Goal: Task Accomplishment & Management: Manage account settings

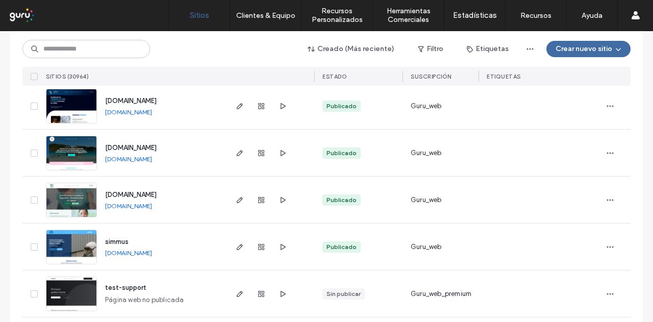
scroll to position [3034, 0]
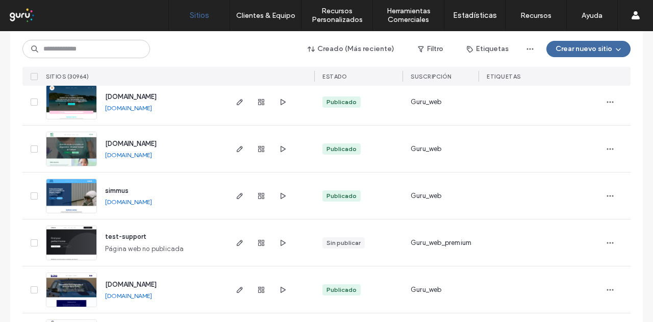
drag, startPoint x: 220, startPoint y: 256, endPoint x: 215, endPoint y: 237, distance: 19.1
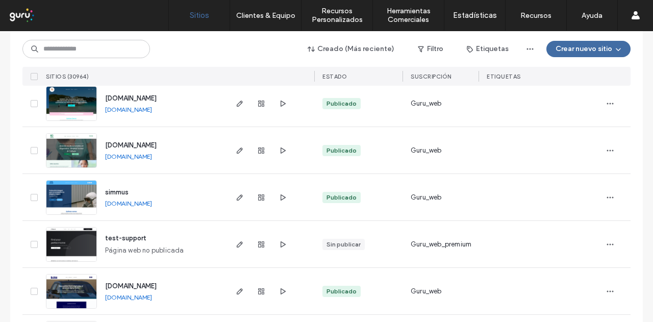
drag, startPoint x: 215, startPoint y: 237, endPoint x: 214, endPoint y: 228, distance: 9.2
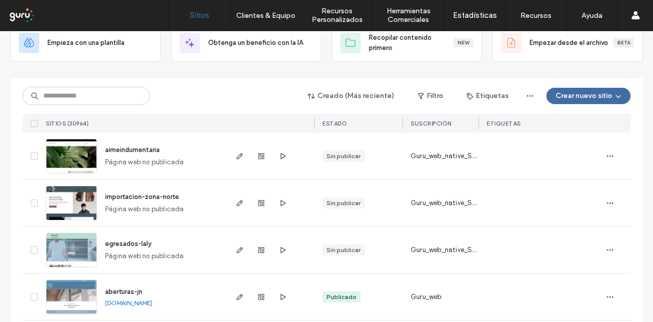
scroll to position [0, 0]
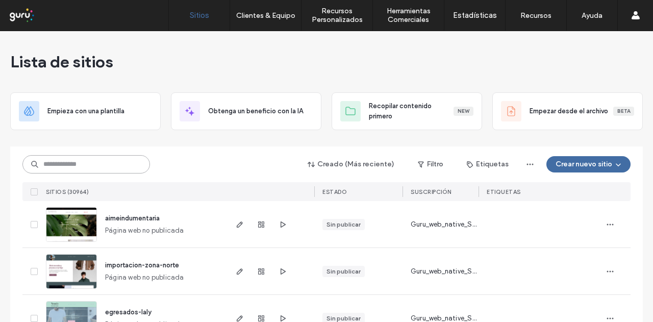
click at [86, 156] on input at bounding box center [86, 164] width 128 height 18
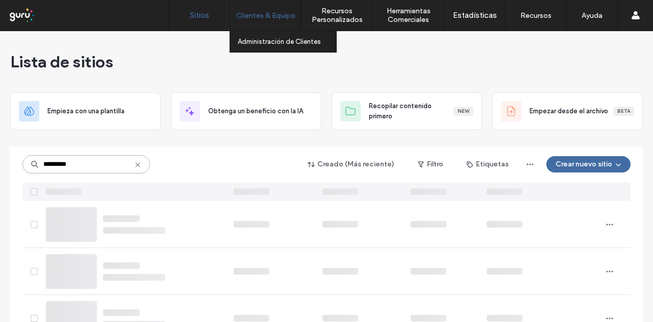
type input "*********"
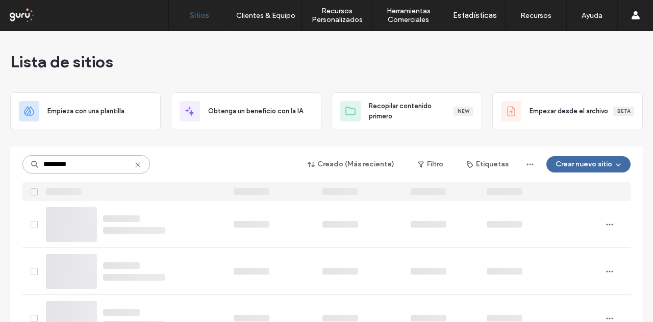
click at [113, 164] on input "*********" at bounding box center [86, 164] width 128 height 18
click at [90, 161] on input "*********" at bounding box center [86, 164] width 128 height 18
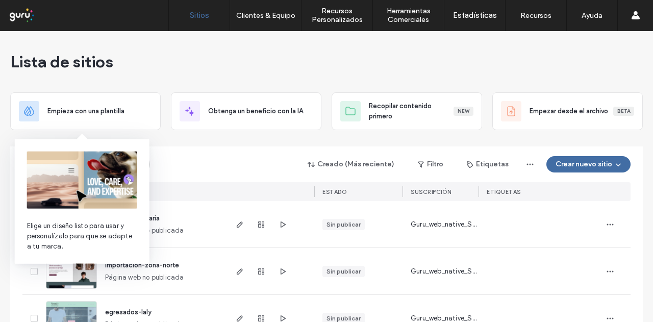
click at [96, 163] on img at bounding box center [82, 180] width 110 height 57
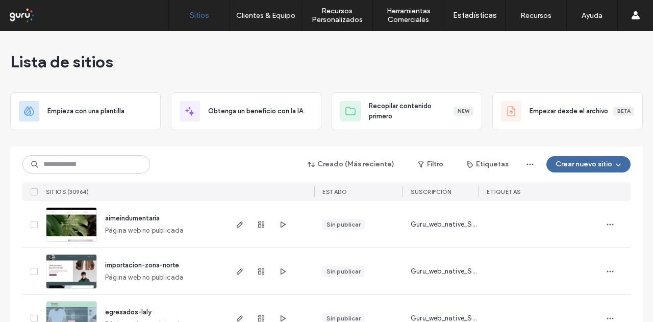
click at [158, 153] on div "Creado (Más reciente) Filtro Etiquetas Crear nuevo sitio SITIOS (30964) ESTADO …" at bounding box center [326, 174] width 608 height 55
click at [93, 169] on input at bounding box center [86, 164] width 128 height 18
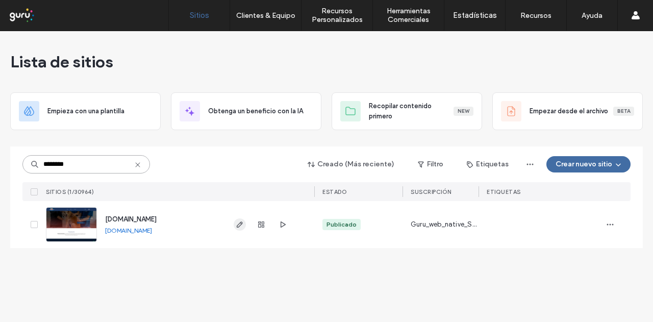
type input "********"
click at [243, 226] on icon "button" at bounding box center [240, 225] width 8 height 8
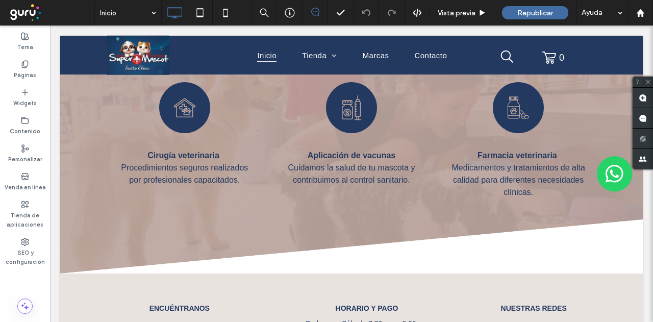
scroll to position [1777, 0]
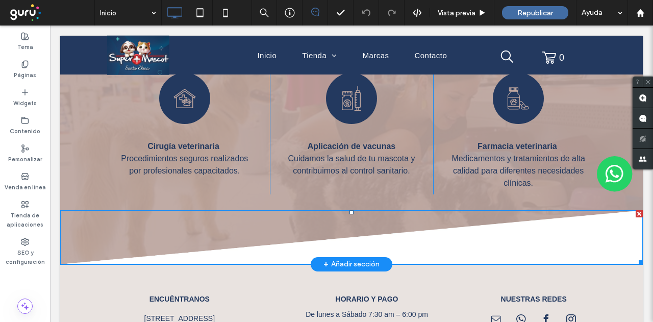
drag, startPoint x: 248, startPoint y: 206, endPoint x: 246, endPoint y: 194, distance: 11.3
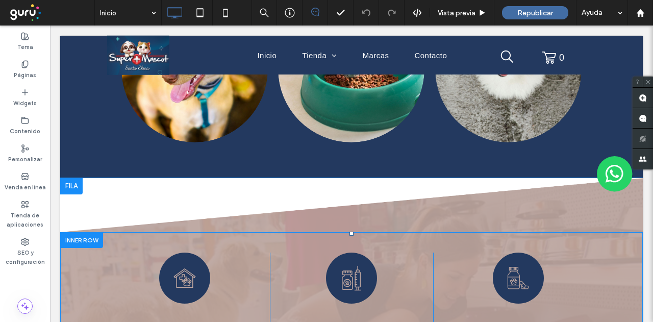
scroll to position [1441, 0]
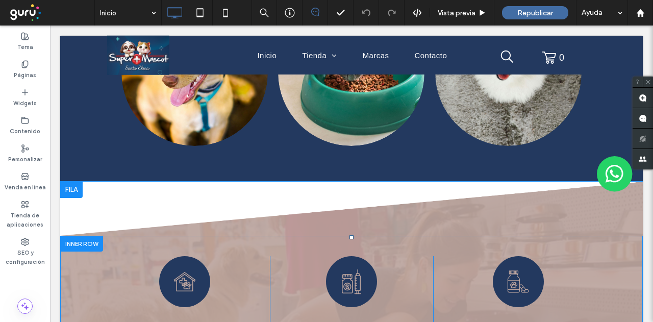
drag, startPoint x: 149, startPoint y: 221, endPoint x: 143, endPoint y: 208, distance: 14.2
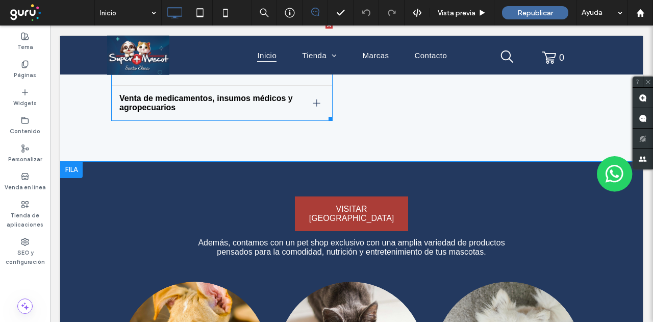
scroll to position [1142, 0]
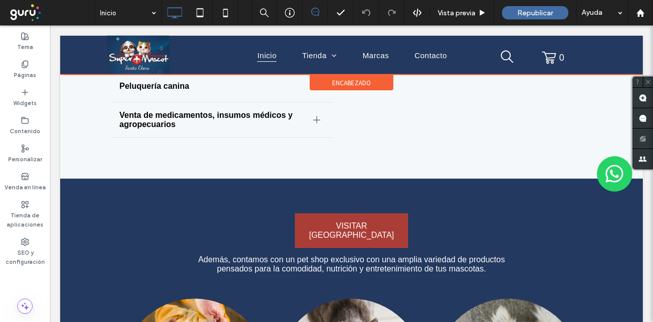
click at [307, 54] on div at bounding box center [351, 55] width 583 height 39
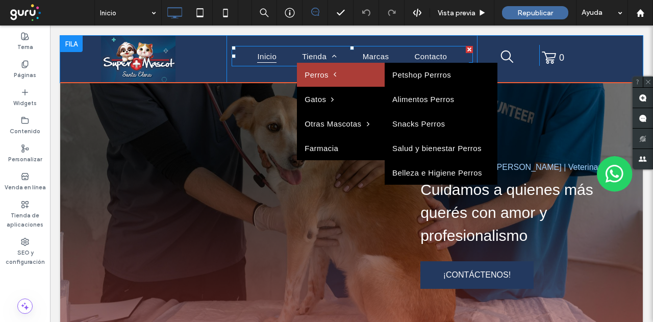
scroll to position [0, 0]
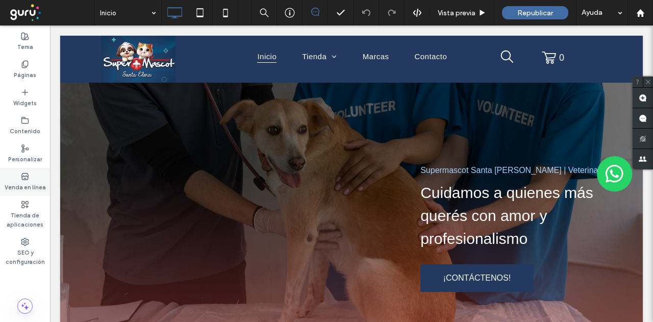
click at [21, 186] on label "Venda en línea" at bounding box center [25, 186] width 41 height 11
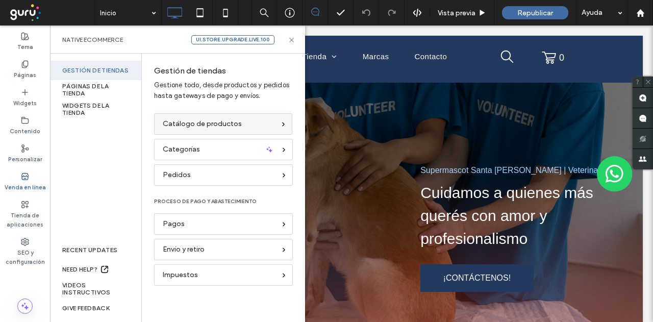
click at [199, 131] on div "Catálogo de productos" at bounding box center [223, 123] width 138 height 21
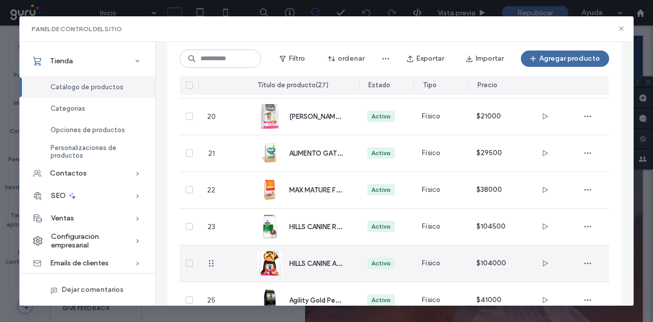
scroll to position [876, 0]
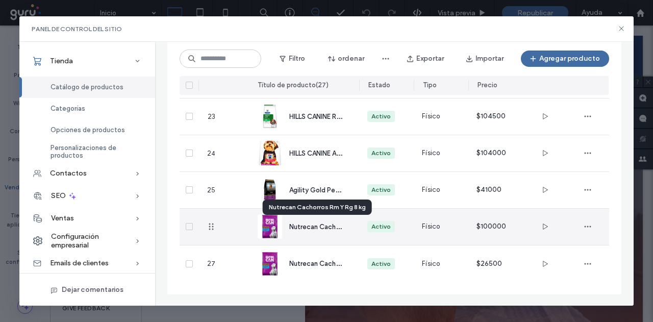
click at [324, 224] on span "Nutrecan Cachorros Rm Y Rg 8 kg" at bounding box center [340, 227] width 103 height 10
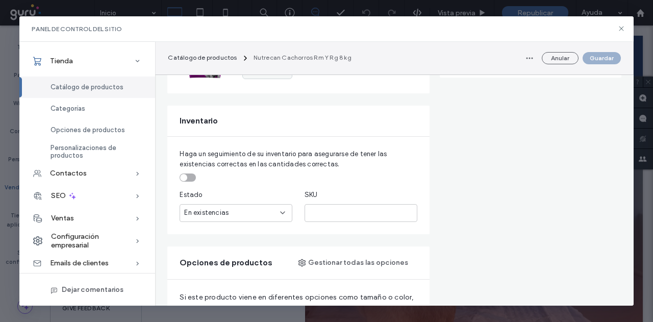
scroll to position [0, 0]
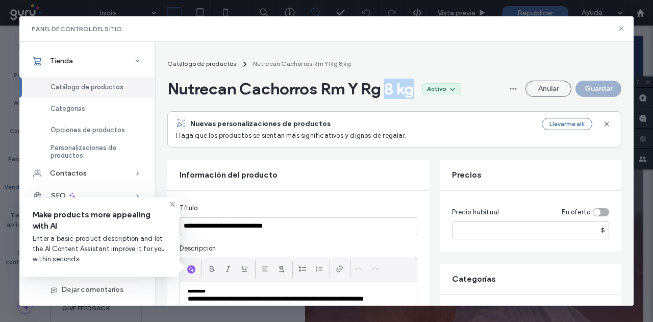
drag, startPoint x: 394, startPoint y: 87, endPoint x: 418, endPoint y: 90, distance: 23.6
click at [414, 90] on span "Nutrecan Cachorros Rm Y Rg 8 kg" at bounding box center [290, 89] width 247 height 20
click at [551, 90] on button "Anular" at bounding box center [549, 89] width 46 height 16
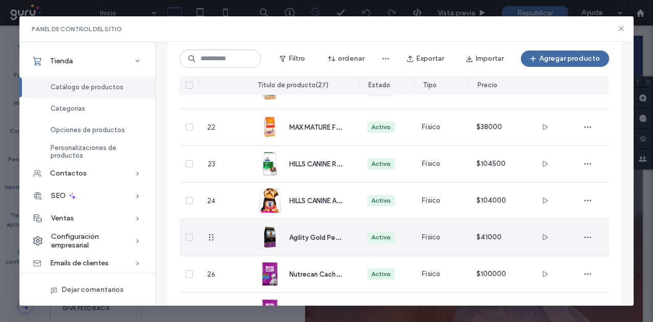
scroll to position [876, 0]
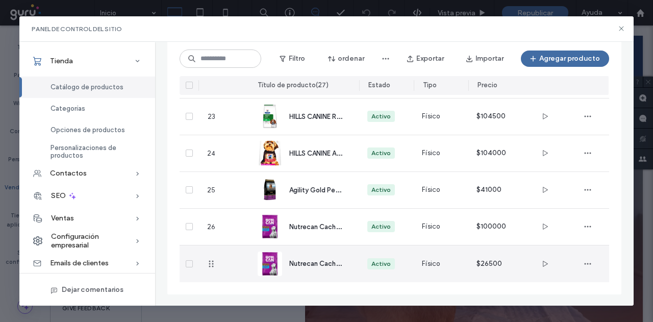
click at [306, 261] on span "Nutrecan Cachorros Rm Y Rg 2kg" at bounding box center [340, 263] width 102 height 10
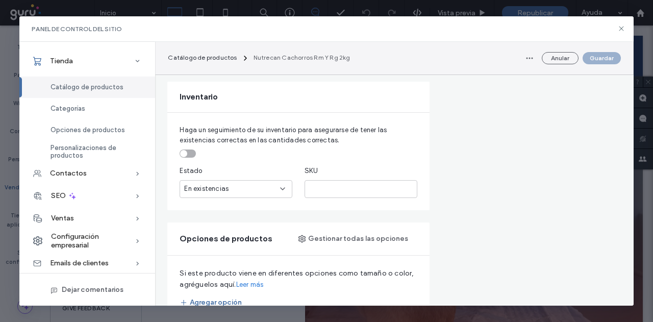
scroll to position [613, 0]
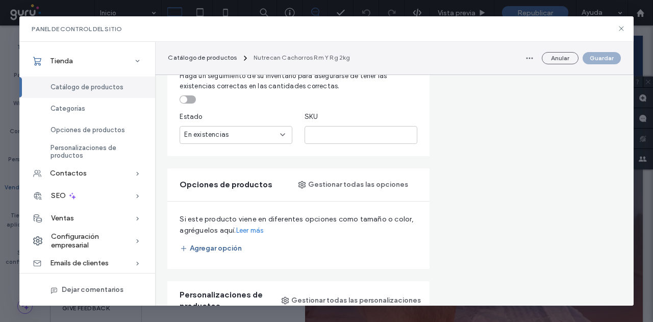
click at [218, 248] on button "Agregar opción" at bounding box center [211, 248] width 62 height 16
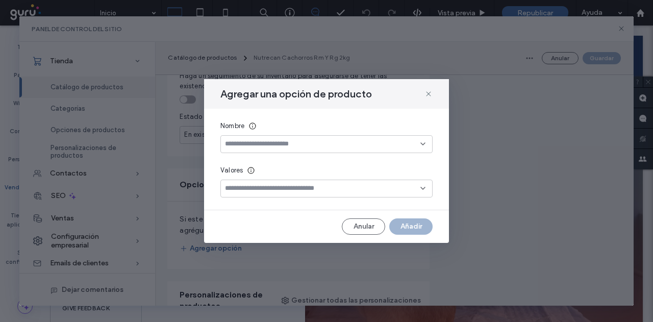
click at [274, 144] on input at bounding box center [323, 144] width 196 height 8
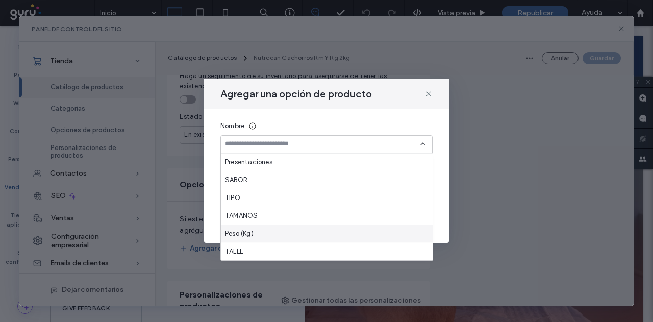
click at [260, 234] on div "Peso (Kg)" at bounding box center [327, 234] width 212 height 18
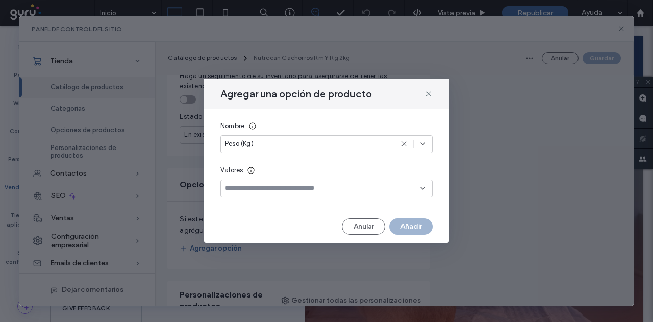
click at [259, 189] on input at bounding box center [323, 188] width 196 height 8
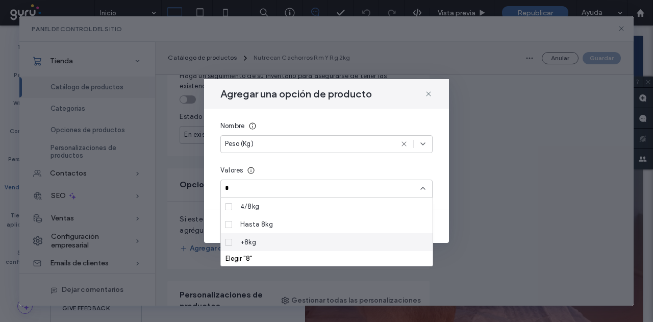
type input "*"
click at [245, 239] on span "+8kg" at bounding box center [248, 242] width 16 height 10
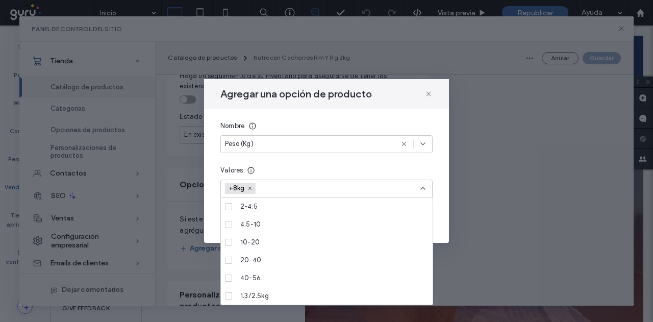
scroll to position [473, 0]
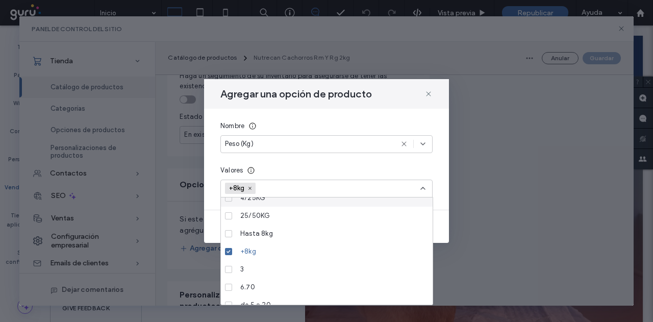
click at [307, 181] on input at bounding box center [296, 188] width 70 height 15
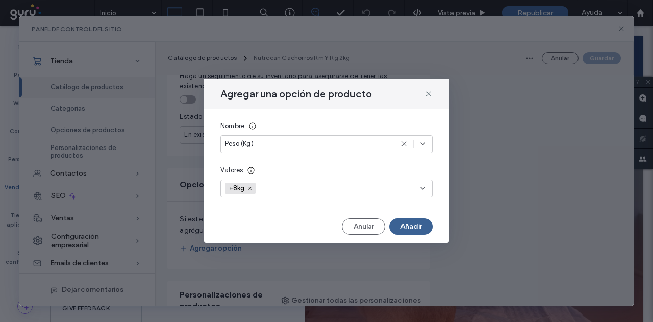
click at [414, 221] on button "Añadir" at bounding box center [410, 226] width 43 height 16
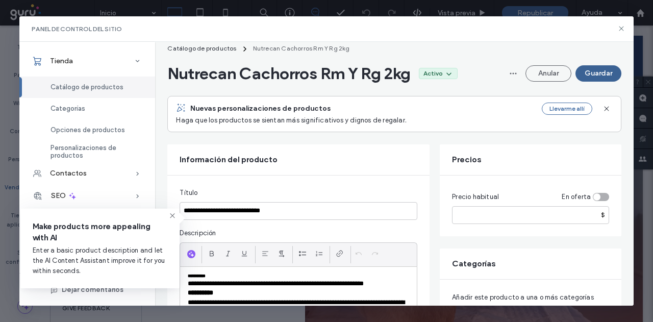
scroll to position [0, 0]
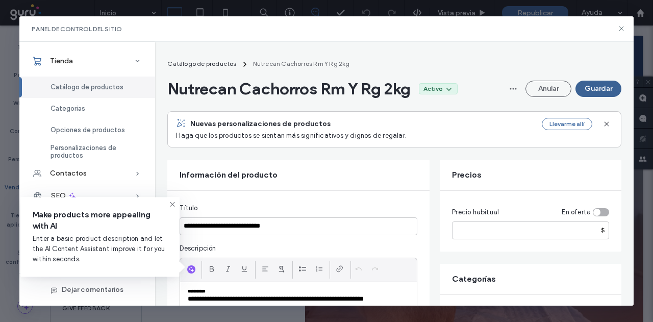
click at [591, 84] on button "Guardar" at bounding box center [599, 89] width 46 height 16
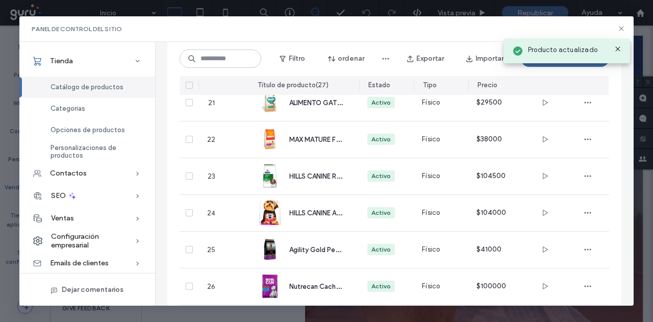
scroll to position [876, 0]
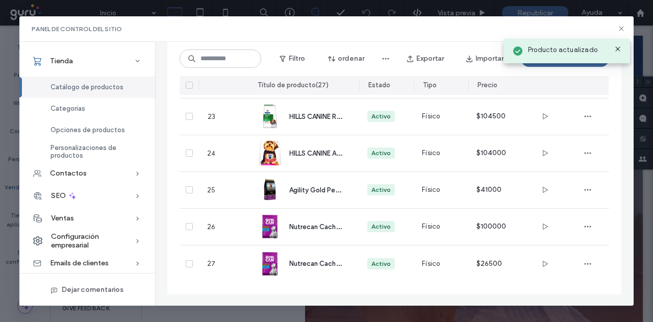
drag, startPoint x: 175, startPoint y: 142, endPoint x: 209, endPoint y: 273, distance: 135.2
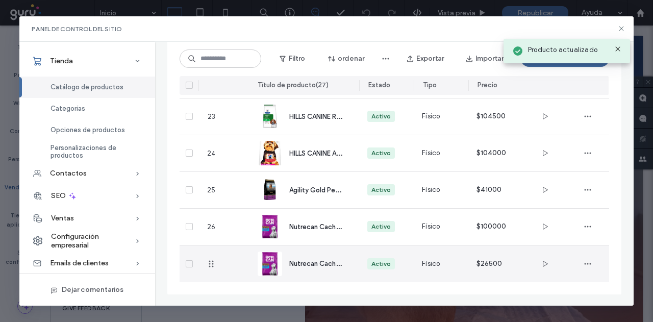
click at [302, 260] on span "Nutrecan Cachorros Rm Y Rg 2kg" at bounding box center [340, 263] width 102 height 10
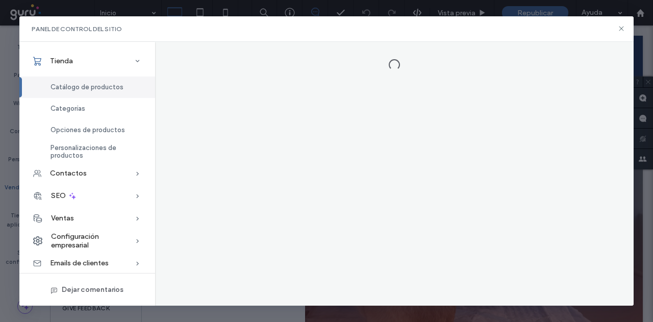
scroll to position [0, 0]
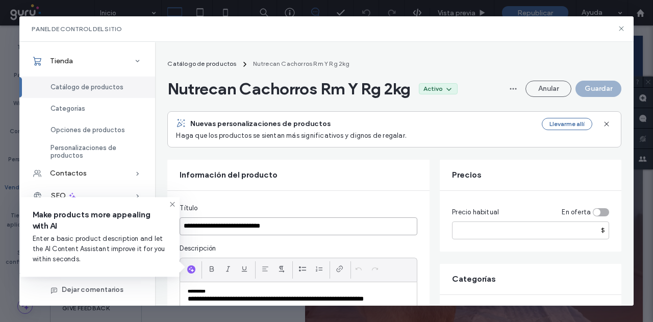
click at [292, 227] on input "**********" at bounding box center [299, 226] width 238 height 18
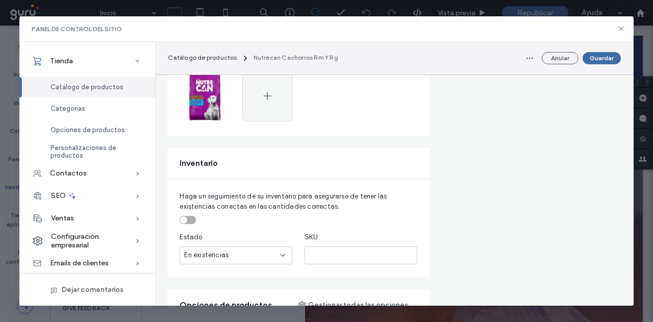
scroll to position [408, 0]
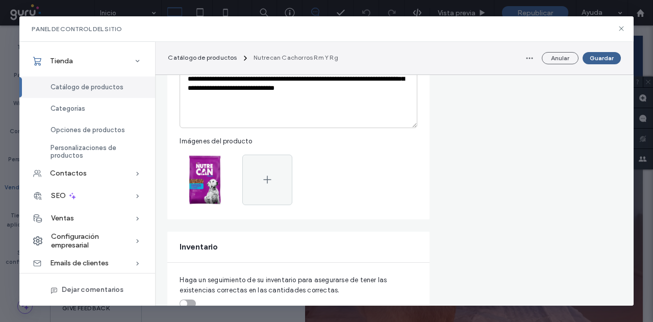
type input "**********"
click at [593, 62] on button "Guardar" at bounding box center [602, 58] width 38 height 12
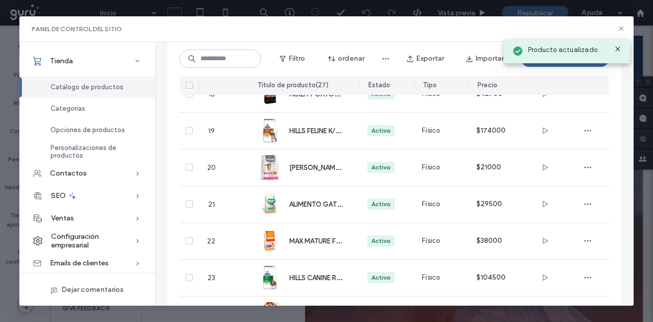
scroll to position [876, 0]
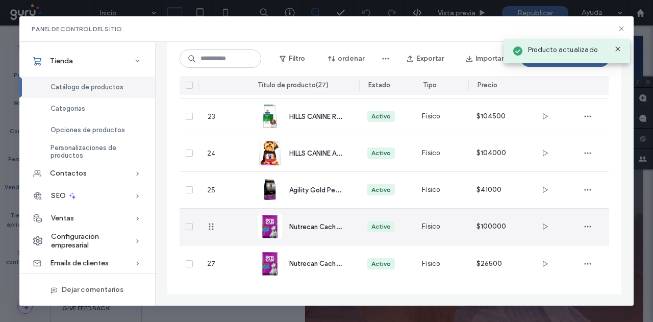
click at [306, 223] on span "Nutrecan Cachorros Rm Y Rg 8 kg" at bounding box center [340, 227] width 103 height 10
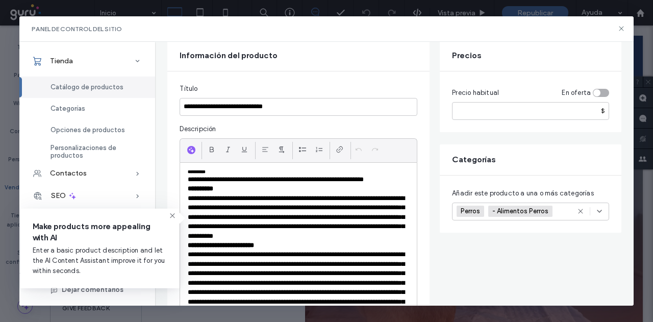
scroll to position [51, 0]
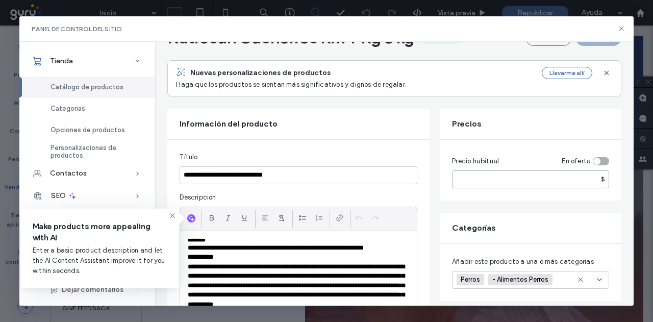
click at [466, 185] on input "******" at bounding box center [530, 179] width 157 height 18
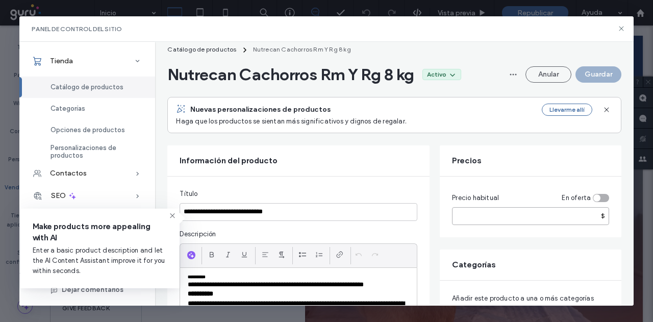
scroll to position [0, 0]
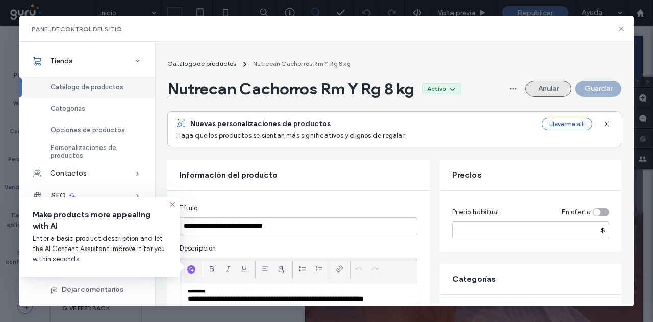
click at [539, 87] on button "Anular" at bounding box center [549, 89] width 46 height 16
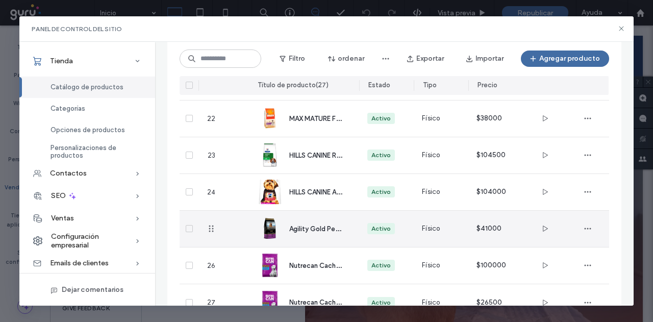
scroll to position [876, 0]
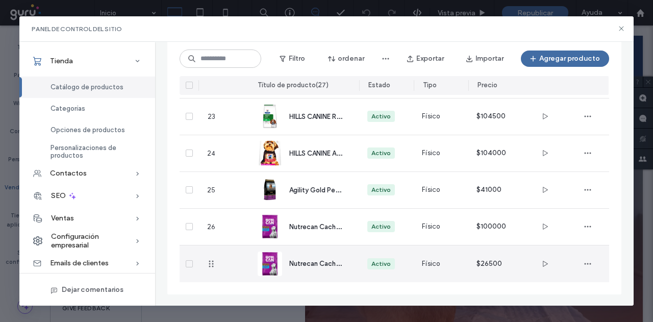
click at [308, 257] on div "Nutrecan Cachorros Rm Y Rg" at bounding box center [304, 264] width 93 height 37
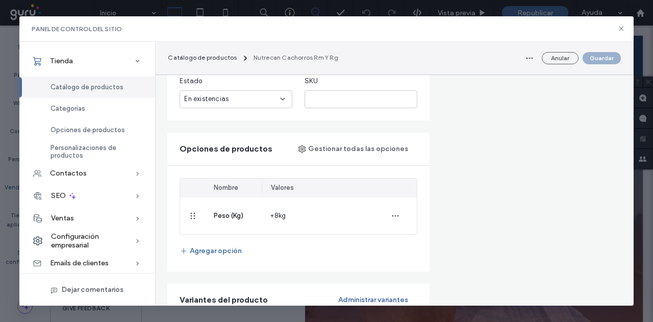
scroll to position [664, 0]
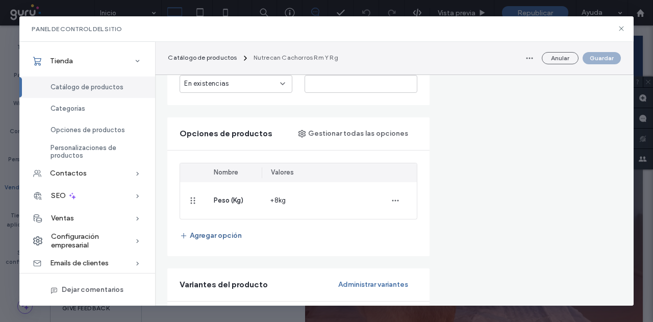
click at [217, 234] on button "Agregar opción" at bounding box center [211, 236] width 62 height 16
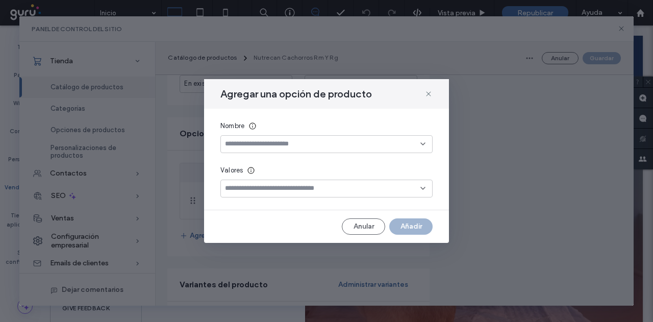
click at [291, 143] on input at bounding box center [323, 144] width 196 height 8
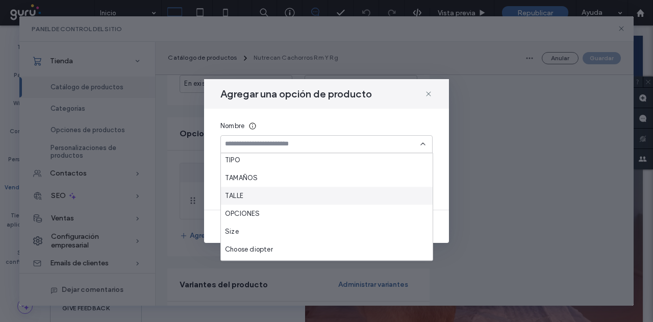
scroll to position [54, 0]
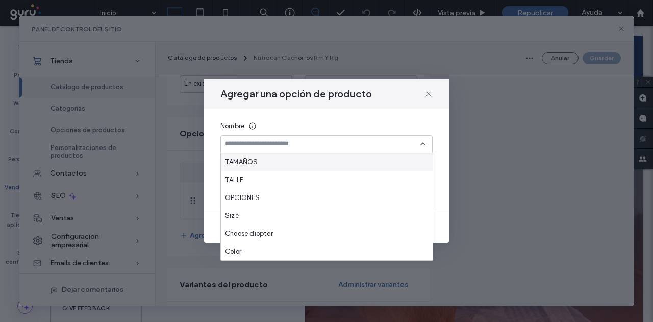
click at [263, 140] on input at bounding box center [323, 144] width 196 height 8
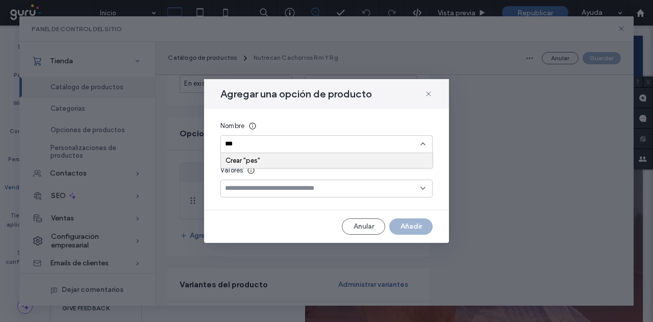
type input "***"
click at [499, 148] on div "Agregar una opción de producto Nombre *** Valores Anular Añadir" at bounding box center [326, 161] width 614 height 290
click at [363, 223] on button "Anular" at bounding box center [363, 226] width 43 height 16
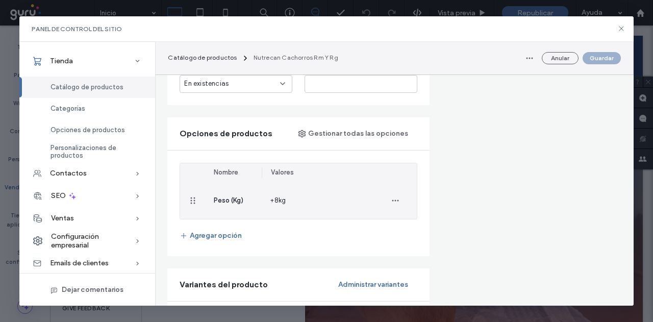
click at [206, 204] on div "Peso (Kg)" at bounding box center [234, 200] width 56 height 37
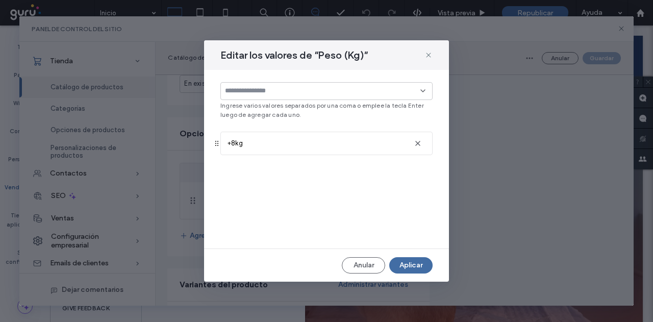
click at [304, 87] on input at bounding box center [323, 91] width 196 height 8
type input "****"
click at [283, 108] on div "Elegir "2 Kg"" at bounding box center [327, 108] width 203 height 8
click at [413, 263] on button "Aplicar" at bounding box center [410, 265] width 43 height 16
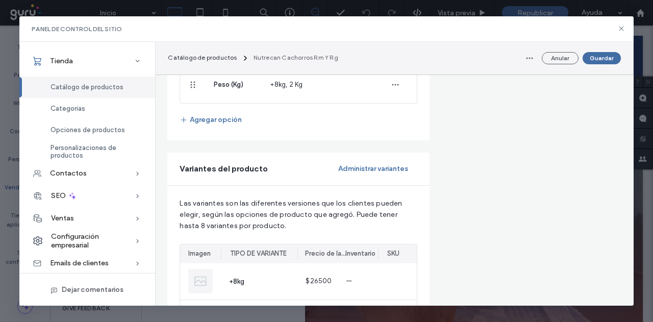
scroll to position [766, 0]
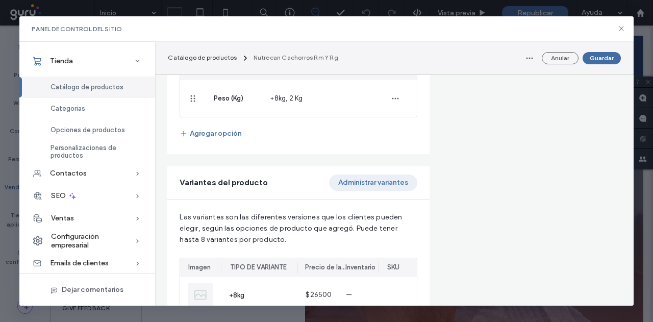
click at [373, 179] on button "Administrar variantes" at bounding box center [373, 183] width 88 height 16
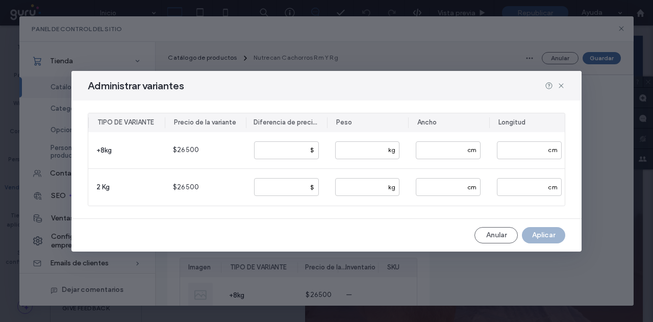
scroll to position [0, 0]
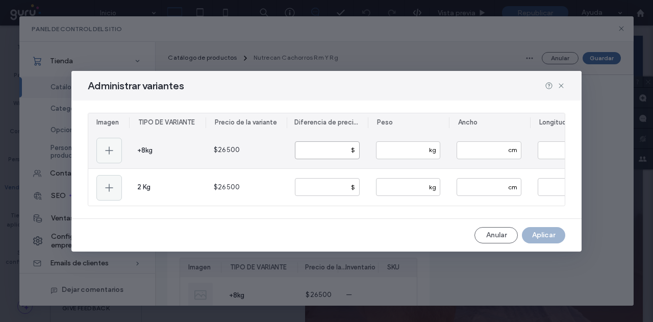
drag, startPoint x: 307, startPoint y: 149, endPoint x: 246, endPoint y: 148, distance: 61.8
click at [250, 148] on section "+8kg $26500 * $ kg cm cm cm 2 Kg $26500 $ kg cm cm cm" at bounding box center [326, 169] width 477 height 74
paste input "****"
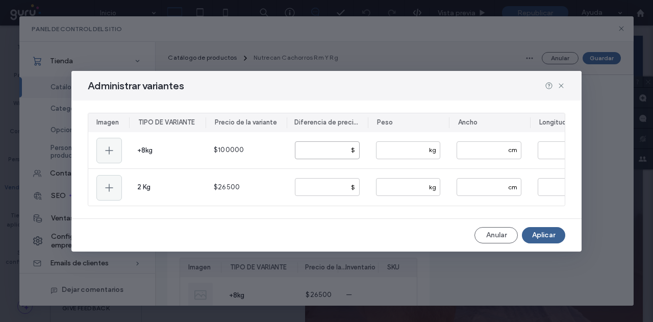
type input "*****"
click at [538, 234] on button "Aplicar" at bounding box center [543, 235] width 43 height 16
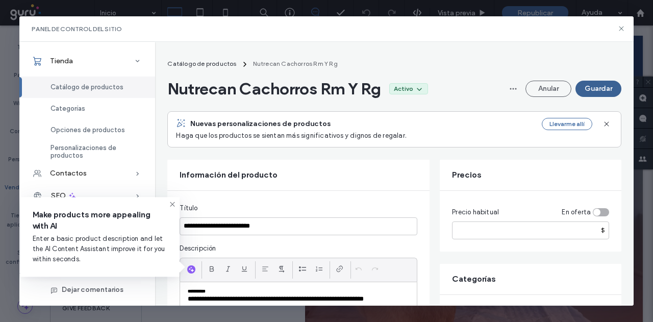
click at [597, 89] on button "Guardar" at bounding box center [599, 89] width 46 height 16
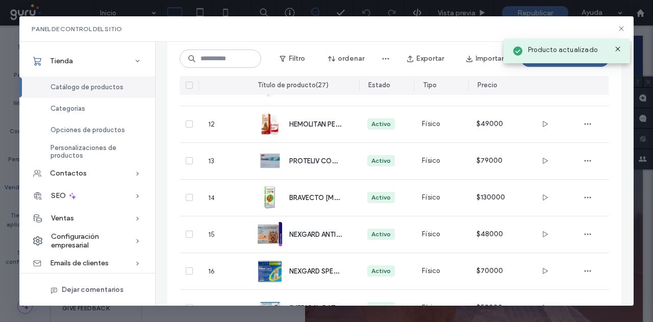
scroll to position [876, 0]
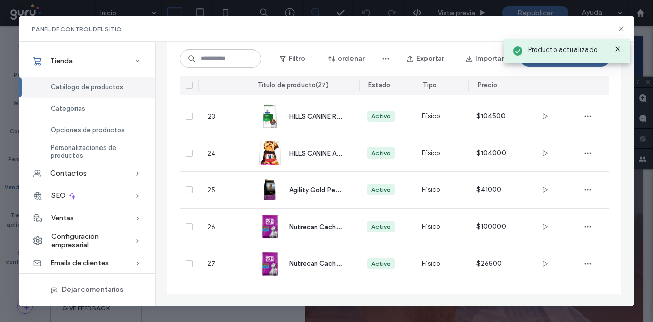
drag, startPoint x: 301, startPoint y: 234, endPoint x: 300, endPoint y: 288, distance: 54.1
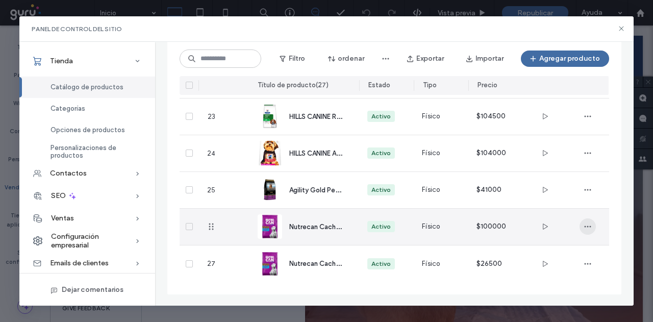
click at [593, 227] on span "button" at bounding box center [588, 226] width 16 height 16
click at [541, 288] on span "Eliminar producto" at bounding box center [552, 291] width 55 height 10
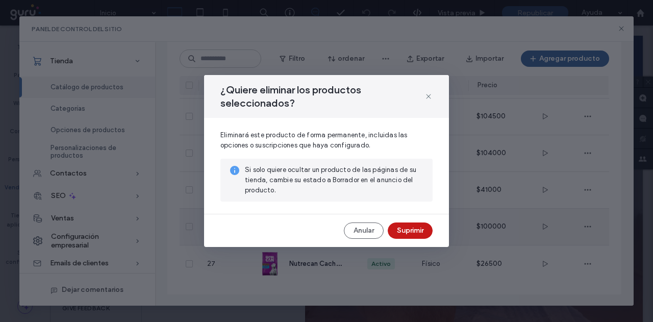
click at [404, 231] on button "Suprimir" at bounding box center [410, 231] width 45 height 16
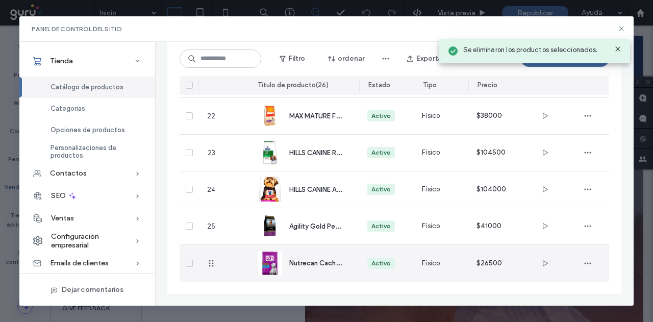
scroll to position [840, 0]
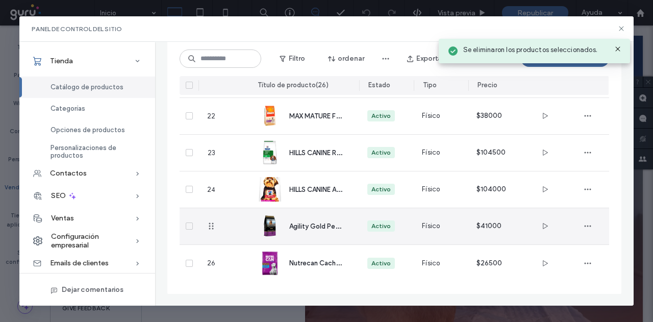
click at [288, 227] on div "Agility Gold Pequeños Adultos Piel 1.5 kg" at bounding box center [304, 226] width 93 height 36
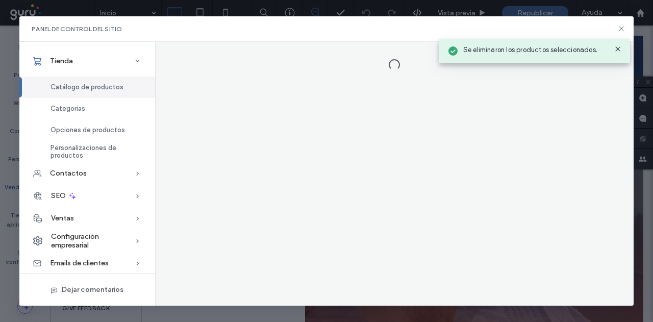
scroll to position [0, 0]
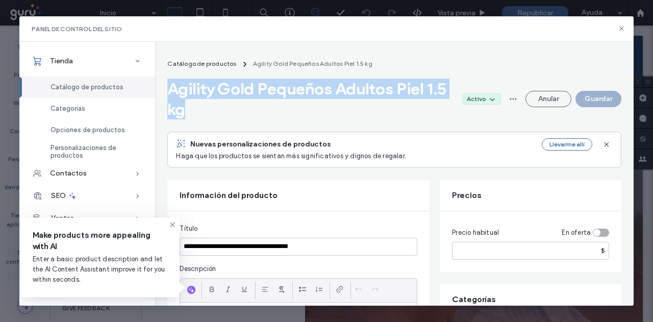
drag, startPoint x: 163, startPoint y: 90, endPoint x: 270, endPoint y: 102, distance: 106.8
click at [193, 92] on span "Agility Gold Pequeños Adultos Piel 1.5 kg" at bounding box center [310, 99] width 286 height 41
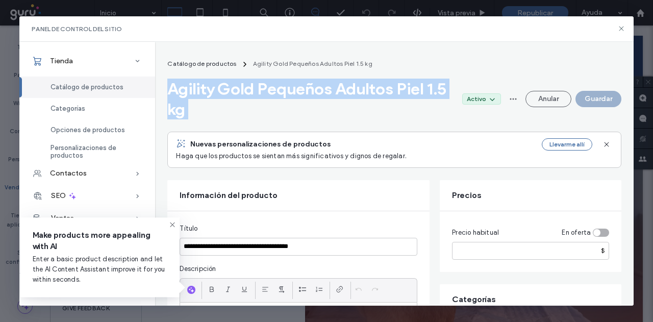
click at [186, 91] on span "Agility Gold Pequeños Adultos Piel 1.5 kg" at bounding box center [310, 99] width 286 height 41
drag, startPoint x: 171, startPoint y: 89, endPoint x: 397, endPoint y: 87, distance: 226.1
click at [397, 87] on span "Agility Gold Pequeños Adultos Piel 1.5 kg" at bounding box center [310, 99] width 286 height 41
copy span "Agility Gold Pequeños Adultos"
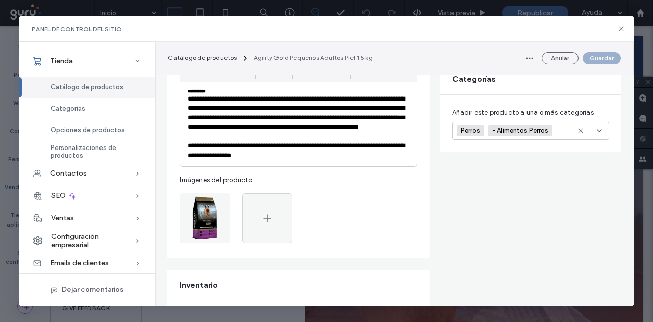
scroll to position [153, 0]
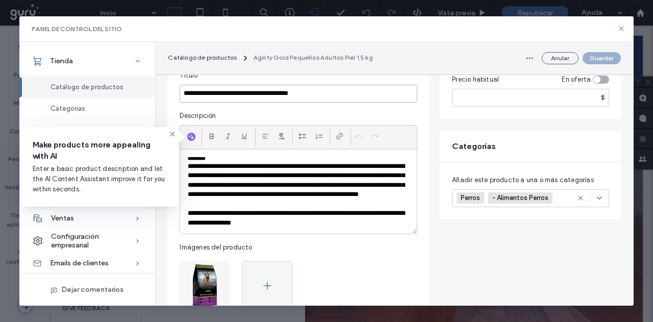
drag, startPoint x: 326, startPoint y: 94, endPoint x: 291, endPoint y: 95, distance: 34.7
click at [291, 95] on input "**********" at bounding box center [299, 94] width 238 height 18
paste input "**********"
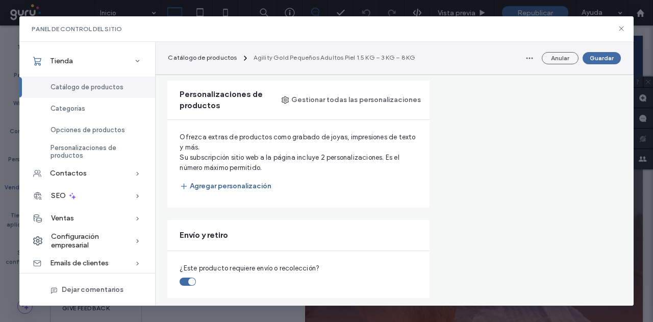
scroll to position [510, 0]
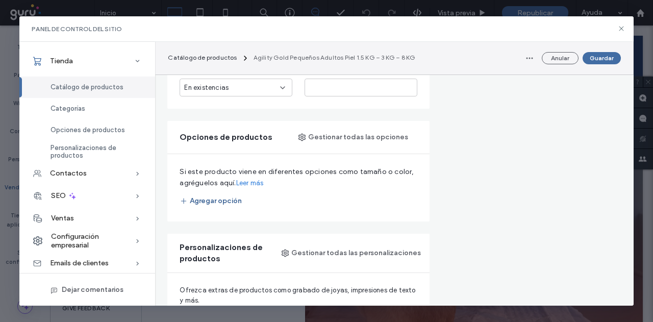
type input "**********"
click at [233, 200] on button "Agregar opción" at bounding box center [211, 201] width 62 height 16
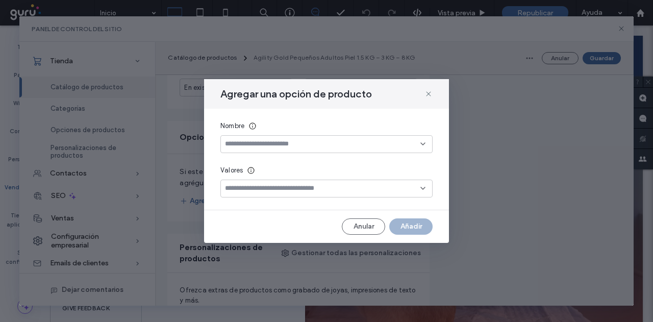
click at [258, 148] on input at bounding box center [323, 144] width 196 height 8
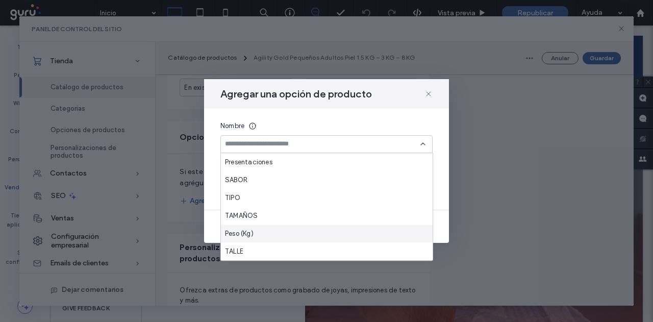
click at [256, 230] on div "Peso (Kg)" at bounding box center [327, 234] width 212 height 18
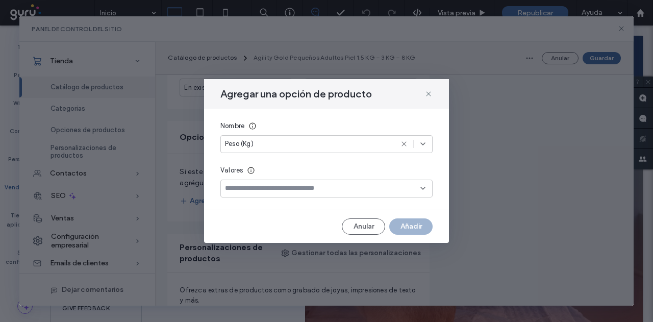
click at [254, 187] on input at bounding box center [323, 188] width 196 height 8
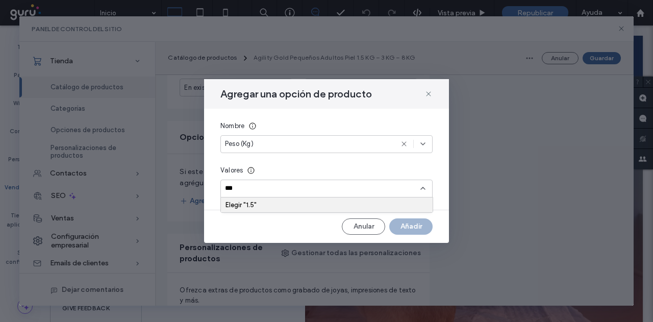
type input "***"
click at [237, 208] on div "Elegir "1.5"" at bounding box center [327, 205] width 203 height 8
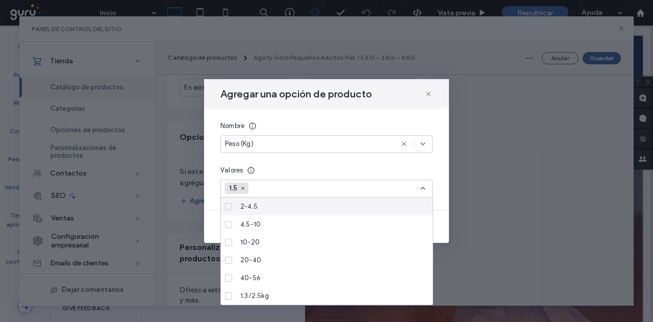
click at [276, 189] on input at bounding box center [289, 188] width 70 height 15
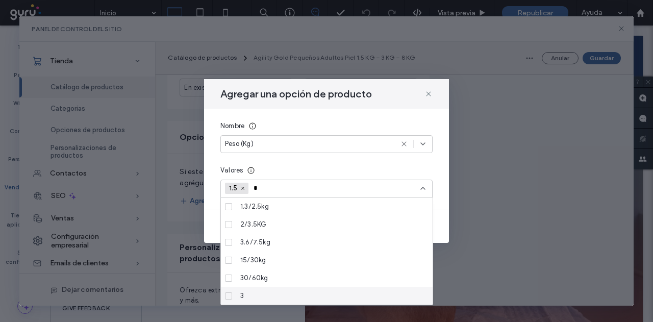
type input "*"
click at [266, 289] on div "3" at bounding box center [330, 296] width 188 height 18
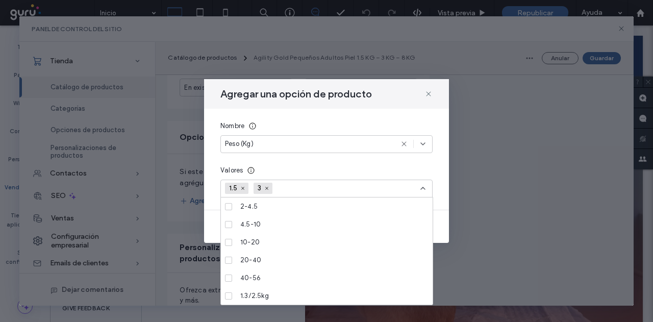
scroll to position [491, 0]
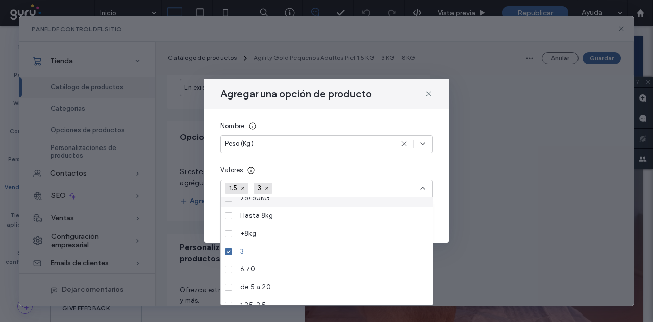
click at [302, 186] on input at bounding box center [313, 188] width 70 height 15
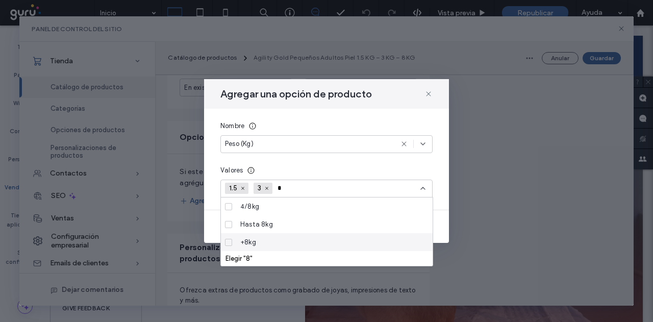
type input "*"
click at [260, 260] on div "Elegir "8"" at bounding box center [327, 259] width 203 height 8
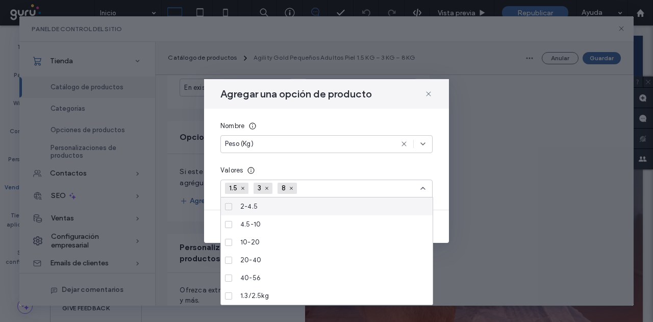
click at [342, 175] on div "Valores" at bounding box center [327, 170] width 212 height 10
click at [427, 192] on div "1.5 3 8" at bounding box center [327, 189] width 212 height 18
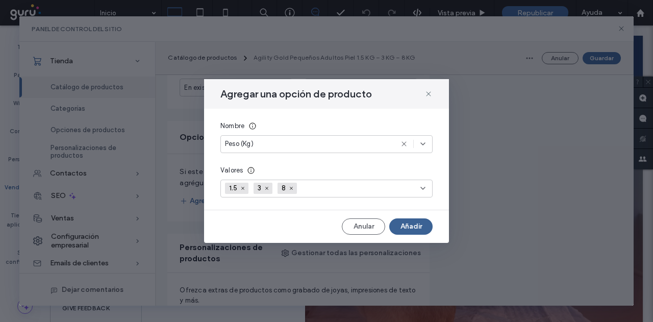
click at [416, 230] on button "Añadir" at bounding box center [410, 226] width 43 height 16
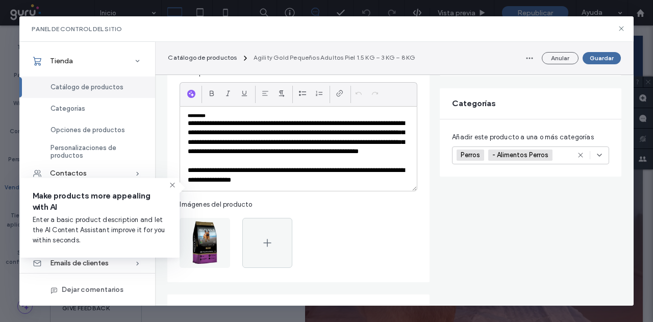
scroll to position [102, 0]
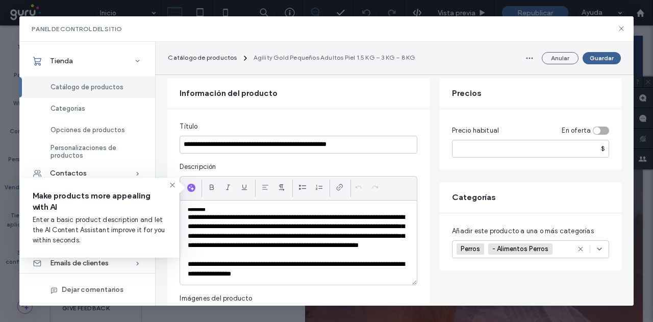
click at [602, 57] on button "Guardar" at bounding box center [602, 58] width 38 height 12
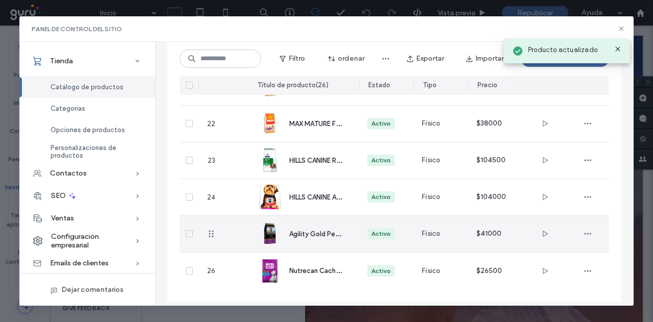
scroll to position [839, 0]
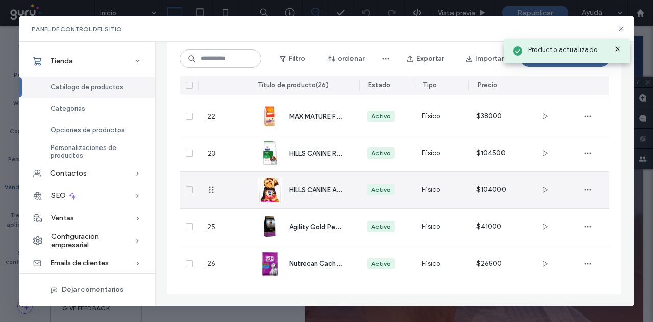
click at [301, 190] on span "HILLS CANINE ADULT SB-POLLO X 4.5LBR" at bounding box center [352, 190] width 126 height 10
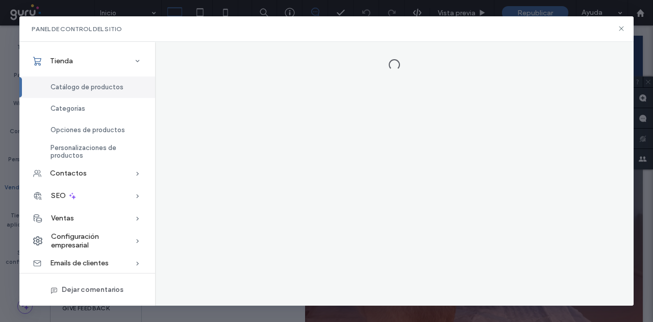
scroll to position [0, 0]
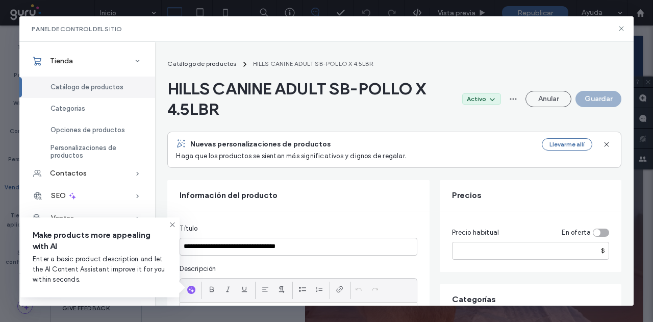
click at [250, 95] on span "HILLS CANINE ADULT SB-POLLO X 4.5LBR" at bounding box center [310, 99] width 286 height 41
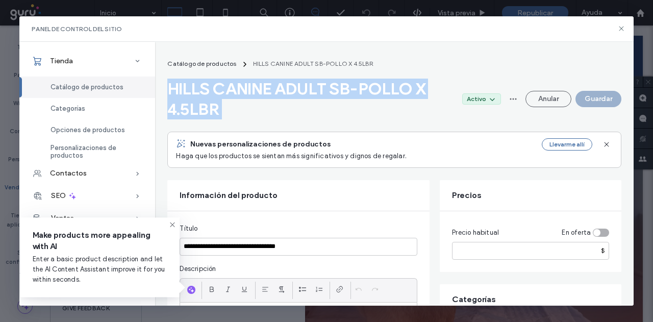
click at [250, 95] on span "HILLS CANINE ADULT SB-POLLO X 4.5LBR" at bounding box center [310, 99] width 286 height 41
copy span "HILLS CANINE ADULT SB-POLLO X 4.5LBR"
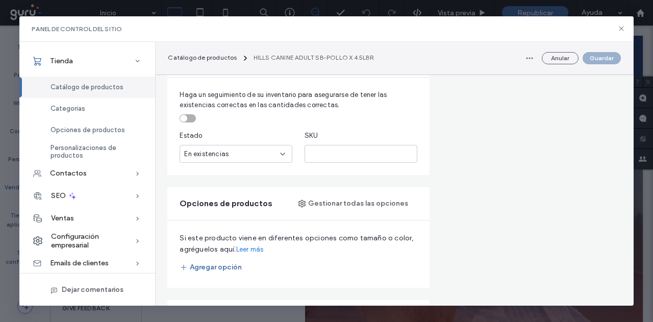
scroll to position [613, 0]
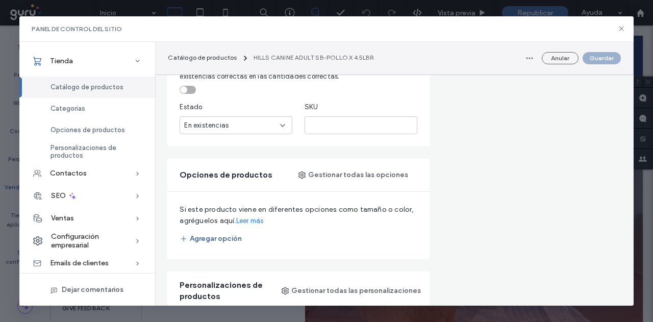
click at [217, 243] on button "Agregar opción" at bounding box center [211, 239] width 62 height 16
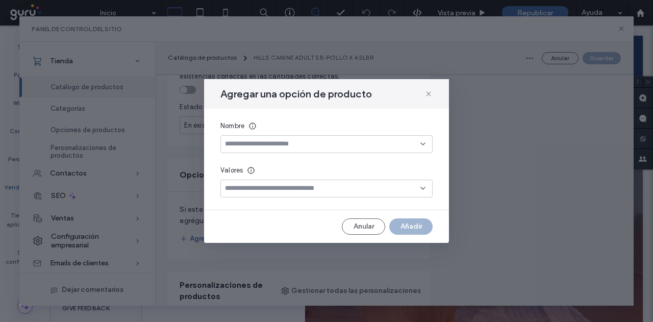
click at [262, 138] on div at bounding box center [327, 144] width 212 height 18
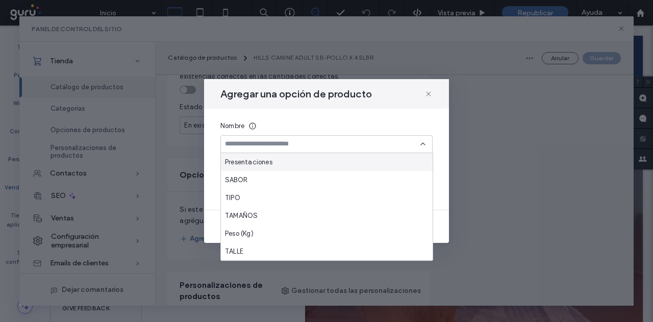
click at [274, 144] on input at bounding box center [323, 144] width 196 height 8
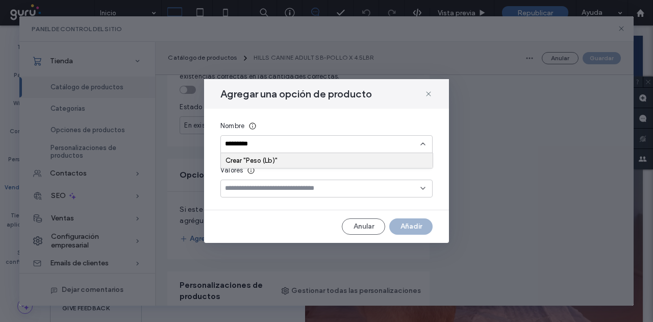
type input "*********"
click at [264, 157] on div "Crear "Peso (Lb)"" at bounding box center [327, 161] width 203 height 8
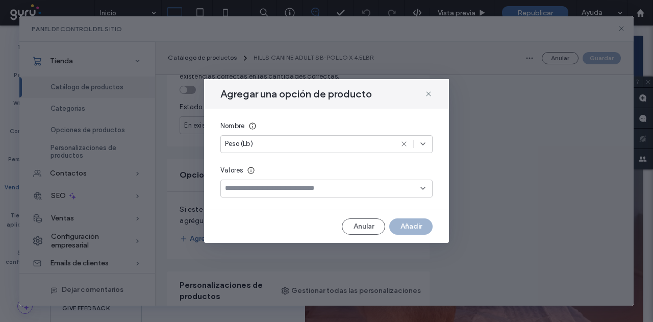
click at [259, 190] on input at bounding box center [323, 188] width 196 height 8
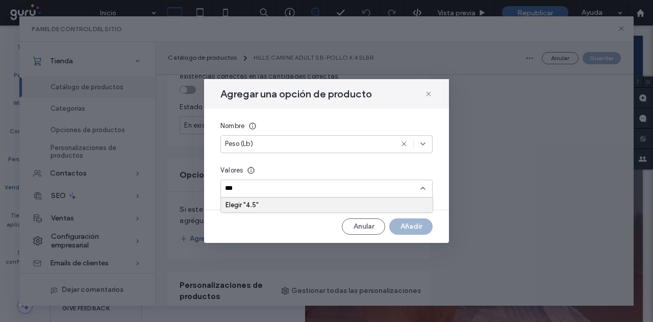
type input "***"
click at [300, 202] on div "Elegir "4.5"" at bounding box center [327, 205] width 203 height 8
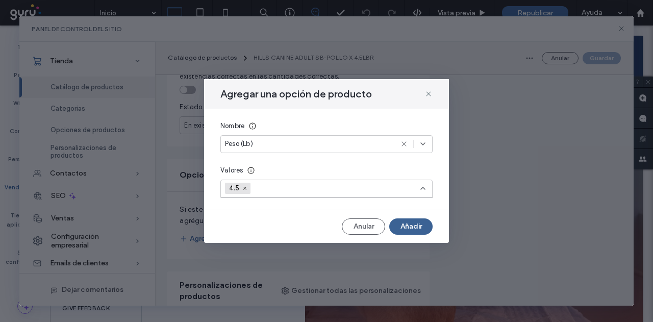
click at [425, 227] on button "Añadir" at bounding box center [410, 226] width 43 height 16
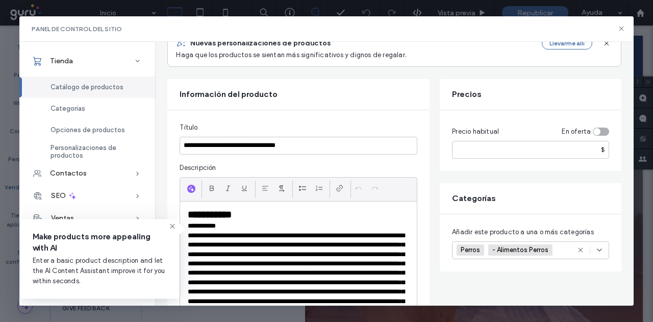
scroll to position [51, 0]
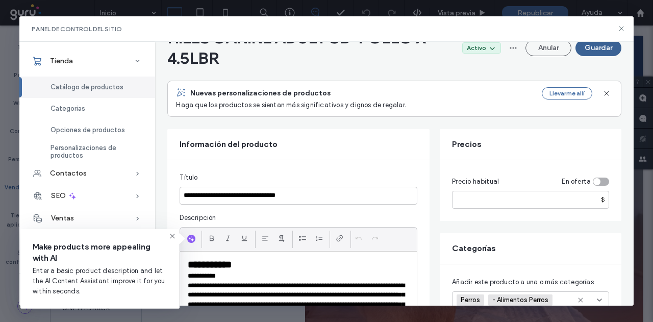
click at [597, 46] on button "Guardar" at bounding box center [599, 48] width 46 height 16
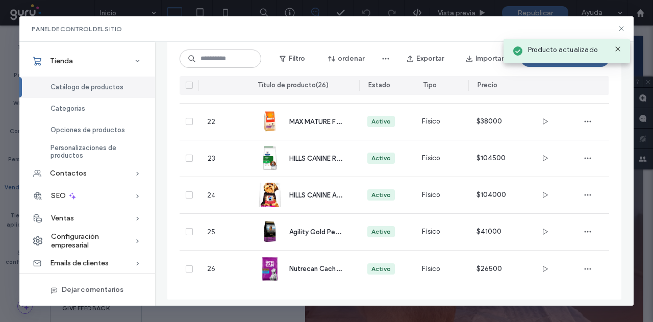
scroll to position [839, 0]
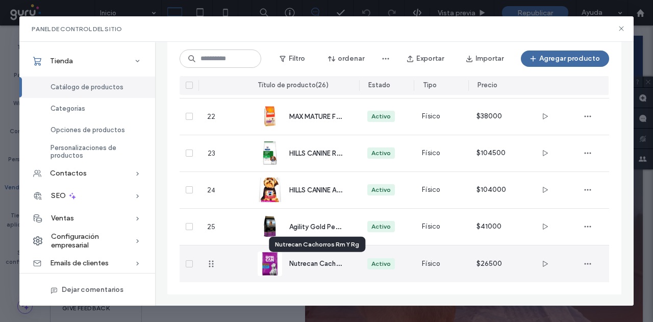
click at [311, 261] on span "Nutrecan Cachorros Rm Y Rg" at bounding box center [333, 263] width 89 height 10
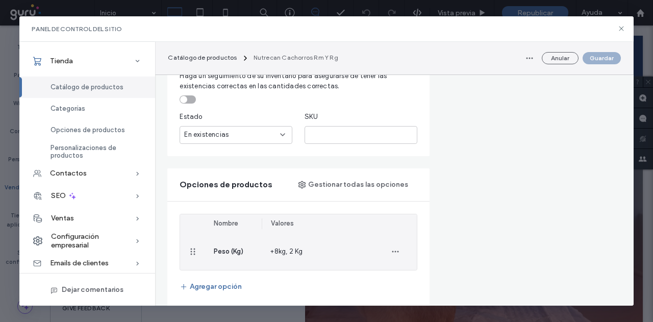
scroll to position [715, 0]
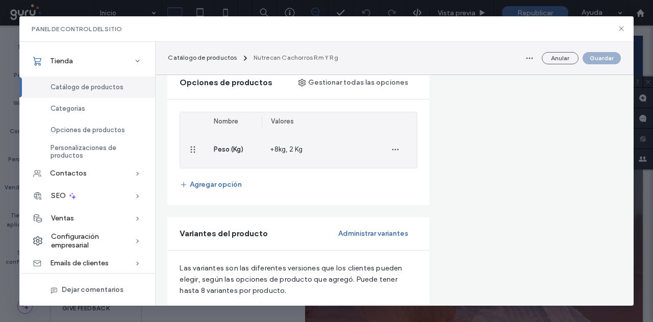
click at [286, 156] on div "+8kg, 2 Kg" at bounding box center [318, 149] width 112 height 37
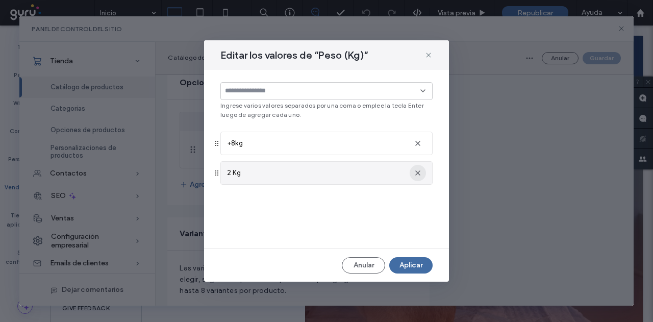
click at [420, 172] on icon "button" at bounding box center [418, 173] width 8 height 8
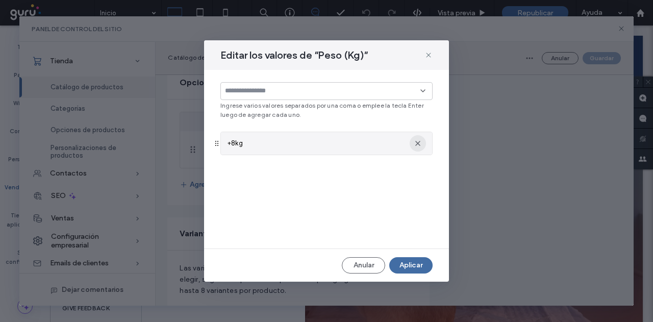
click at [420, 140] on icon "button" at bounding box center [418, 143] width 8 height 8
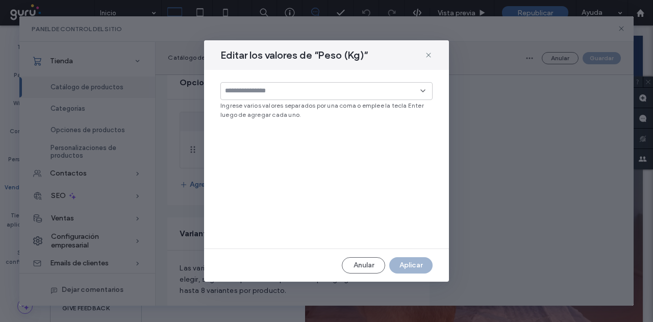
click at [328, 92] on input at bounding box center [323, 91] width 196 height 8
type input "*"
drag, startPoint x: 251, startPoint y: 112, endPoint x: 269, endPoint y: 90, distance: 27.6
click at [268, 92] on body ".wqwq-1{fill:#231f20;} .cls-1q, .cls-2q { fill-rule: evenodd; } .cls-2q { fill:…" at bounding box center [326, 161] width 653 height 322
click at [269, 90] on input at bounding box center [323, 91] width 196 height 8
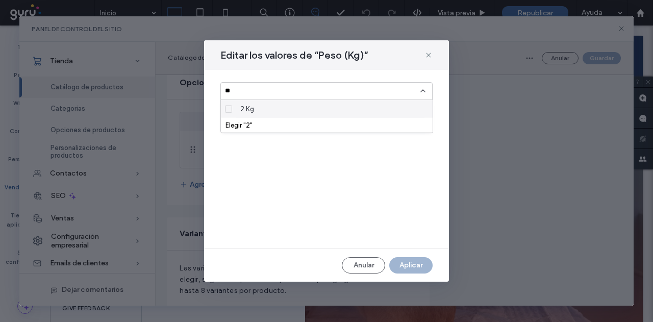
type input "*"
click at [253, 127] on div "Elegir "2"" at bounding box center [327, 125] width 203 height 8
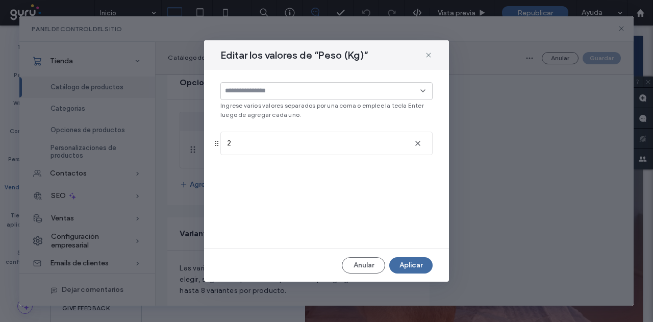
click at [275, 89] on input at bounding box center [323, 91] width 196 height 8
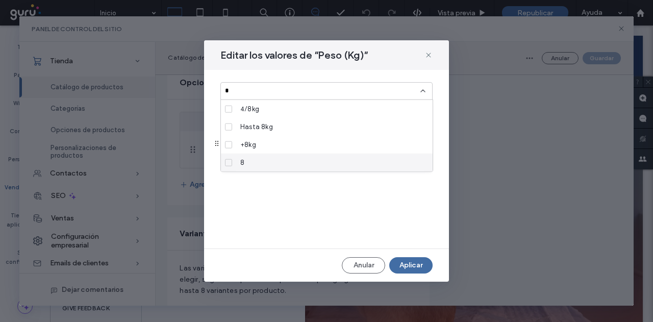
type input "*"
click at [256, 159] on div "8" at bounding box center [330, 163] width 188 height 18
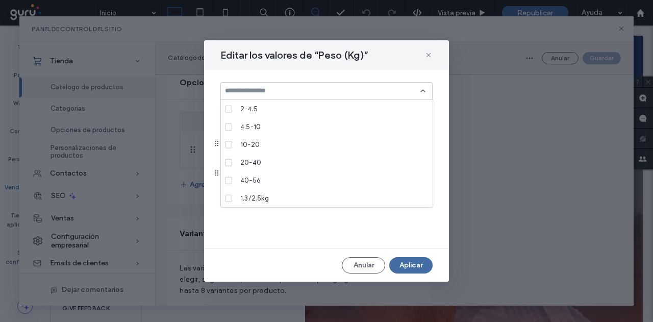
scroll to position [643, 0]
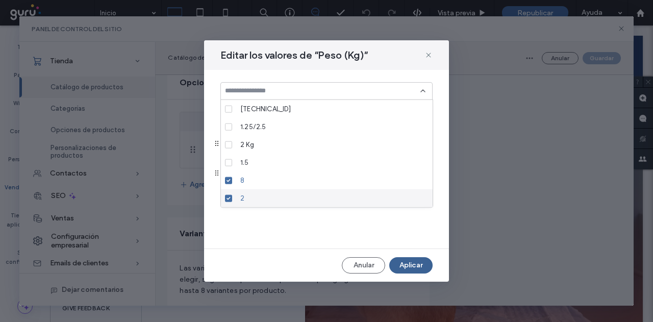
click at [410, 267] on button "Aplicar" at bounding box center [410, 265] width 43 height 16
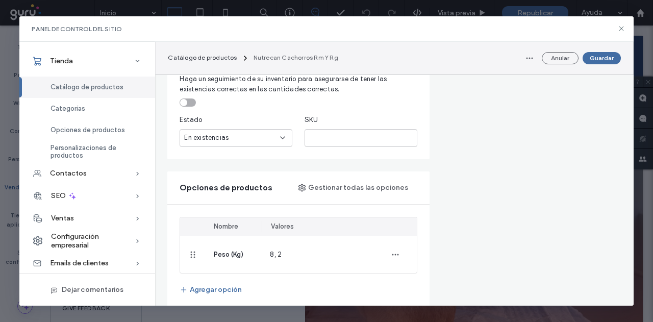
scroll to position [279, 0]
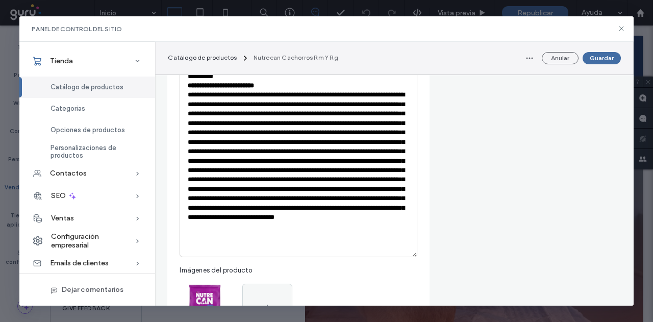
drag, startPoint x: 421, startPoint y: 258, endPoint x: 463, endPoint y: 77, distance: 185.7
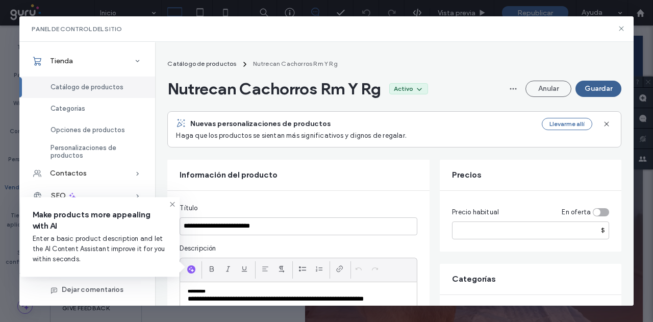
click at [614, 92] on button "Guardar" at bounding box center [599, 89] width 46 height 16
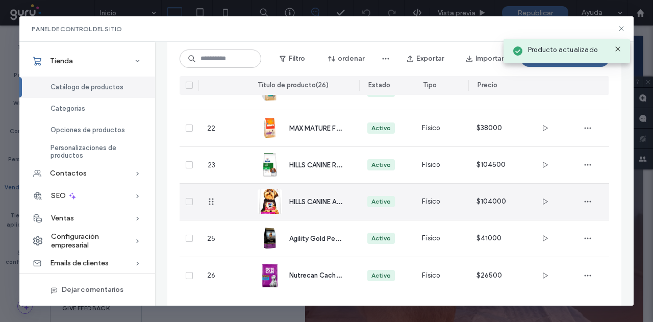
scroll to position [839, 0]
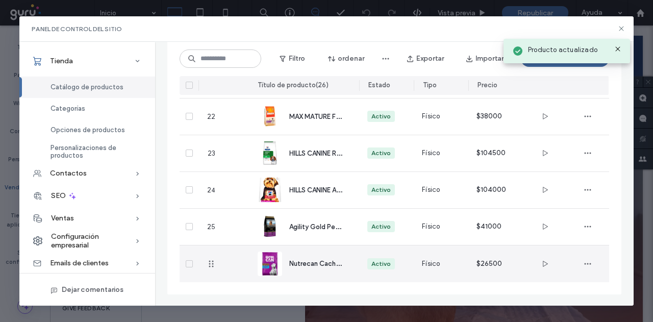
click at [304, 264] on span "Nutrecan Cachorros Rm Y Rg" at bounding box center [333, 263] width 89 height 10
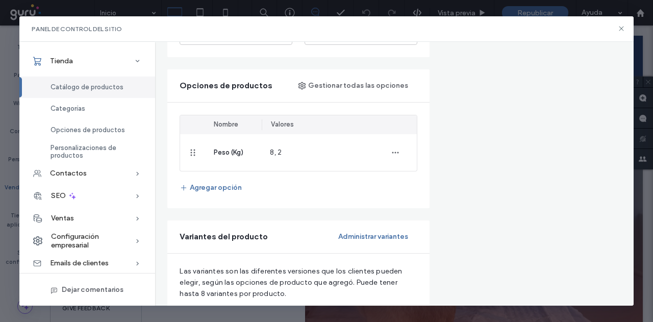
scroll to position [766, 0]
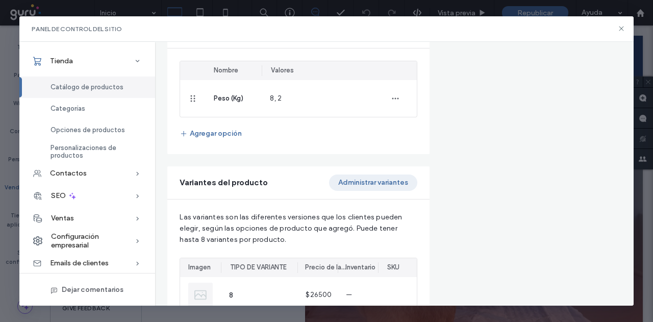
click at [369, 178] on button "Administrar variantes" at bounding box center [373, 183] width 88 height 16
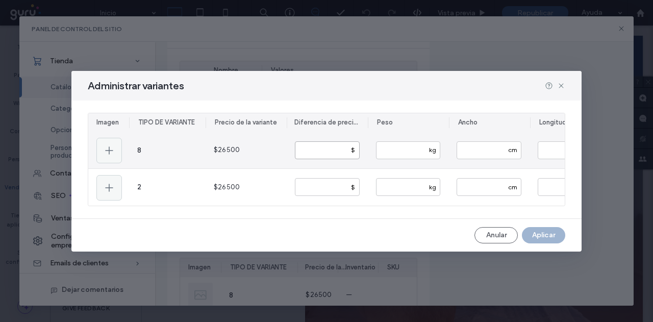
drag, startPoint x: 324, startPoint y: 151, endPoint x: 266, endPoint y: 150, distance: 57.2
click at [266, 150] on section "8 $26500 * $ kg cm cm cm 2 $26500 * $ kg cm cm cm" at bounding box center [326, 169] width 477 height 74
click at [311, 144] on input "number" at bounding box center [327, 150] width 65 height 18
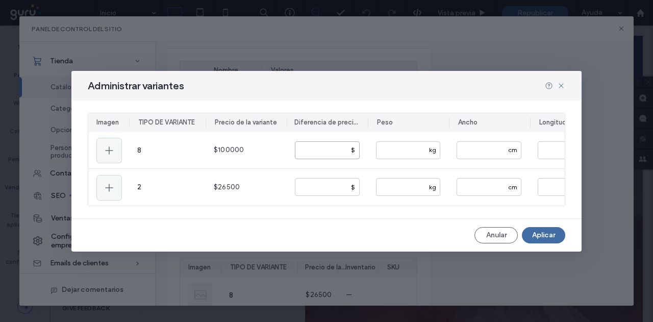
type input "*****"
click at [572, 239] on div "Anular Aplicar" at bounding box center [326, 235] width 510 height 16
click at [561, 239] on button "Aplicar" at bounding box center [543, 235] width 43 height 16
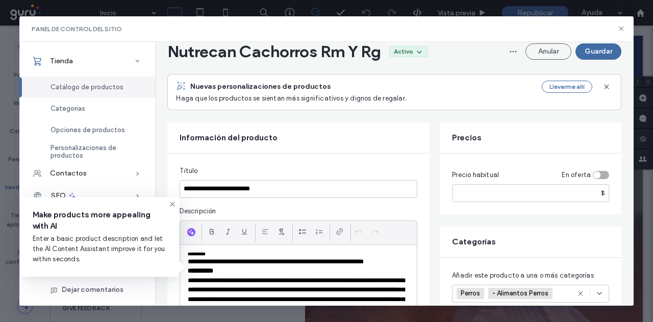
scroll to position [0, 0]
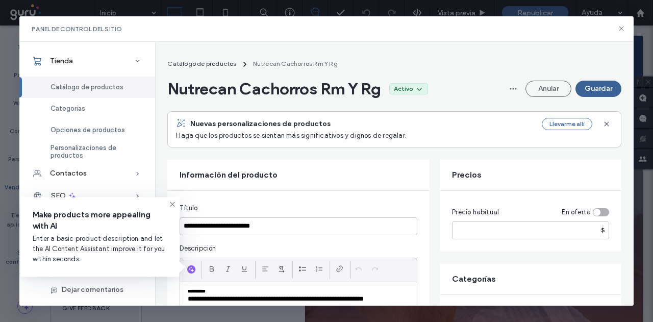
click at [595, 88] on button "Guardar" at bounding box center [599, 89] width 46 height 16
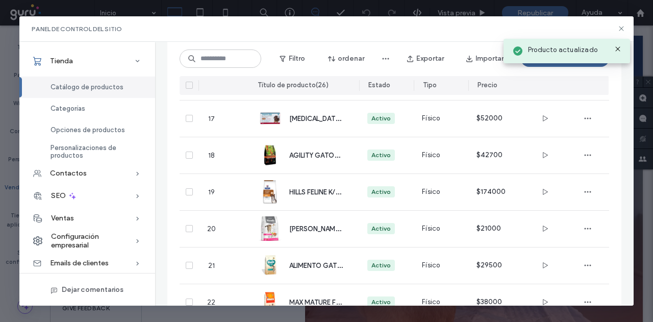
scroll to position [839, 0]
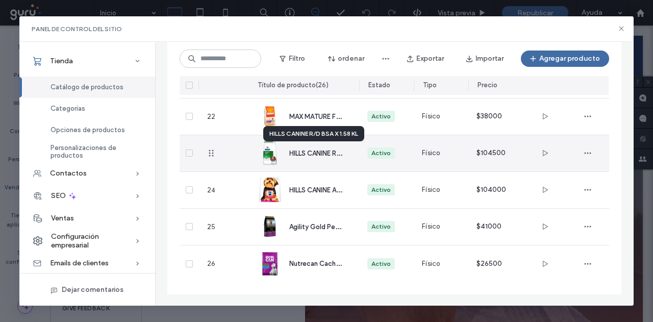
click at [300, 155] on span "HILLS CANINE R/D BSA X 1.58 KL" at bounding box center [337, 153] width 96 height 10
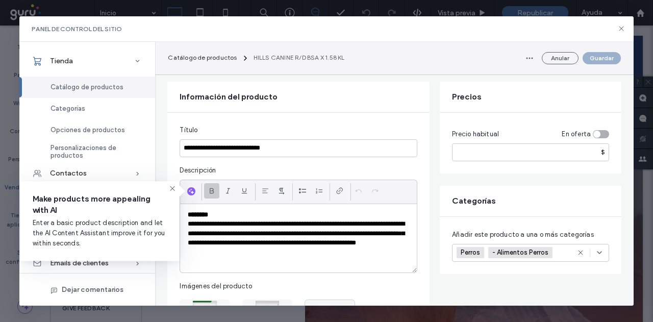
scroll to position [51, 0]
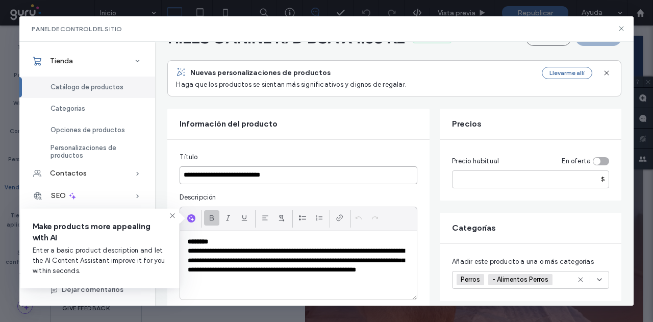
drag, startPoint x: 140, startPoint y: 175, endPoint x: 157, endPoint y: 173, distance: 17.0
click at [131, 175] on div "**********" at bounding box center [326, 174] width 614 height 264
click at [306, 175] on input "**********" at bounding box center [299, 175] width 238 height 18
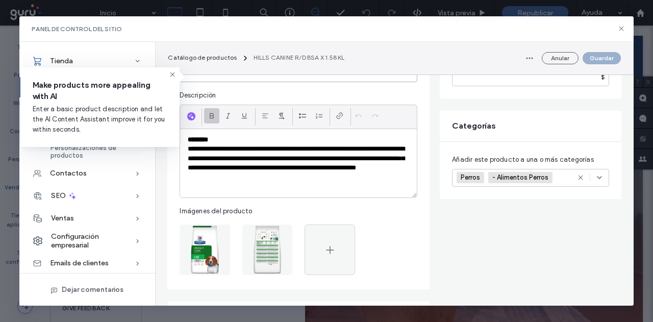
scroll to position [459, 0]
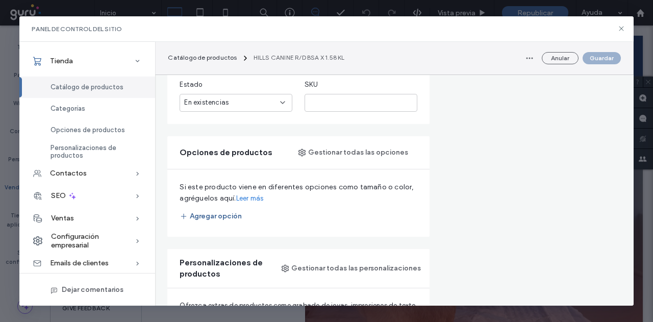
click at [231, 215] on button "Agregar opción" at bounding box center [211, 216] width 62 height 16
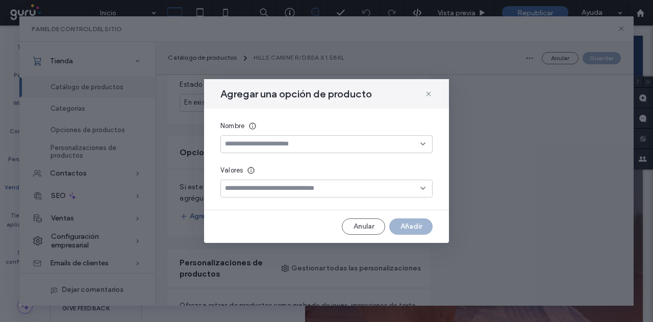
click at [493, 163] on div "Agregar una opción de producto Nombre Valores Anular Añadir" at bounding box center [326, 161] width 614 height 290
click at [377, 230] on button "Anular" at bounding box center [363, 226] width 43 height 16
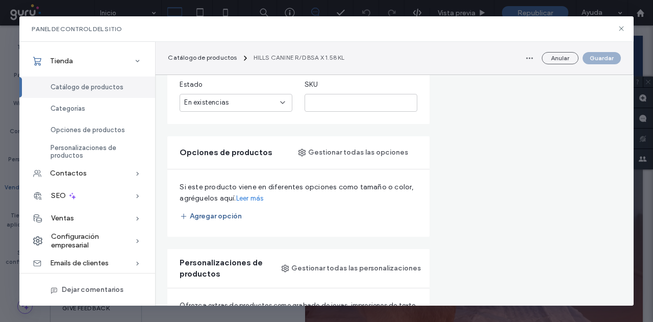
click at [227, 211] on button "Agregar opción" at bounding box center [211, 216] width 62 height 16
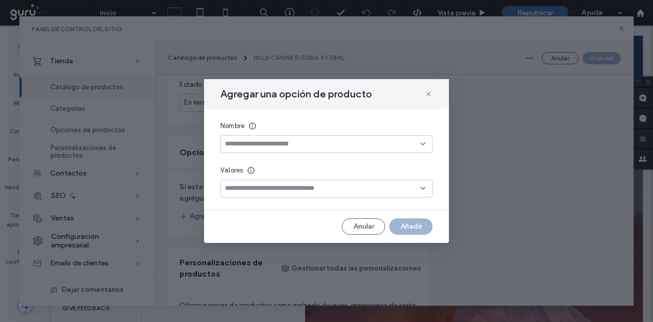
click at [262, 144] on input at bounding box center [323, 144] width 196 height 8
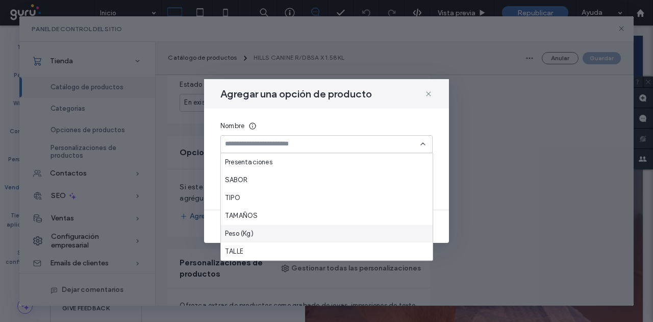
click at [247, 229] on span "Peso (Kg)" at bounding box center [239, 234] width 29 height 10
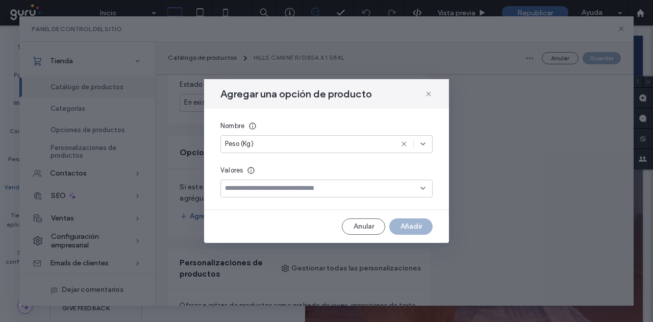
click at [260, 186] on input at bounding box center [323, 188] width 196 height 8
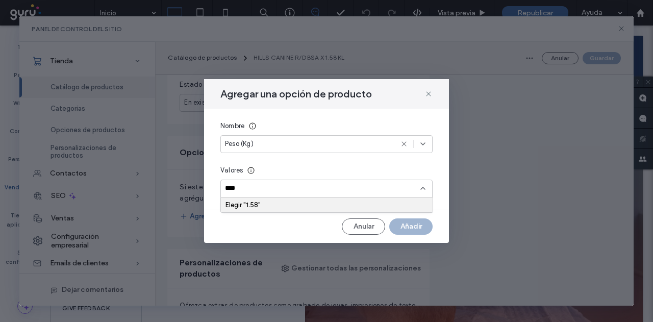
type input "****"
click at [262, 207] on div "Elegir "1.58"" at bounding box center [327, 205] width 203 height 8
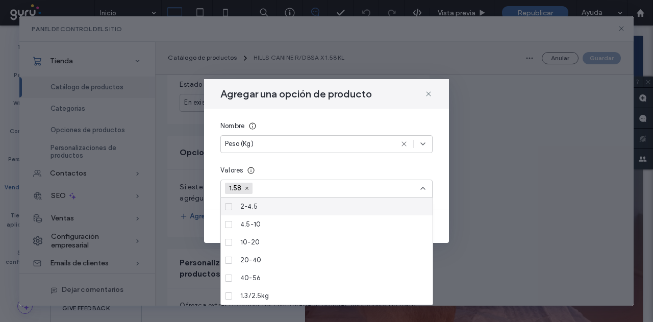
click at [292, 178] on div "Valores 1.58" at bounding box center [327, 181] width 212 height 32
click at [291, 187] on input at bounding box center [293, 188] width 70 height 15
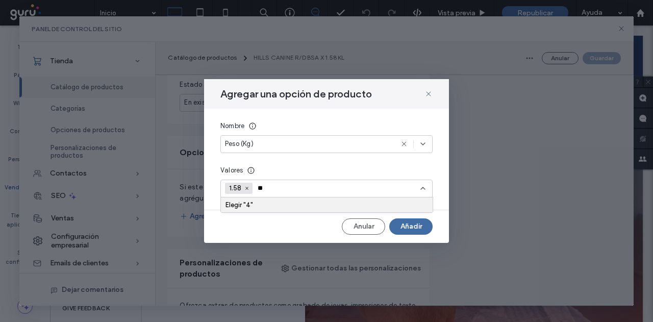
type input "*"
click at [303, 210] on div "Elegir "4"" at bounding box center [327, 205] width 212 height 15
click at [281, 201] on div "Elegir "4"" at bounding box center [327, 205] width 203 height 8
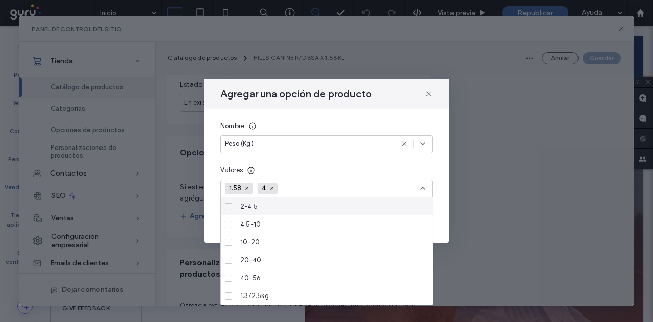
click at [303, 188] on input at bounding box center [318, 188] width 70 height 15
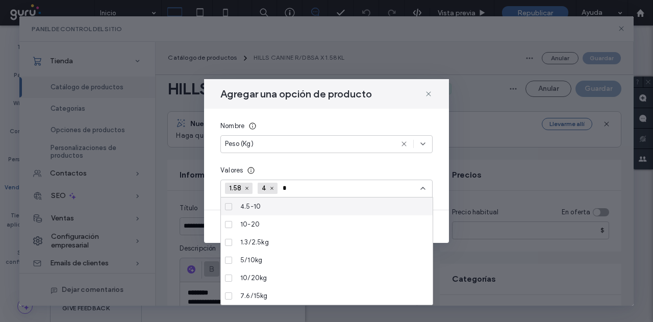
type input "**"
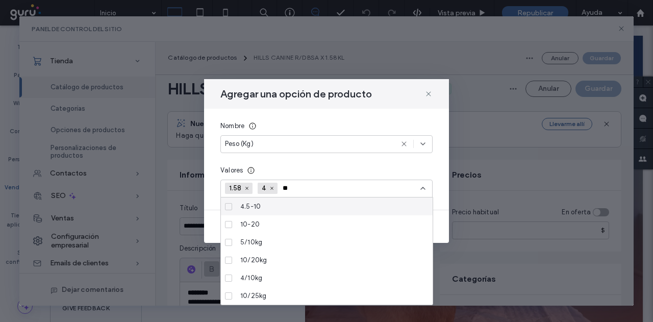
scroll to position [459, 0]
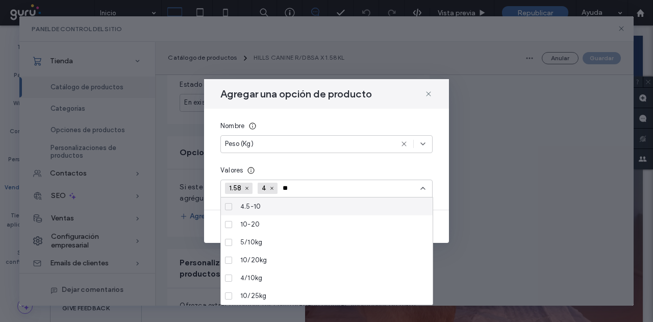
click at [318, 192] on input "**" at bounding box center [318, 188] width 70 height 15
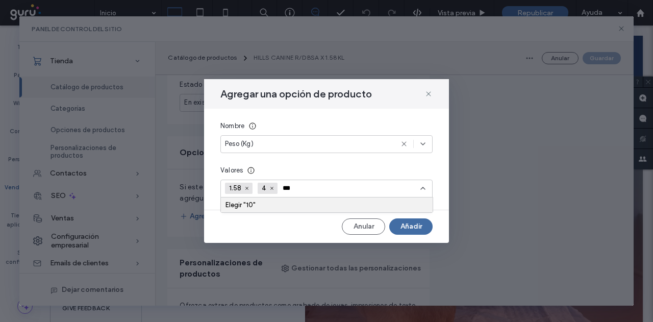
type input "**"
click at [275, 206] on div "Elegir "10"" at bounding box center [327, 205] width 203 height 8
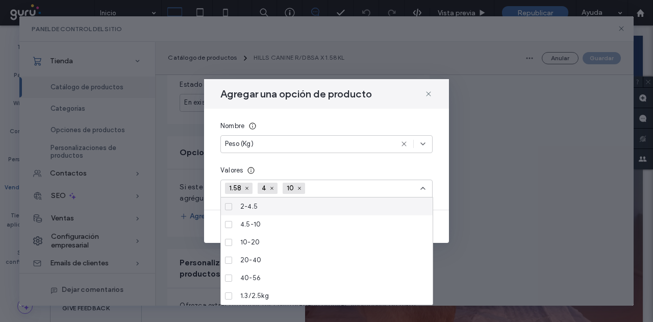
click at [358, 162] on div "Nombre Peso (Kg) Valores 1.58 4 10" at bounding box center [326, 159] width 245 height 101
click at [398, 178] on div "Valores 1.58 4 10" at bounding box center [327, 181] width 212 height 32
click at [398, 187] on div "1.58 4 10" at bounding box center [323, 188] width 196 height 15
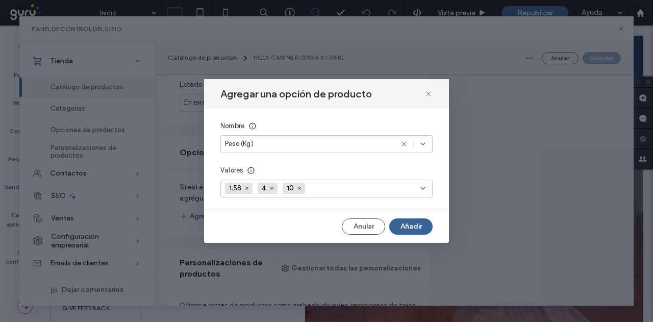
click at [410, 223] on button "Añadir" at bounding box center [410, 226] width 43 height 16
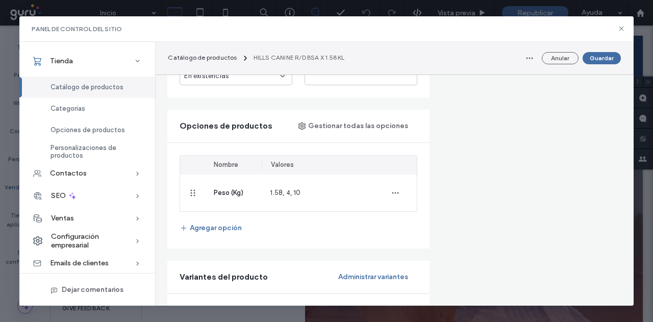
scroll to position [123, 0]
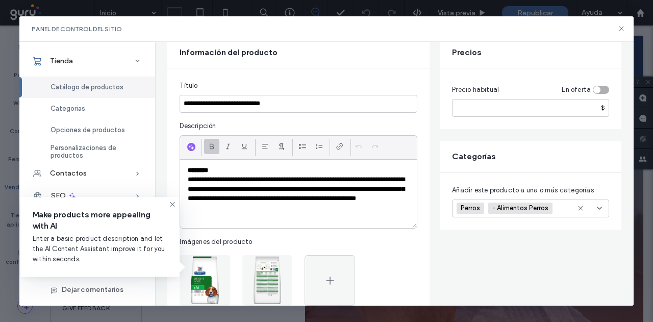
drag, startPoint x: 391, startPoint y: 143, endPoint x: 383, endPoint y: 91, distance: 52.7
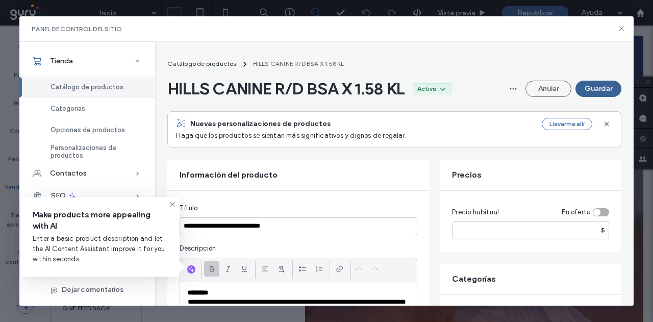
click at [594, 91] on button "Guardar" at bounding box center [599, 89] width 46 height 16
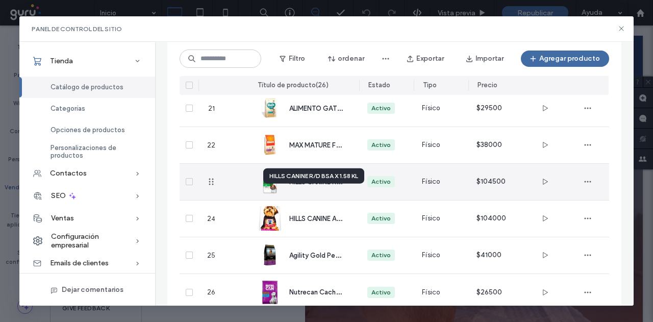
scroll to position [788, 0]
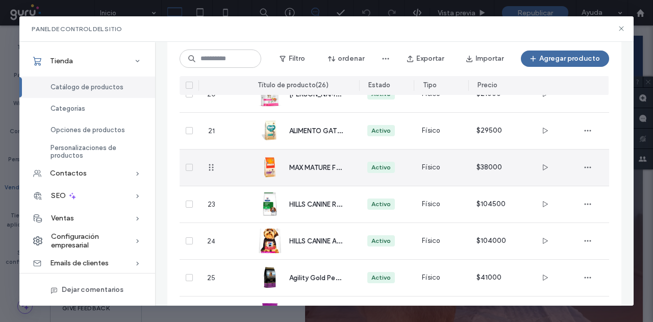
click at [309, 156] on div "MAX MATURE FRANGO Y ARROZ X 2KL" at bounding box center [304, 168] width 93 height 36
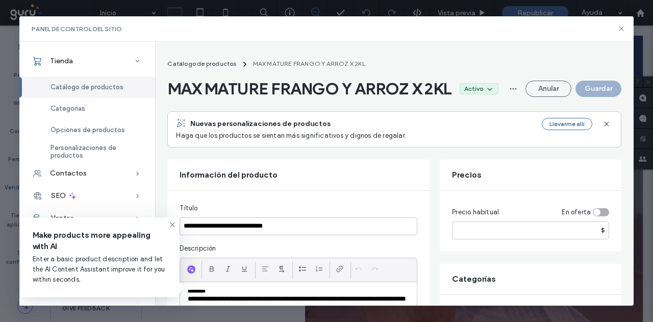
click at [278, 89] on span "MAX MATURE FRANGO Y ARROZ X 2KL" at bounding box center [309, 89] width 284 height 20
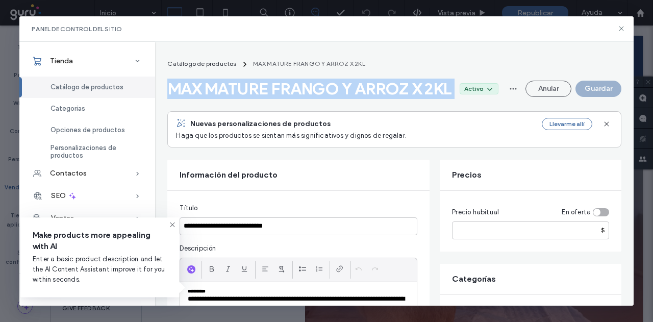
click at [278, 89] on span "MAX MATURE FRANGO Y ARROZ X 2KL" at bounding box center [309, 89] width 284 height 20
copy span "MAX MATURE FRANGO Y ARROZ X 2KL"
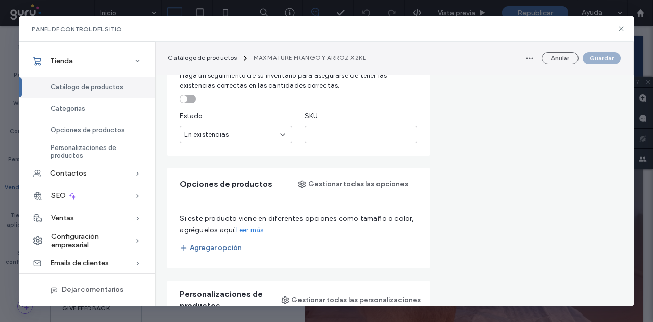
scroll to position [664, 0]
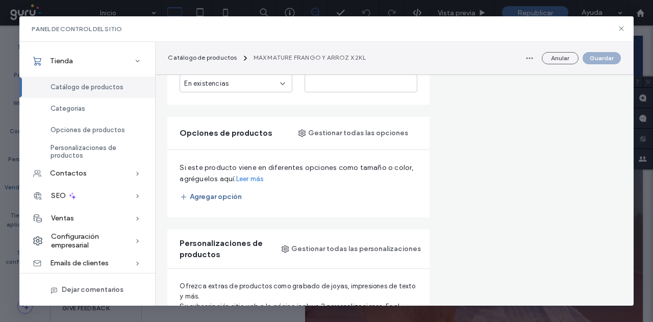
click at [226, 205] on button "Agregar opción" at bounding box center [211, 197] width 62 height 16
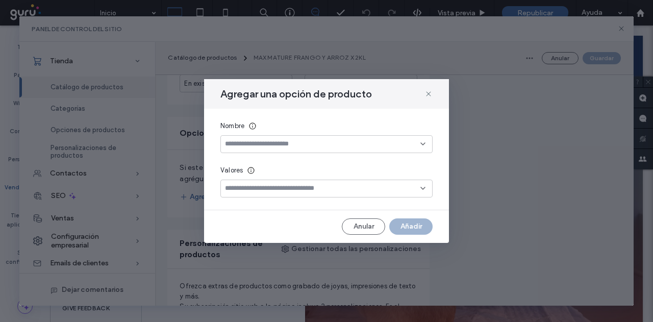
click at [276, 142] on input at bounding box center [323, 144] width 196 height 8
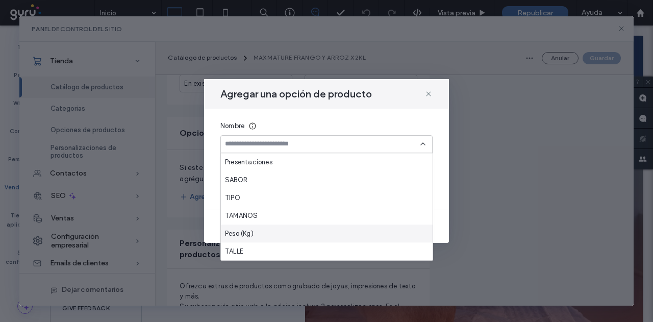
click at [260, 234] on div "Peso (Kg)" at bounding box center [327, 234] width 212 height 18
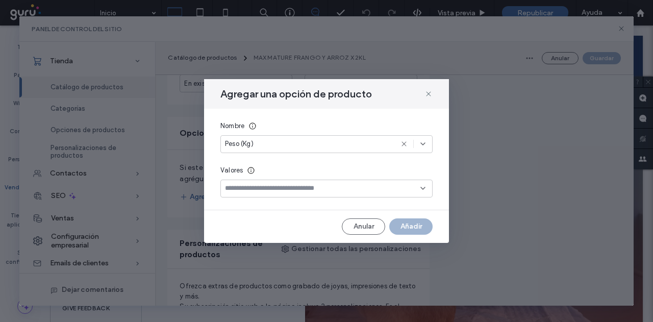
click at [271, 188] on input at bounding box center [323, 188] width 196 height 8
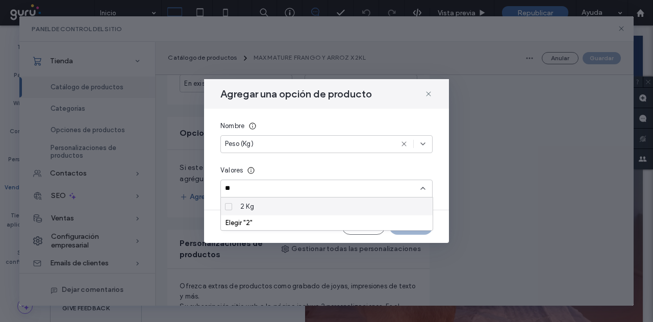
type input "*"
click at [263, 221] on div "Elegir "2"" at bounding box center [327, 223] width 203 height 8
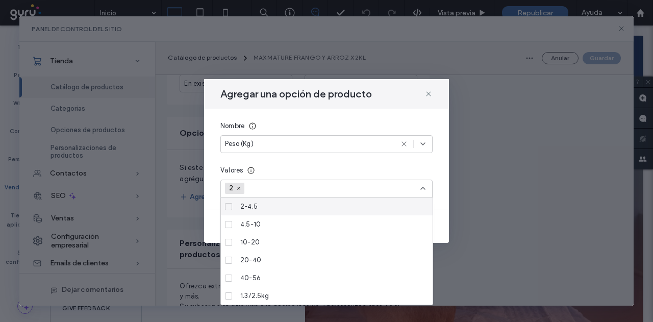
click at [314, 172] on div "Valores" at bounding box center [327, 170] width 212 height 10
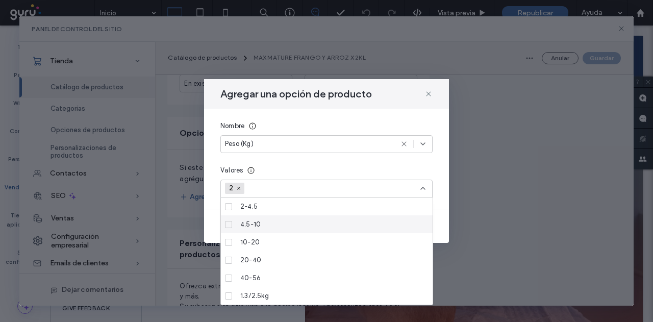
click at [421, 179] on div "Valores 2" at bounding box center [327, 181] width 212 height 32
click at [422, 190] on icon at bounding box center [423, 188] width 8 height 8
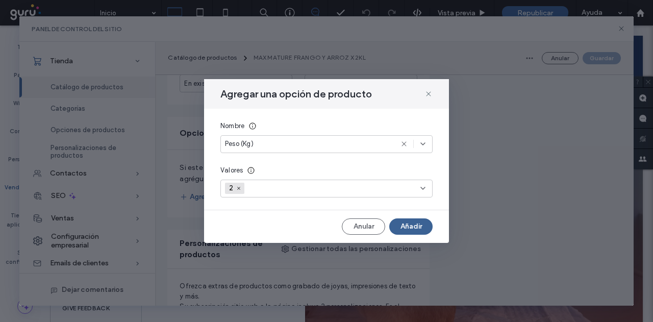
click at [416, 229] on button "Añadir" at bounding box center [410, 226] width 43 height 16
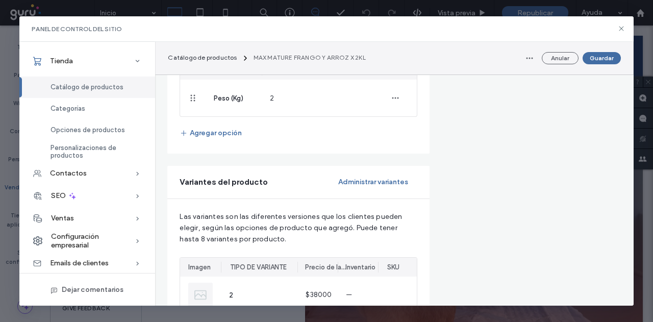
scroll to position [766, 0]
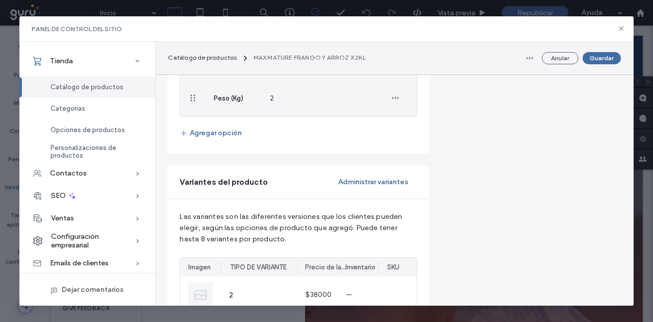
click at [277, 116] on div "2" at bounding box center [318, 98] width 112 height 37
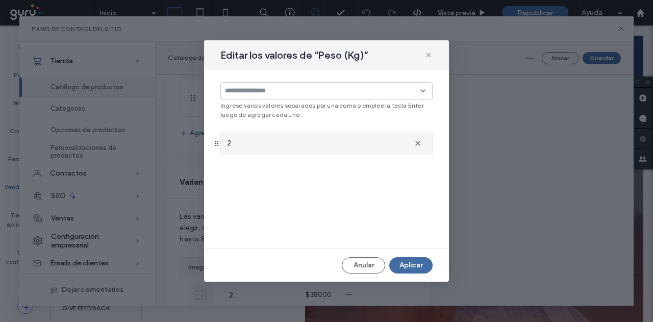
click at [262, 147] on div "2" at bounding box center [316, 143] width 179 height 10
click at [416, 148] on span "button" at bounding box center [418, 143] width 16 height 16
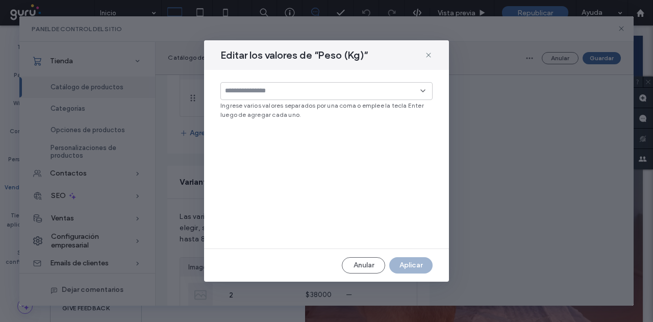
click at [263, 94] on input at bounding box center [323, 91] width 196 height 8
type input "***"
click at [261, 104] on div "2 Kg" at bounding box center [330, 109] width 188 height 18
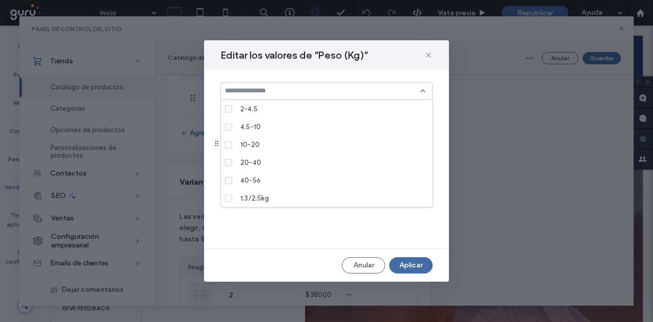
scroll to position [634, 0]
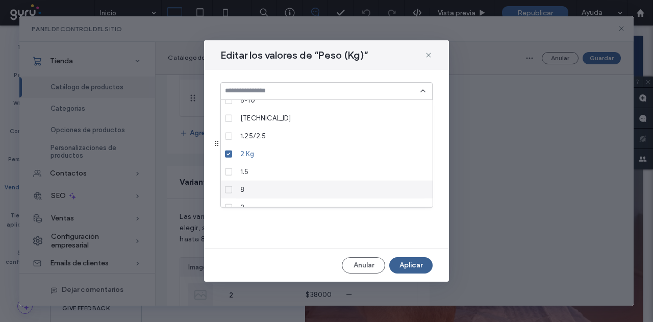
click at [427, 270] on button "Aplicar" at bounding box center [410, 265] width 43 height 16
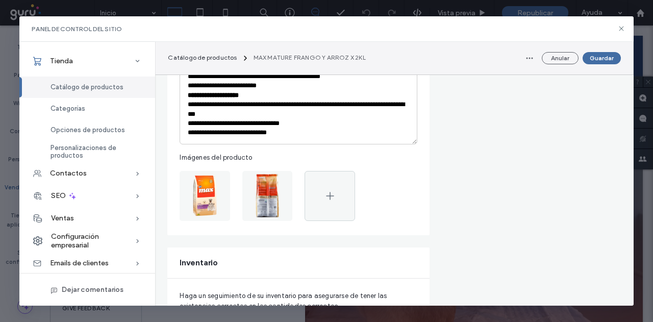
scroll to position [306, 0]
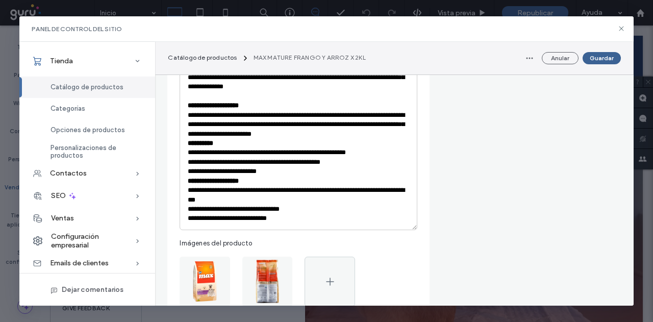
click at [601, 55] on button "Guardar" at bounding box center [602, 58] width 38 height 12
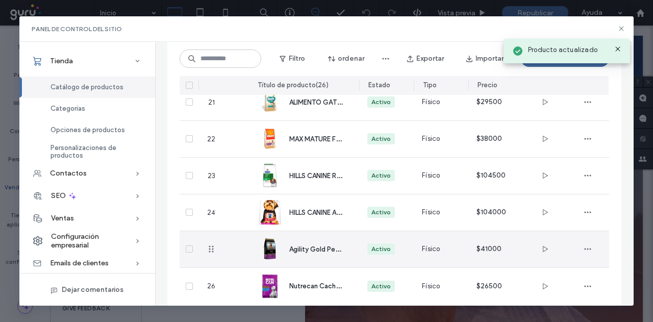
scroll to position [839, 0]
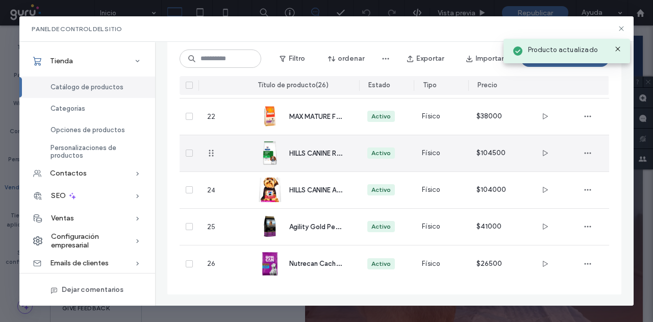
click at [310, 151] on span "HILLS CANINE R/D BSA X 1.58 KL" at bounding box center [337, 153] width 96 height 10
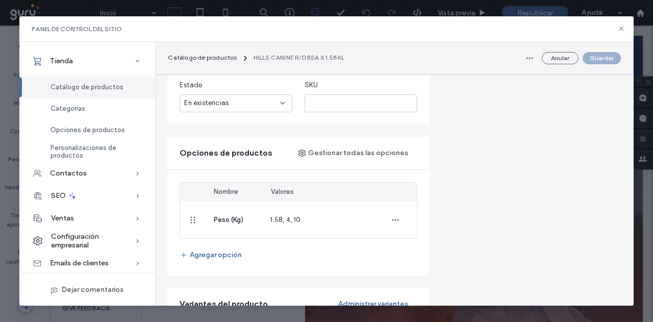
scroll to position [459, 0]
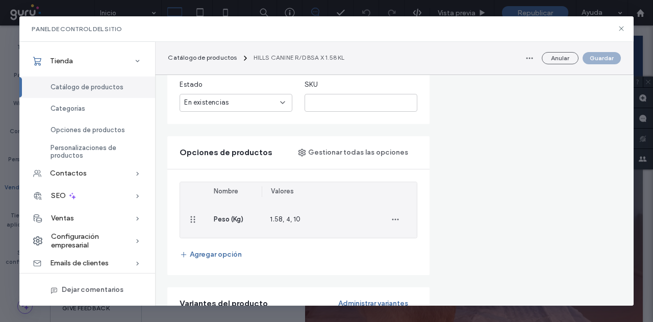
click at [279, 218] on span "1.58, 4, 10" at bounding box center [285, 219] width 31 height 8
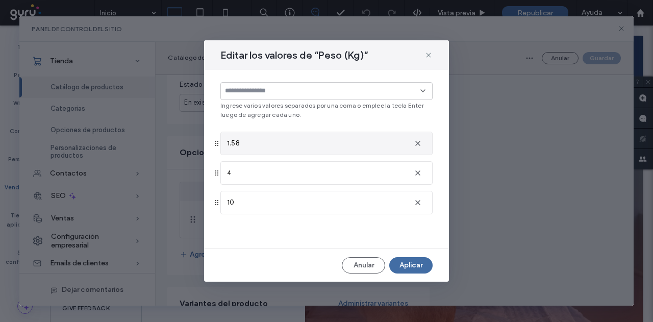
click at [274, 151] on div "1.58" at bounding box center [326, 143] width 211 height 22
click at [274, 144] on div "1.58" at bounding box center [316, 143] width 179 height 10
click at [268, 93] on input at bounding box center [323, 91] width 196 height 8
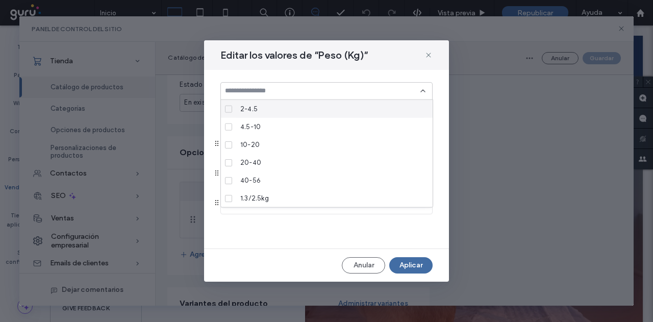
click at [276, 82] on div at bounding box center [327, 91] width 212 height 18
click at [285, 77] on div "Ingrese varios valores separados por una coma o emplee la tecla Enter luego de …" at bounding box center [326, 159] width 245 height 179
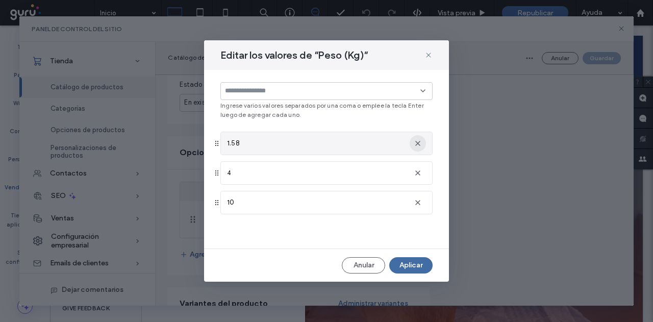
click at [421, 141] on icon "button" at bounding box center [418, 143] width 8 height 8
click at [332, 99] on div at bounding box center [327, 91] width 212 height 18
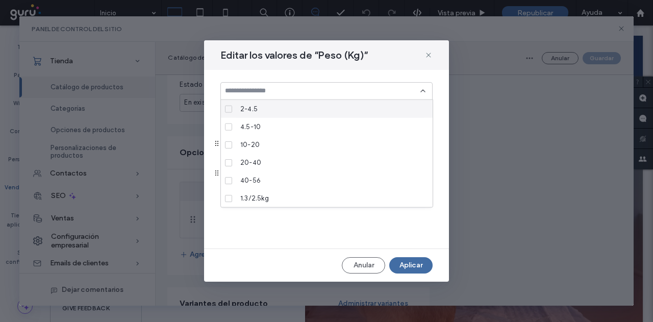
click at [331, 95] on div at bounding box center [327, 91] width 212 height 18
click at [328, 87] on input at bounding box center [323, 91] width 196 height 8
type input "*******"
click at [315, 103] on div "Elegir "1.58 Kg"" at bounding box center [327, 107] width 212 height 15
click at [273, 104] on div "Elegir "1.58 Kg"" at bounding box center [327, 108] width 203 height 8
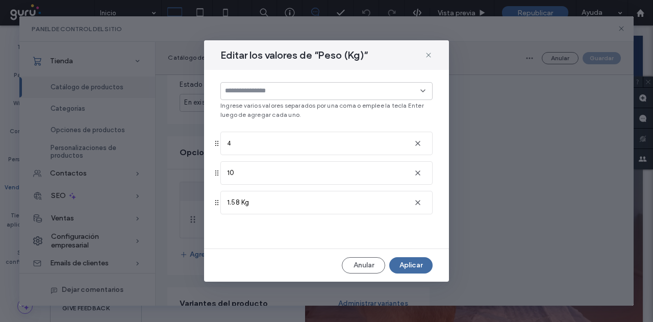
click at [304, 90] on input at bounding box center [323, 91] width 196 height 8
type input "****"
click at [285, 103] on div "Elegir "4 Kg"" at bounding box center [327, 107] width 212 height 15
click at [266, 106] on div "Elegir "4 Kg"" at bounding box center [327, 108] width 203 height 8
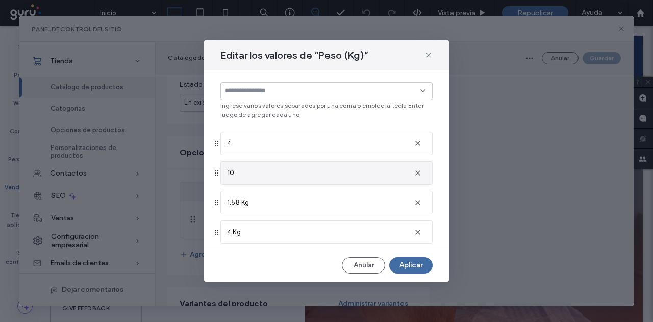
click at [414, 143] on icon "button" at bounding box center [418, 143] width 8 height 8
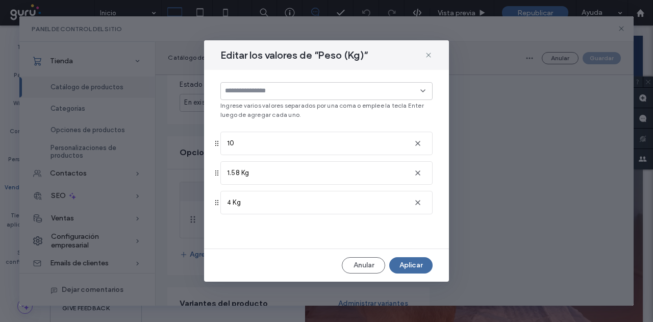
click at [302, 93] on input at bounding box center [323, 91] width 196 height 8
type input "*****"
click at [281, 106] on div "Elegir "10 Kg"" at bounding box center [327, 108] width 203 height 8
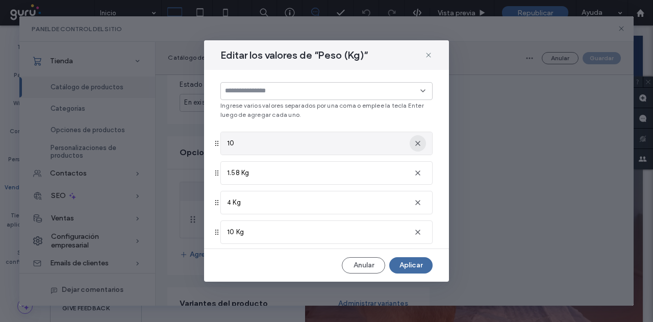
click at [416, 143] on use "button" at bounding box center [418, 143] width 5 height 5
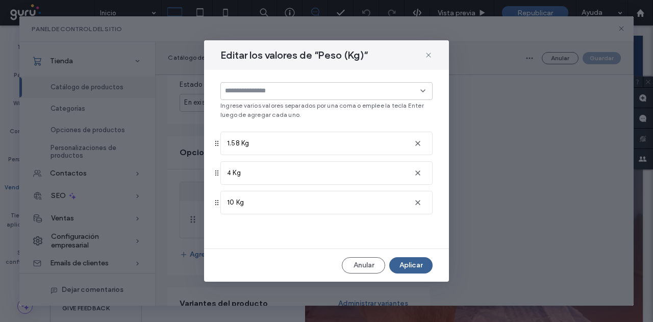
click at [418, 266] on button "Aplicar" at bounding box center [410, 265] width 43 height 16
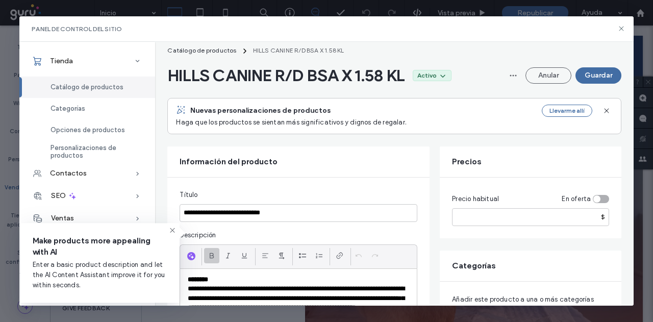
scroll to position [0, 0]
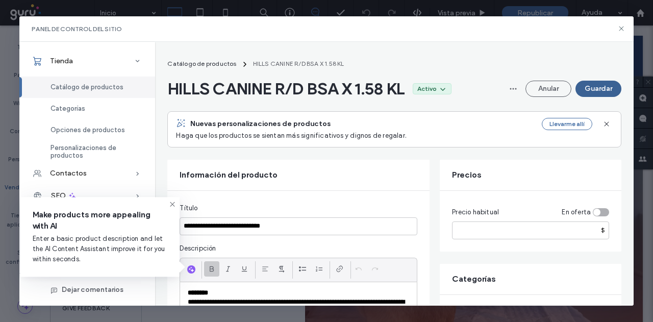
click at [589, 91] on button "Guardar" at bounding box center [599, 89] width 46 height 16
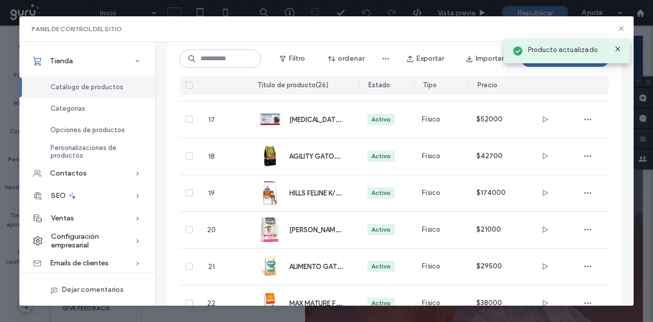
scroll to position [839, 0]
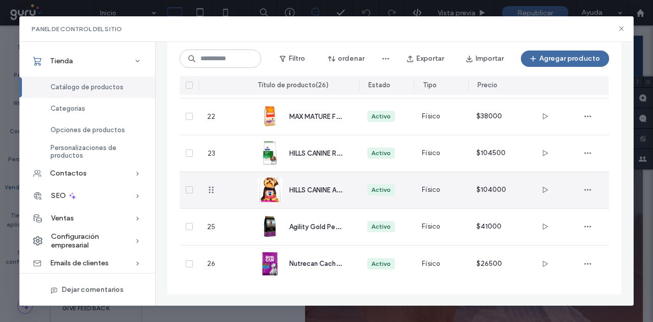
click at [309, 199] on div "HILLS CANINE ADULT SB-POLLO X 4.5LBR" at bounding box center [304, 190] width 93 height 36
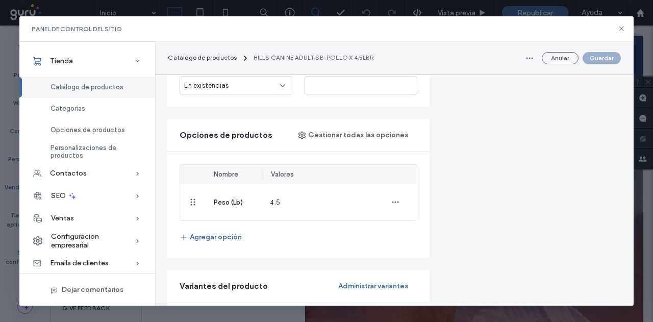
scroll to position [664, 0]
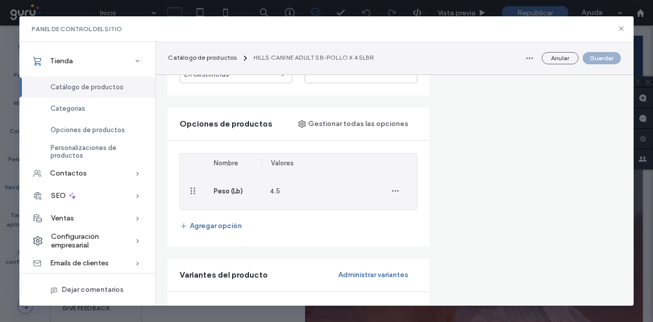
click at [275, 188] on span "4.5" at bounding box center [275, 191] width 10 height 8
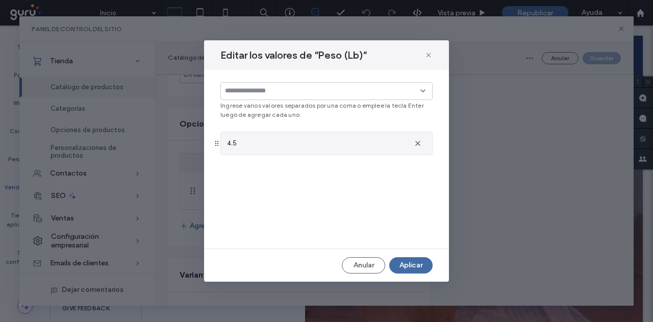
click at [286, 143] on div "4.5" at bounding box center [316, 143] width 179 height 10
click at [311, 90] on input at bounding box center [323, 91] width 196 height 8
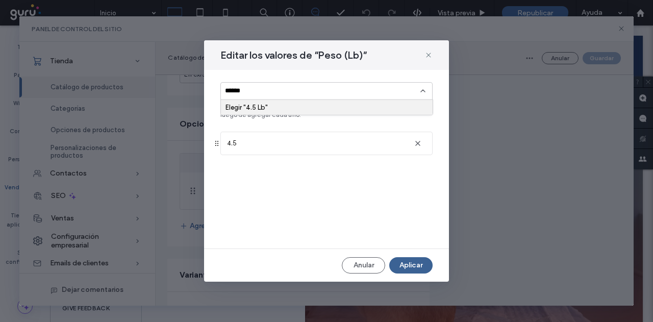
type input "******"
click at [429, 261] on button "Aplicar" at bounding box center [410, 265] width 43 height 16
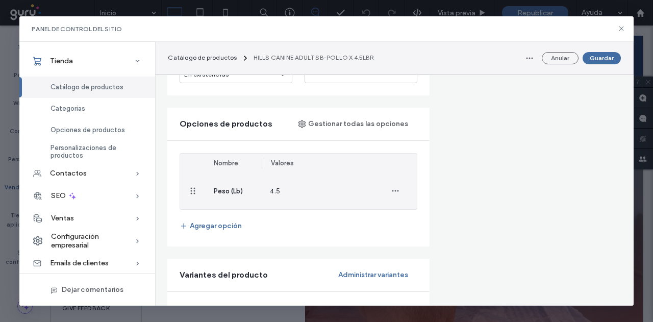
click at [305, 187] on div "4.5" at bounding box center [318, 191] width 112 height 37
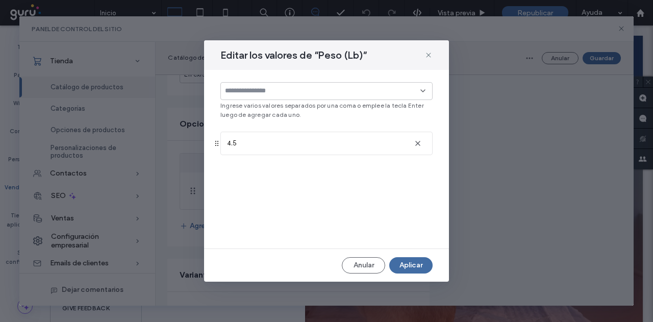
click at [278, 100] on div at bounding box center [327, 91] width 212 height 18
click at [278, 91] on input at bounding box center [323, 91] width 196 height 8
type input "******"
click at [266, 100] on div "Elegir "4.5 Lb"" at bounding box center [327, 107] width 212 height 15
click at [256, 105] on div "Elegir "4.5 Lb"" at bounding box center [327, 108] width 203 height 8
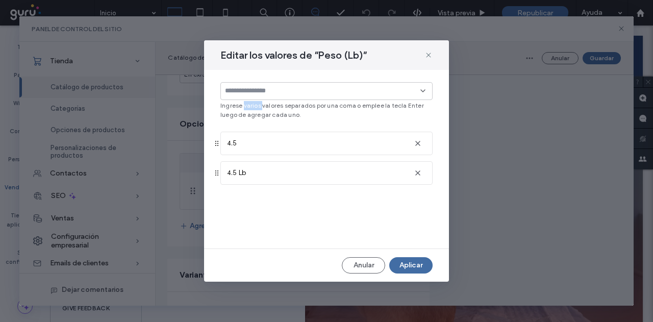
click at [256, 105] on span "Ingrese varios valores separados por una coma o emplee la tecla Enter luego de …" at bounding box center [327, 110] width 212 height 18
click at [414, 148] on span "button" at bounding box center [418, 143] width 16 height 16
click at [427, 264] on button "Aplicar" at bounding box center [410, 265] width 43 height 16
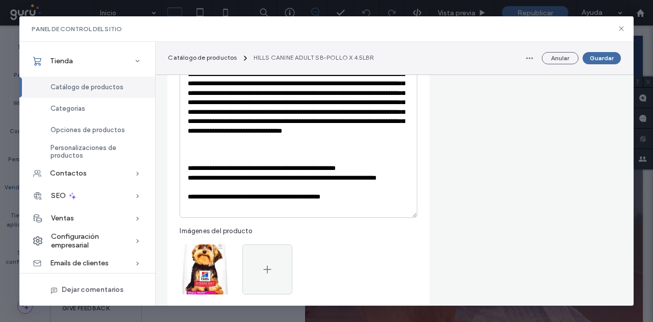
scroll to position [306, 0]
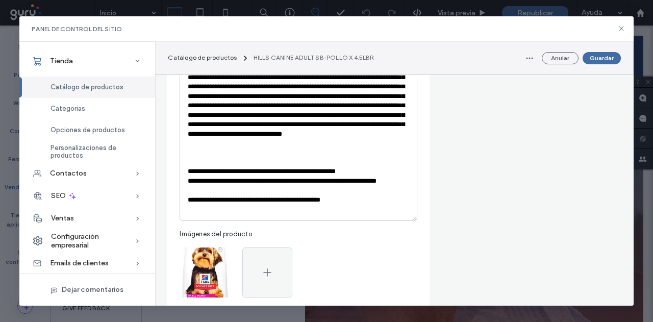
click at [602, 48] on div "Catálogo de productos HILLS CANINE ADULT SB-POLLO X 4.5LBR Anular Guardar" at bounding box center [394, 58] width 477 height 33
click at [601, 50] on div "Anular Guardar" at bounding box center [572, 58] width 100 height 16
click at [600, 55] on button "Guardar" at bounding box center [602, 58] width 38 height 12
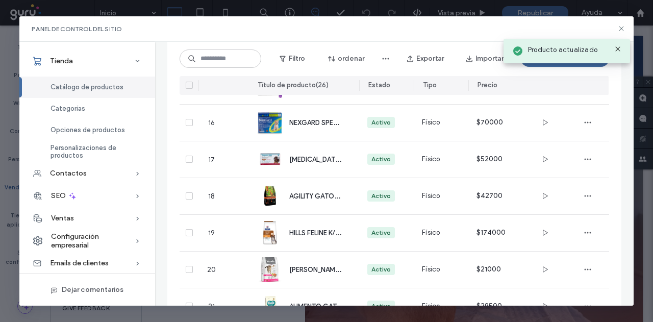
scroll to position [839, 0]
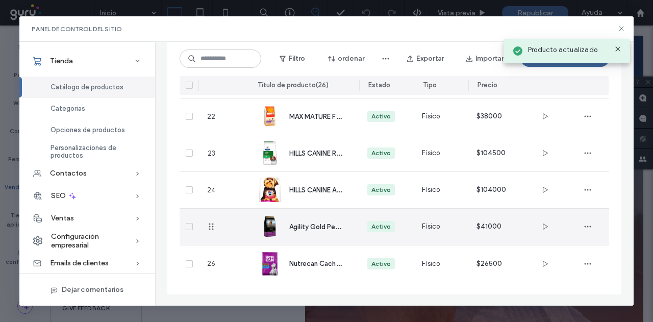
click at [283, 233] on div "Agility Gold Pequeños Adultos Piel 1.5 KG – 3 KG – 8 KG" at bounding box center [304, 227] width 93 height 36
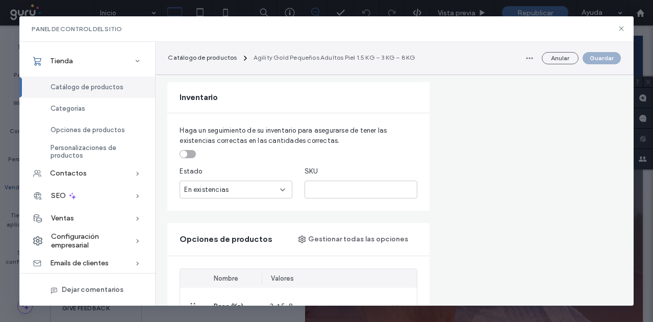
scroll to position [562, 0]
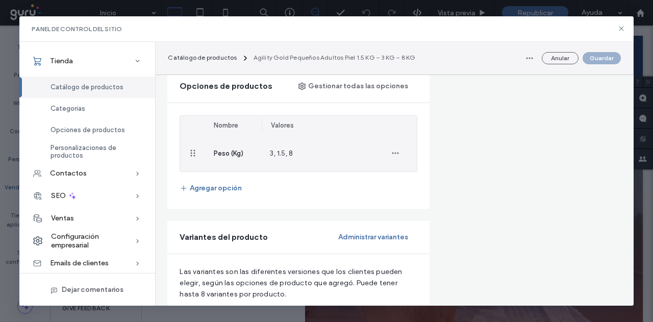
click at [286, 159] on div "3, 1.5, 8" at bounding box center [318, 153] width 112 height 37
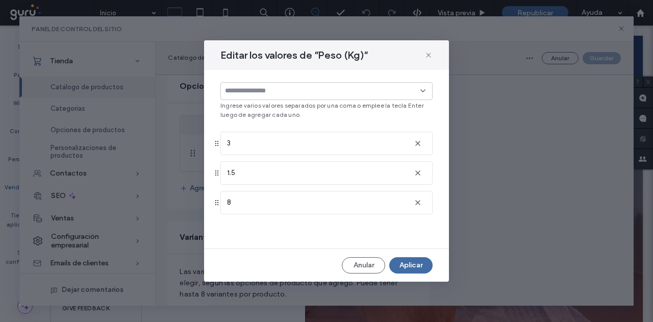
click at [338, 92] on input at bounding box center [323, 91] width 196 height 8
type input "******"
click at [319, 103] on div "Elegir "1.5 Kg"" at bounding box center [327, 107] width 212 height 15
click at [291, 104] on div "Elegir "1.5 Kg"" at bounding box center [327, 108] width 203 height 8
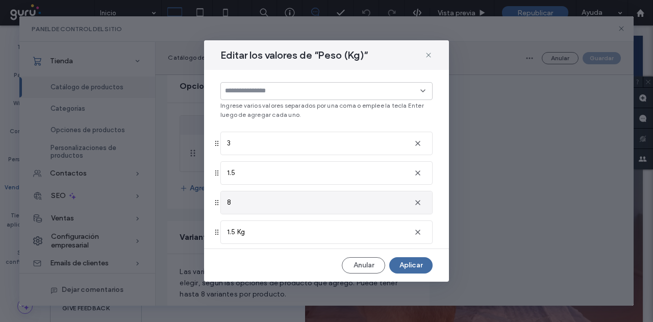
click at [414, 173] on icon "button" at bounding box center [418, 173] width 8 height 8
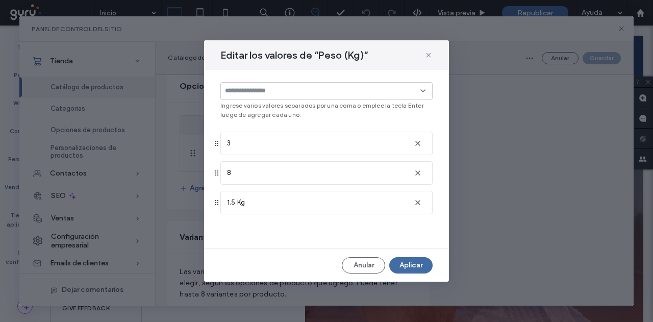
click at [330, 96] on div at bounding box center [327, 91] width 212 height 18
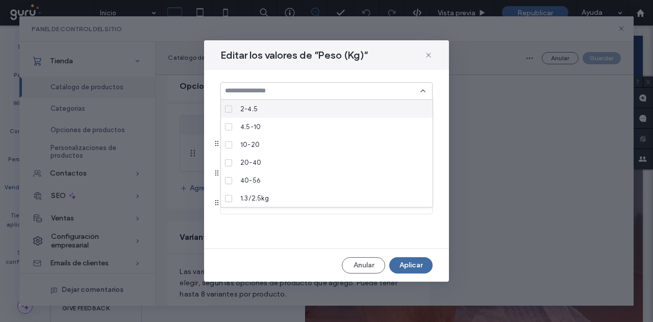
click at [323, 87] on input at bounding box center [323, 91] width 196 height 8
type input "****"
click at [275, 109] on div "Elegir "3 Kg"" at bounding box center [327, 108] width 203 height 8
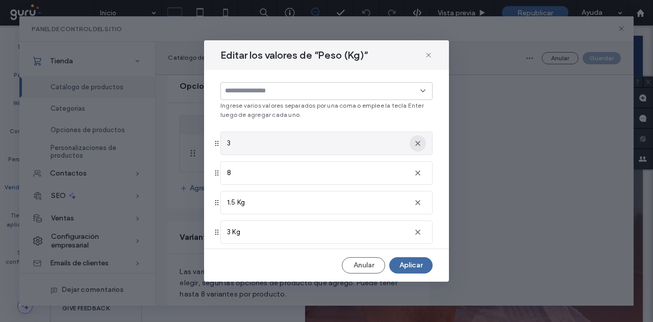
click at [416, 144] on use "button" at bounding box center [418, 143] width 5 height 5
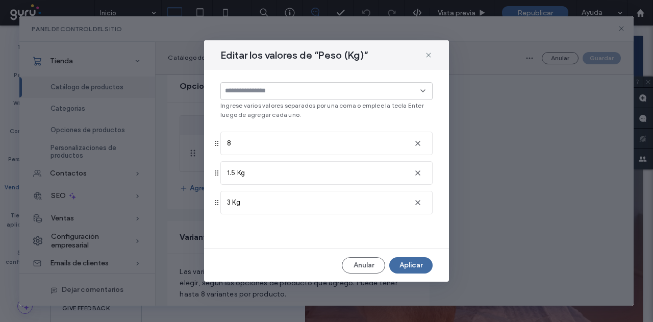
click at [309, 91] on input at bounding box center [323, 91] width 196 height 8
type input "****"
click at [246, 126] on div "Elegir "8 Kg"" at bounding box center [327, 125] width 203 height 8
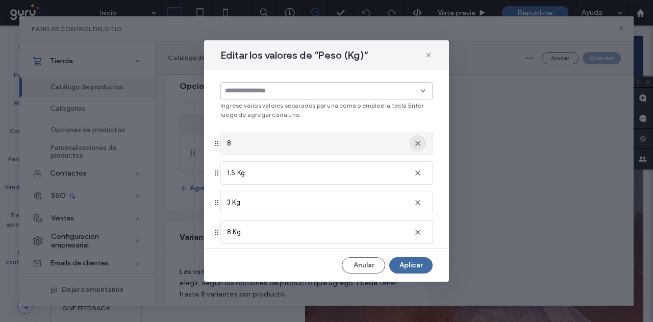
click at [414, 143] on icon "button" at bounding box center [418, 143] width 8 height 8
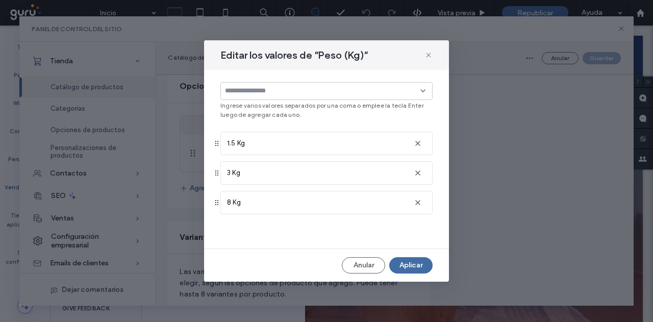
click at [408, 274] on div "Editar los valores de “Peso (Kg)” Ingrese varios valores separados por una coma…" at bounding box center [326, 160] width 245 height 241
click at [411, 267] on button "Aplicar" at bounding box center [410, 265] width 43 height 16
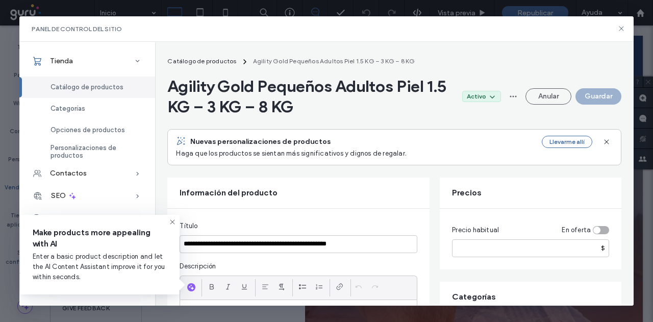
scroll to position [0, 0]
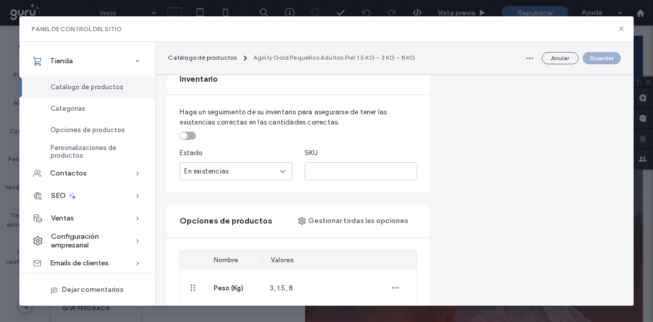
drag, startPoint x: 392, startPoint y: 157, endPoint x: 400, endPoint y: 42, distance: 115.1
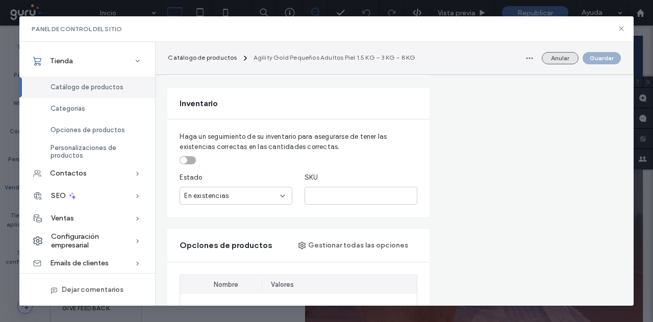
click at [562, 60] on button "Anular" at bounding box center [560, 58] width 37 height 12
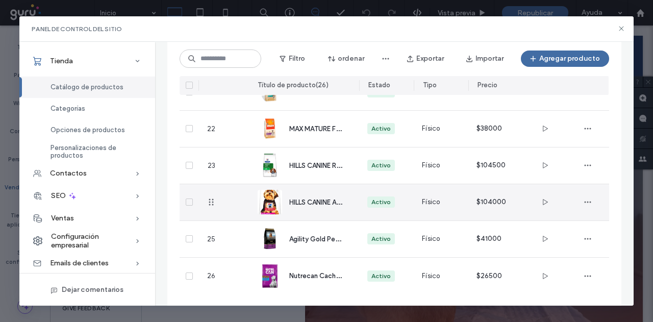
scroll to position [839, 0]
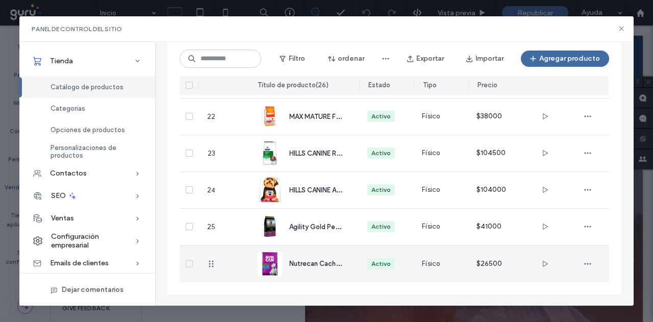
click at [314, 272] on div "Nutrecan Cachorros Rm Y Rg" at bounding box center [304, 264] width 93 height 37
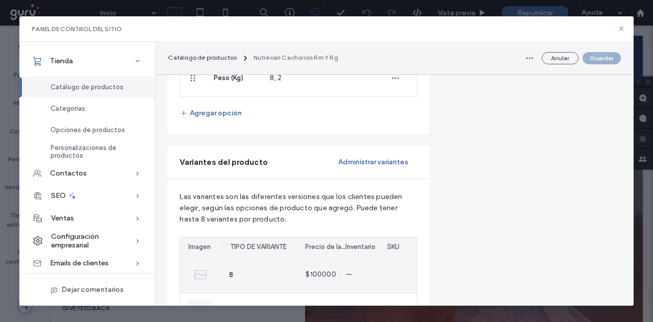
scroll to position [766, 0]
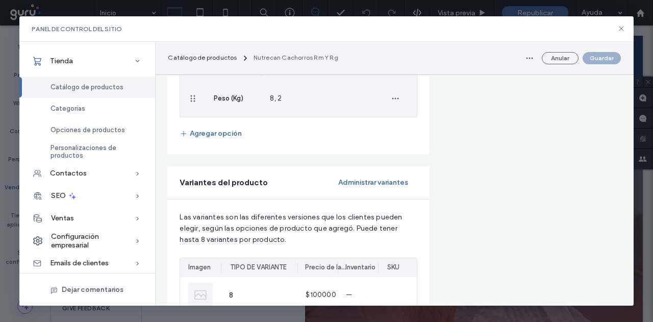
click at [271, 105] on div "8, 2" at bounding box center [318, 98] width 112 height 37
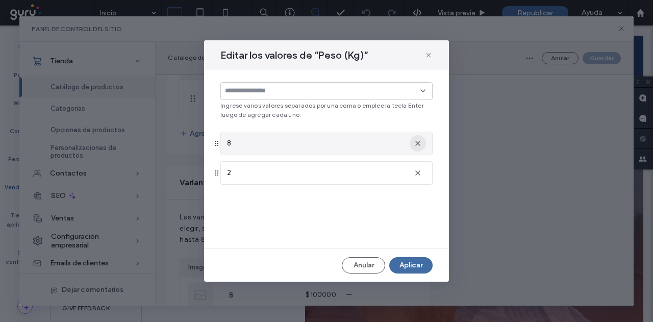
click at [420, 147] on icon "button" at bounding box center [418, 143] width 8 height 8
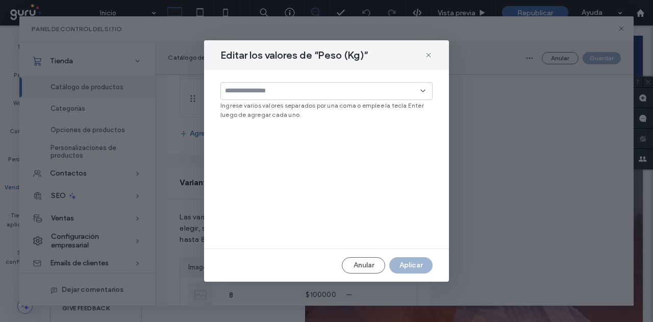
click at [262, 96] on div at bounding box center [327, 91] width 212 height 18
click at [265, 93] on input at bounding box center [323, 91] width 196 height 8
type input "*"
click at [228, 111] on span at bounding box center [228, 108] width 7 height 7
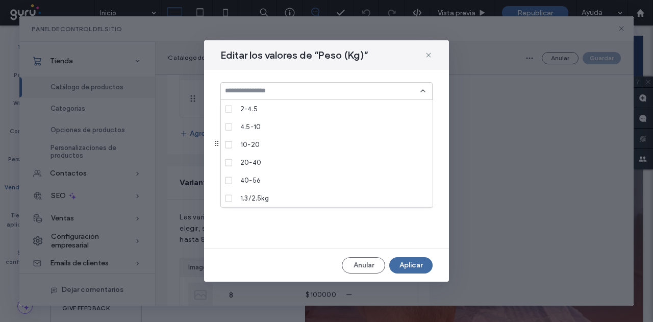
scroll to position [634, 0]
click at [280, 94] on input at bounding box center [323, 91] width 196 height 8
type input "****"
click at [239, 120] on div "Elegir "8 Kg"" at bounding box center [327, 125] width 212 height 15
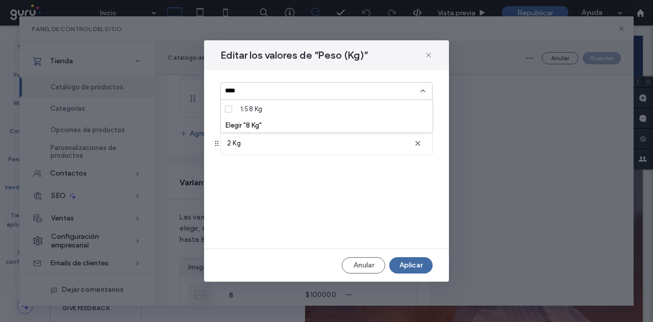
click at [252, 122] on div "Elegir "8 Kg"" at bounding box center [327, 125] width 203 height 8
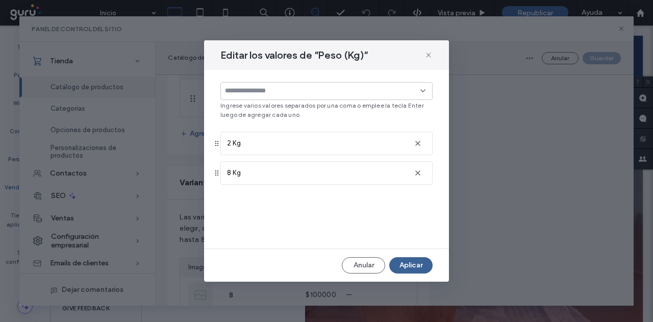
click at [404, 265] on button "Aplicar" at bounding box center [410, 265] width 43 height 16
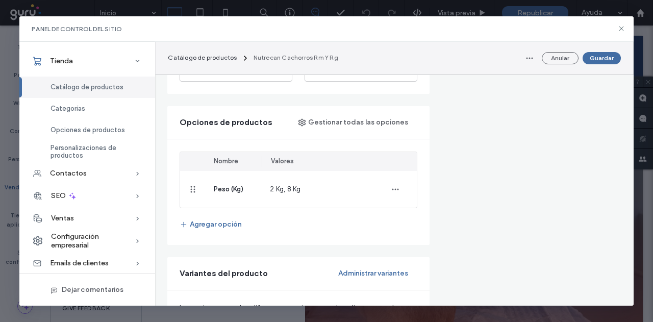
scroll to position [664, 0]
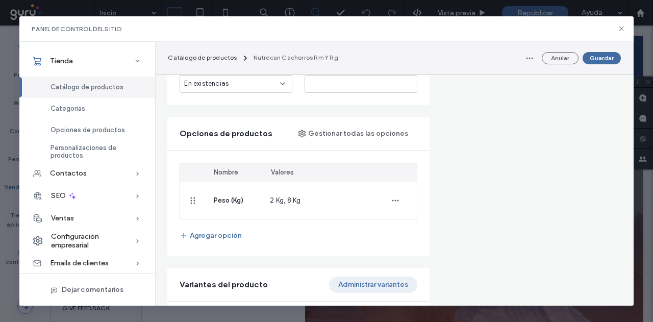
click at [372, 285] on button "Administrar variantes" at bounding box center [373, 285] width 88 height 16
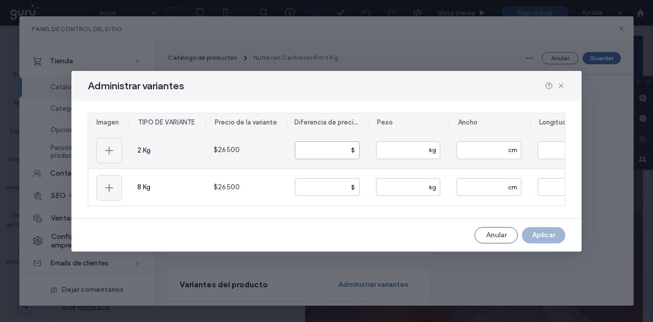
click at [307, 147] on input "number" at bounding box center [327, 150] width 65 height 18
paste input "*****"
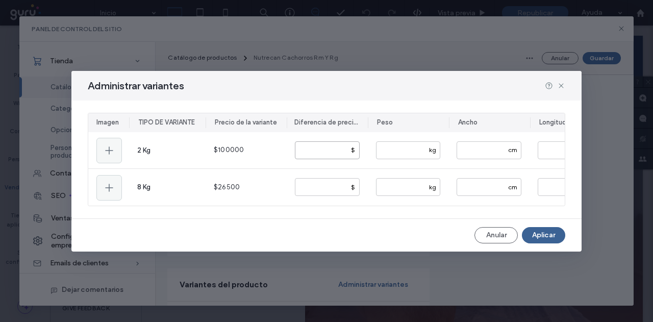
type input "*****"
click at [546, 236] on button "Aplicar" at bounding box center [543, 235] width 43 height 16
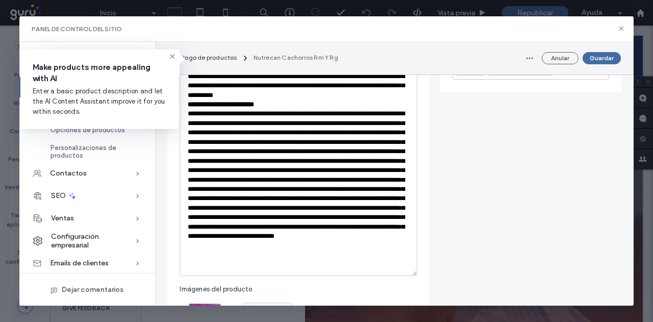
scroll to position [102, 0]
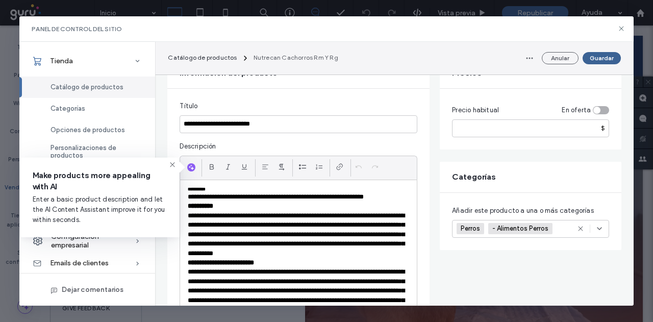
click at [599, 52] on button "Guardar" at bounding box center [602, 58] width 38 height 12
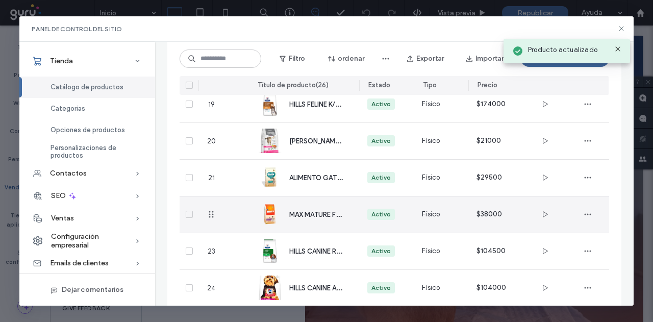
scroll to position [737, 0]
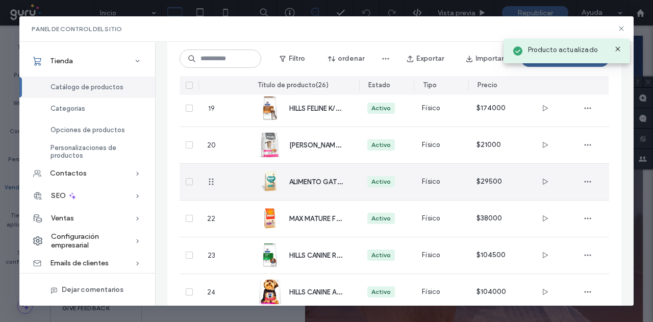
click at [315, 189] on div "ALIMENTO GATO MAX CAT BUFFET X 1 KILO" at bounding box center [304, 182] width 93 height 36
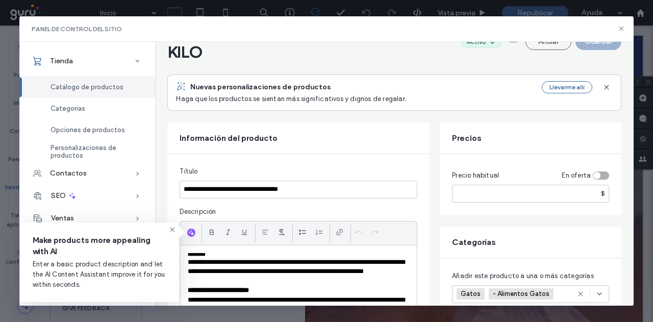
scroll to position [102, 0]
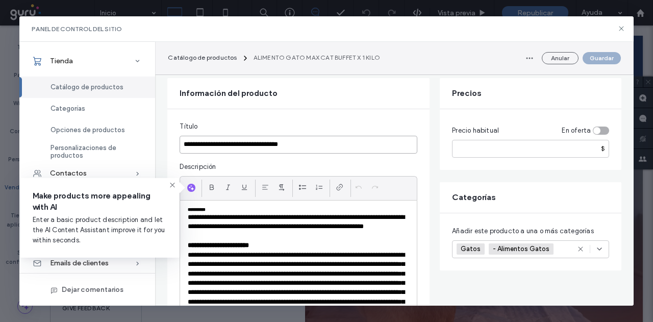
click at [245, 143] on input "**********" at bounding box center [299, 145] width 238 height 18
drag, startPoint x: 245, startPoint y: 143, endPoint x: 239, endPoint y: 161, distance: 18.9
click at [222, 157] on fieldset "**********" at bounding box center [299, 327] width 238 height 412
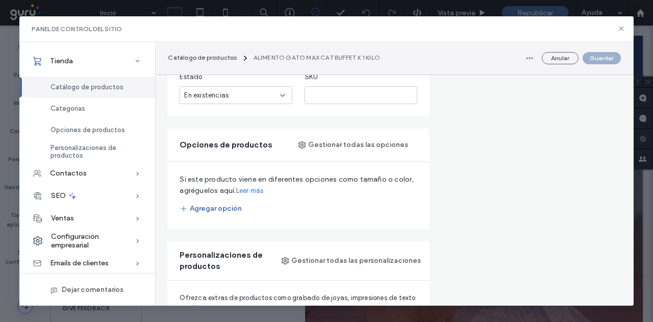
scroll to position [715, 0]
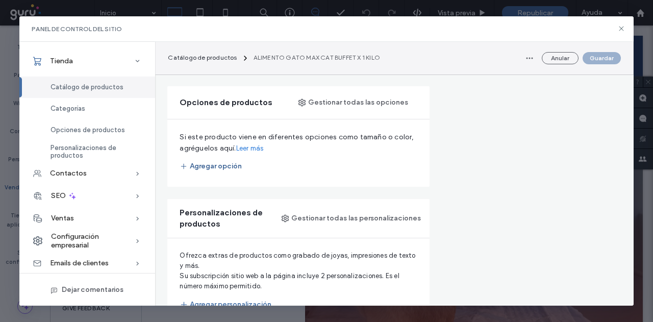
click at [217, 168] on button "Agregar opción" at bounding box center [211, 166] width 62 height 16
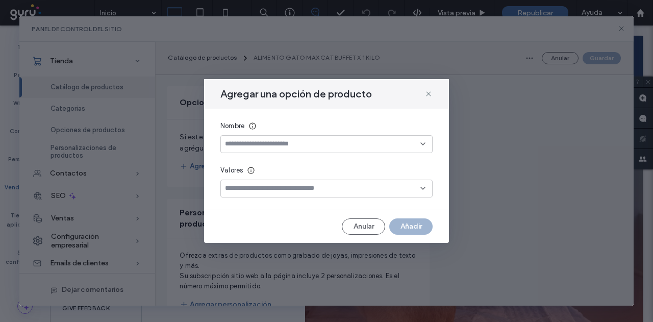
click at [290, 147] on input at bounding box center [323, 144] width 196 height 8
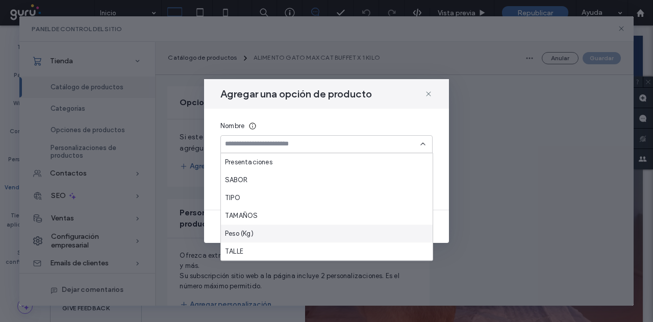
click at [251, 233] on span "Peso (Kg)" at bounding box center [239, 234] width 29 height 10
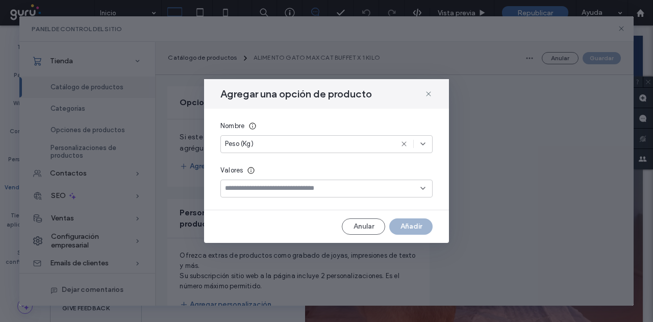
click at [253, 188] on input at bounding box center [323, 188] width 196 height 8
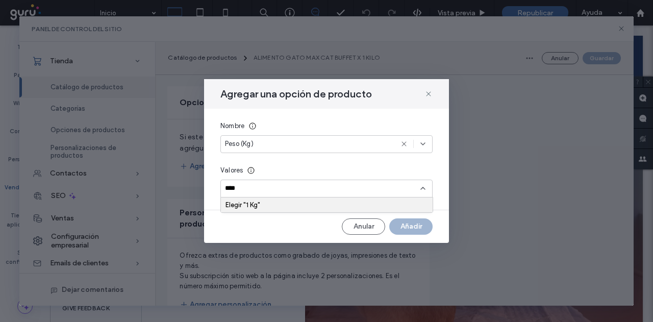
type input "****"
click at [245, 205] on div "Elegir "1 Kg"" at bounding box center [327, 205] width 203 height 8
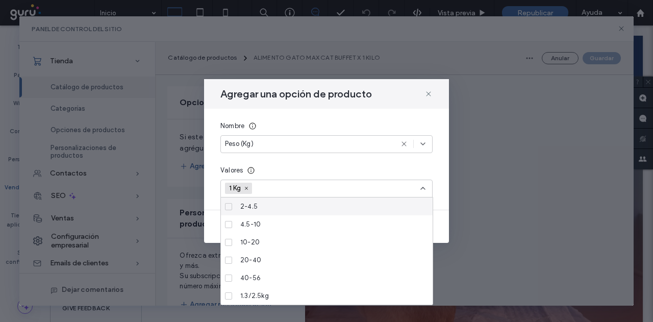
click at [343, 184] on div "1 Kg" at bounding box center [323, 188] width 196 height 15
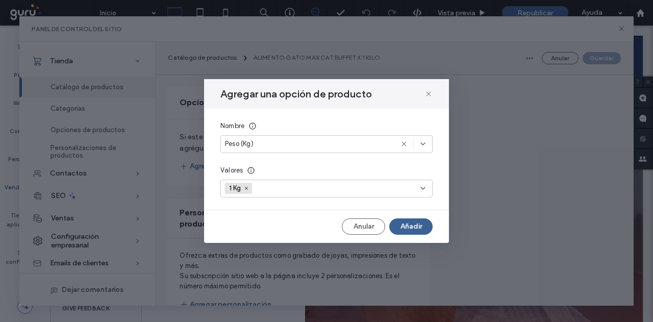
click at [420, 226] on button "Añadir" at bounding box center [410, 226] width 43 height 16
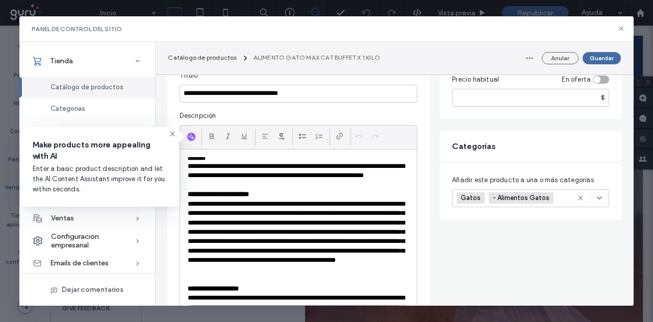
scroll to position [70, 0]
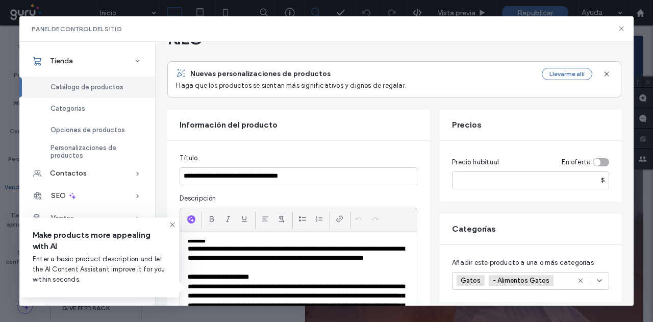
drag, startPoint x: 430, startPoint y: 248, endPoint x: 454, endPoint y: 74, distance: 176.2
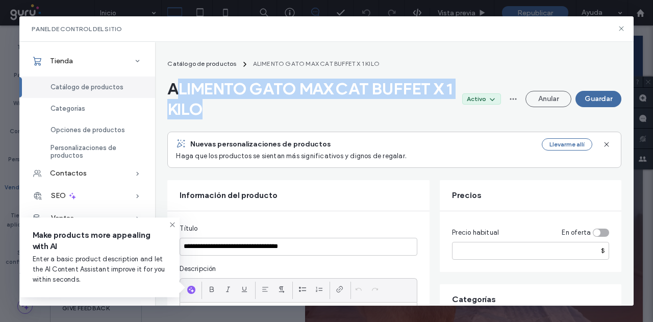
drag, startPoint x: 232, startPoint y: 113, endPoint x: 179, endPoint y: 82, distance: 61.7
click at [177, 83] on span "ALIMENTO GATO MAX CAT BUFFET X 1 KILO" at bounding box center [310, 99] width 286 height 41
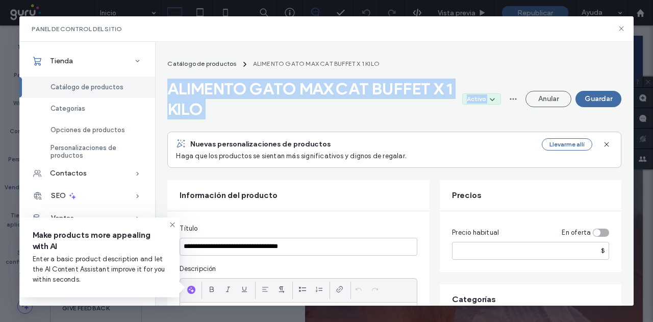
drag, startPoint x: 169, startPoint y: 84, endPoint x: 207, endPoint y: 113, distance: 47.4
copy div "ALIMENTO GATO MAX CAT BUFFET X 1 KILO Activo Anular Guardar"
click at [607, 101] on button "Guardar" at bounding box center [599, 99] width 46 height 16
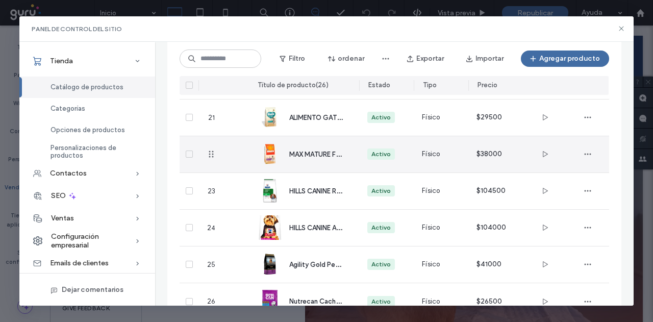
scroll to position [737, 0]
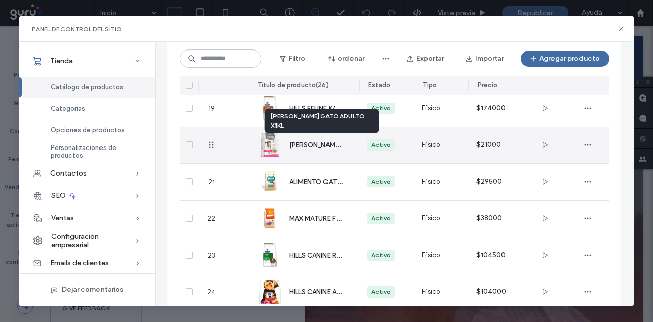
click at [315, 141] on span "MONELLO GATO ADULTO X1KL" at bounding box center [346, 145] width 115 height 10
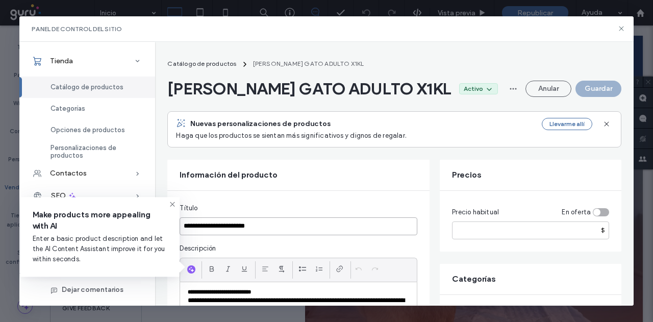
click at [251, 226] on input "**********" at bounding box center [299, 226] width 238 height 18
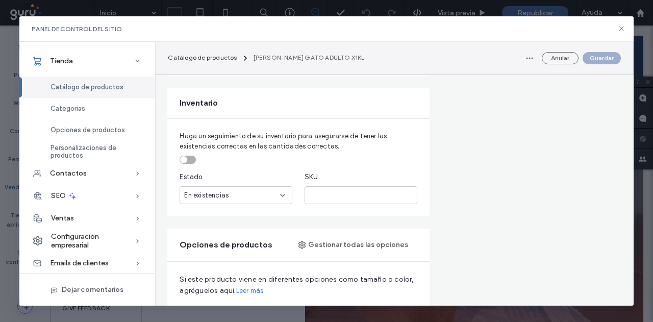
scroll to position [613, 0]
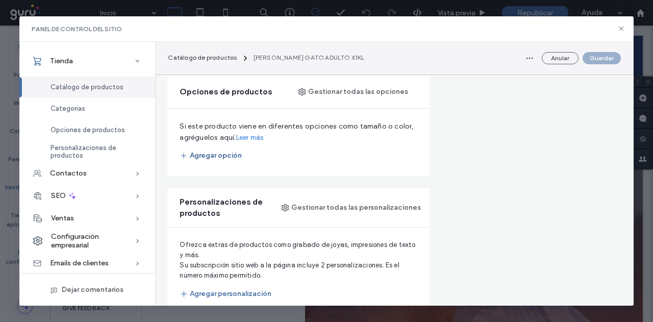
click at [225, 149] on button "Agregar opción" at bounding box center [211, 156] width 62 height 16
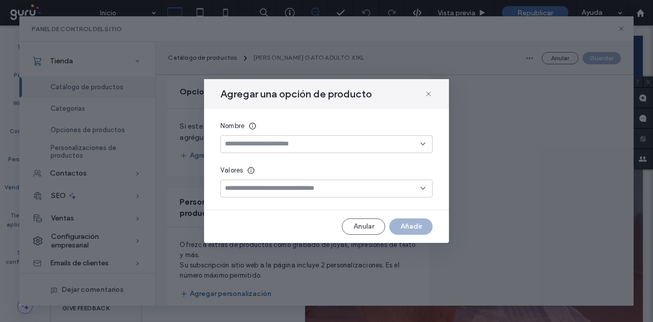
click at [257, 144] on input at bounding box center [323, 144] width 196 height 8
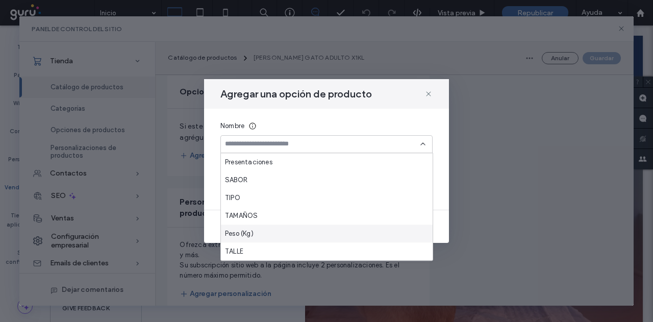
drag, startPoint x: 253, startPoint y: 232, endPoint x: 261, endPoint y: 219, distance: 14.7
click at [254, 232] on span "Peso (Kg)" at bounding box center [239, 234] width 29 height 10
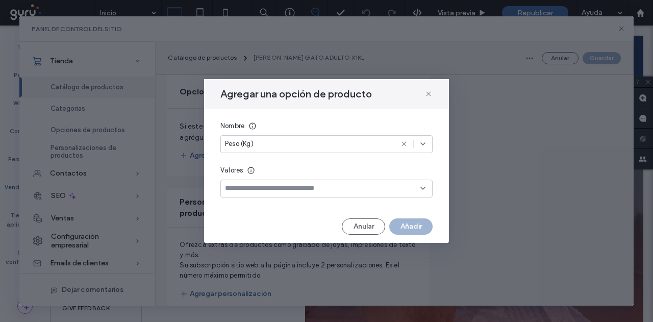
click at [270, 182] on div at bounding box center [327, 189] width 212 height 18
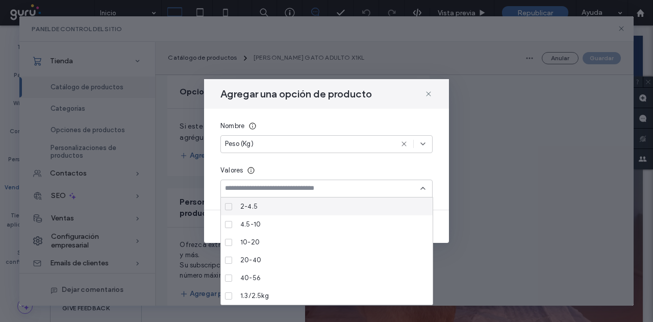
click at [269, 187] on input at bounding box center [323, 188] width 196 height 8
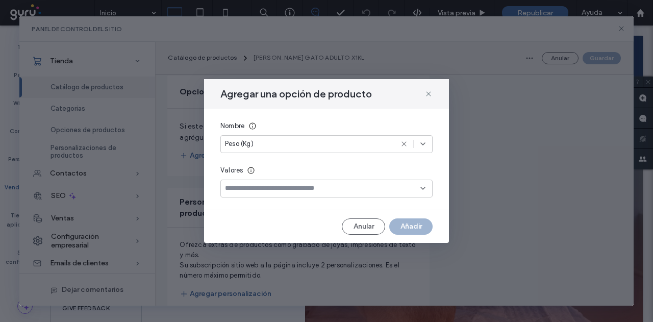
click at [268, 189] on input at bounding box center [323, 188] width 196 height 8
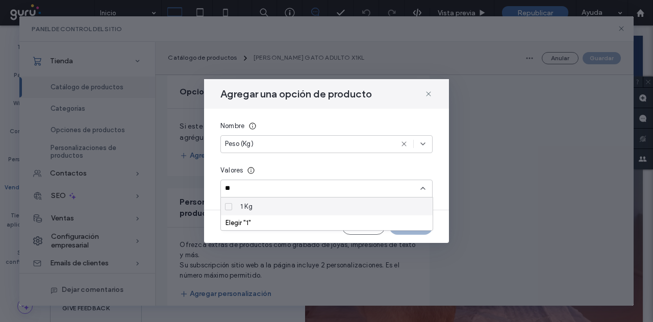
type input "*"
click at [258, 217] on div "Elegir "1"" at bounding box center [327, 222] width 212 height 15
click at [259, 210] on div "1 Kg" at bounding box center [330, 207] width 188 height 18
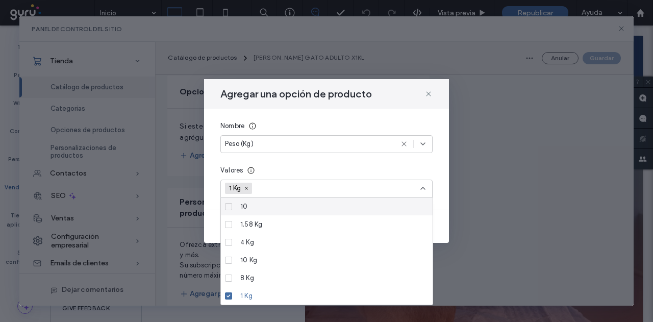
click at [273, 189] on input at bounding box center [292, 188] width 70 height 15
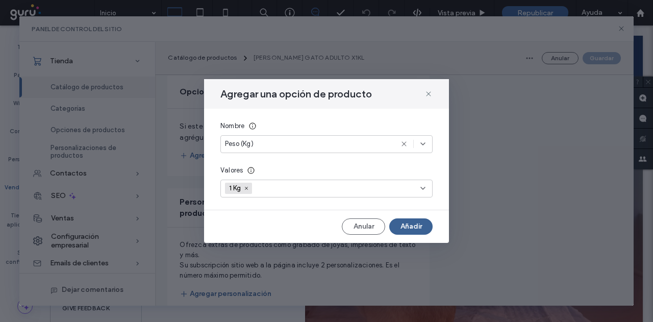
click at [419, 230] on button "Añadir" at bounding box center [410, 226] width 43 height 16
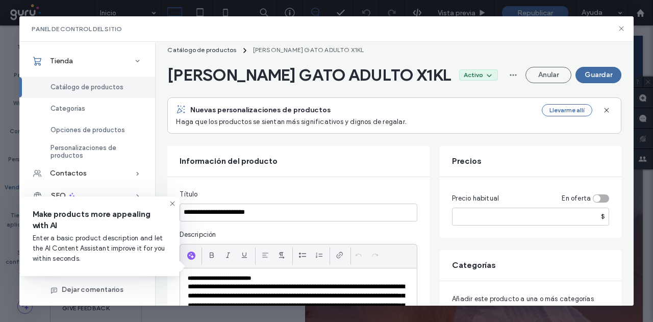
scroll to position [0, 0]
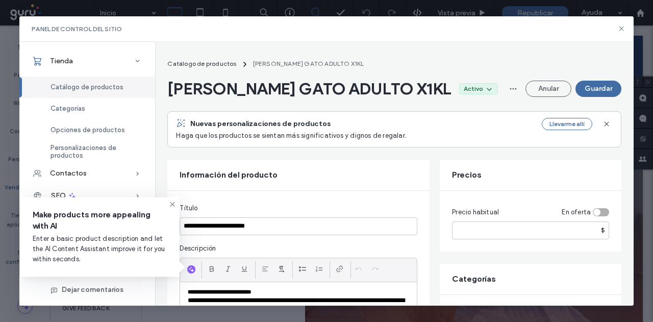
click at [601, 85] on button "Guardar" at bounding box center [599, 89] width 46 height 16
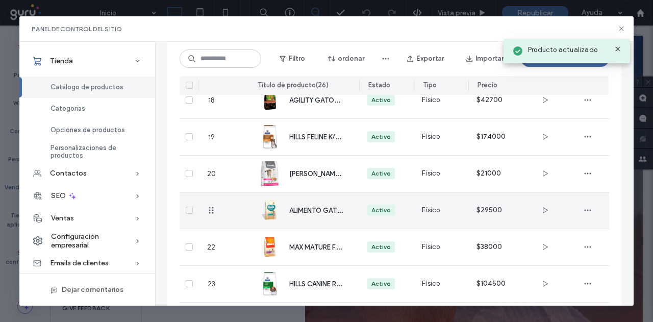
scroll to position [686, 0]
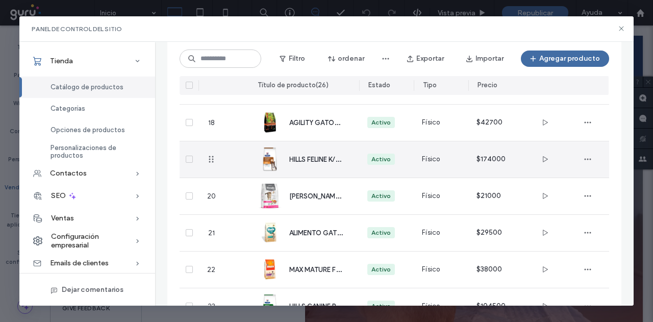
click at [322, 162] on span "HILLS FELINE K/D BSA X 1.81KG" at bounding box center [334, 159] width 91 height 10
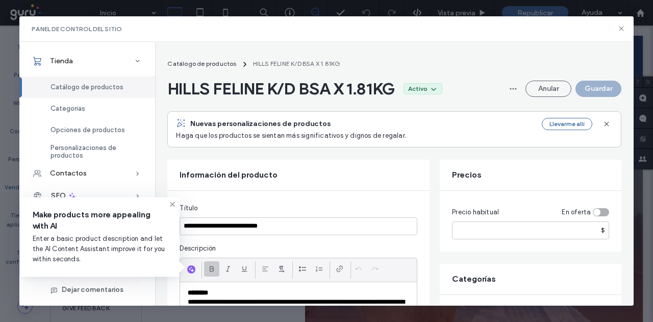
click at [256, 91] on span "HILLS FELINE K/D BSA X 1.81KG" at bounding box center [281, 89] width 228 height 20
click at [255, 91] on span "HILLS FELINE K/D BSA X 1.81KG" at bounding box center [281, 89] width 228 height 20
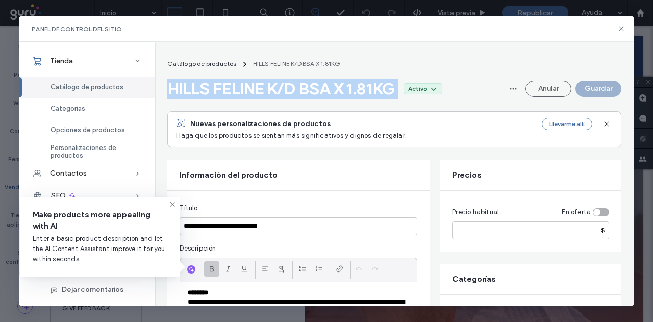
click at [255, 91] on span "HILLS FELINE K/D BSA X 1.81KG" at bounding box center [281, 89] width 228 height 20
copy span "HILLS FELINE K/D BSA X 1.81KG"
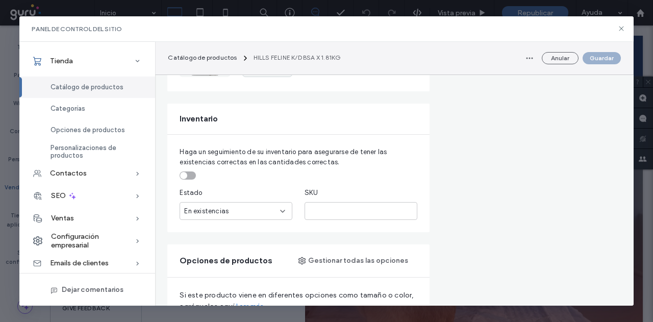
scroll to position [715, 0]
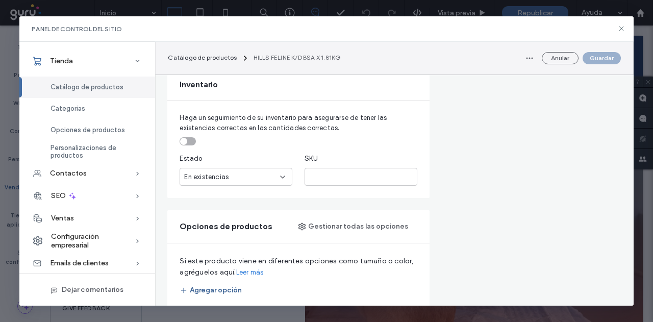
click at [223, 290] on button "Agregar opción" at bounding box center [211, 290] width 62 height 16
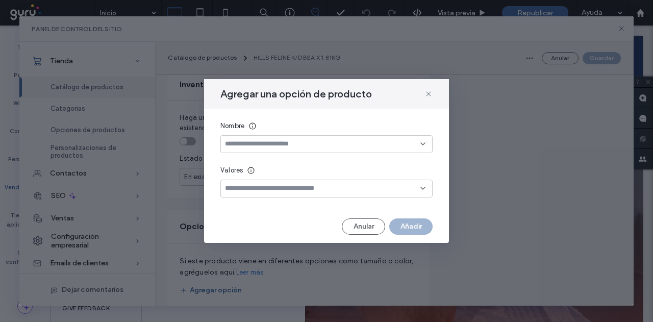
click at [259, 148] on input at bounding box center [323, 144] width 196 height 8
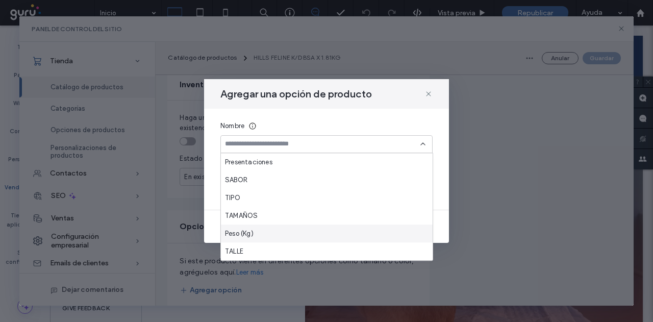
scroll to position [51, 0]
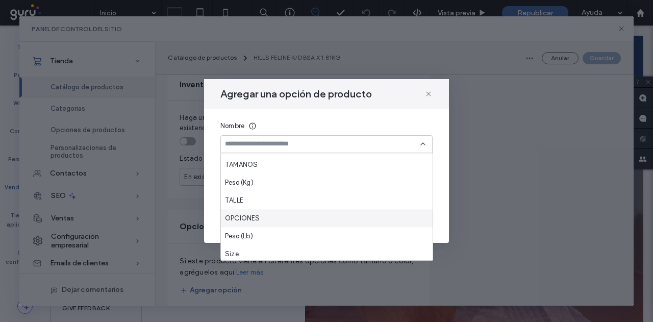
click at [262, 218] on div "OPCIONES" at bounding box center [327, 218] width 212 height 18
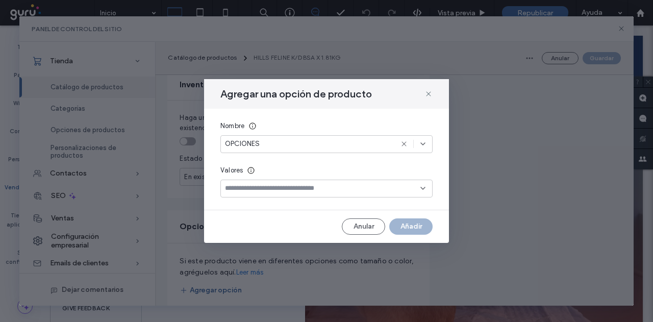
click at [263, 192] on input at bounding box center [323, 188] width 196 height 8
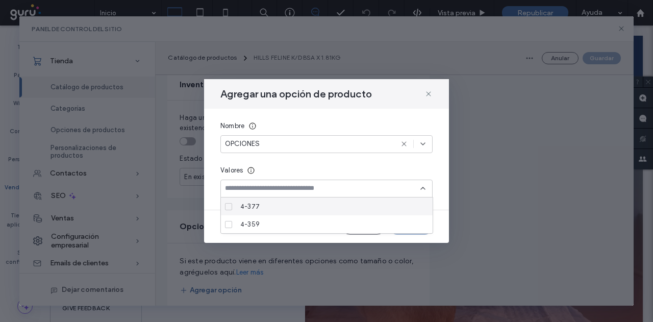
click at [272, 147] on div "OPCIONES" at bounding box center [309, 144] width 168 height 10
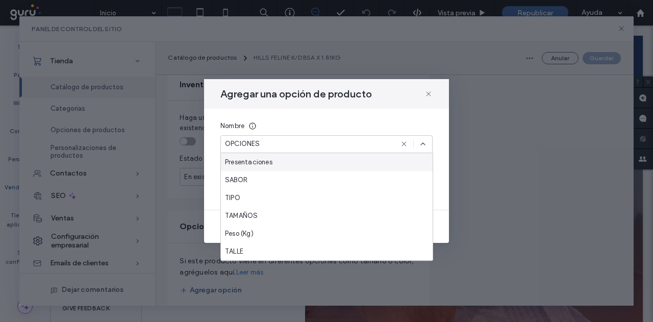
click at [272, 147] on div "OPCIONES" at bounding box center [309, 144] width 168 height 10
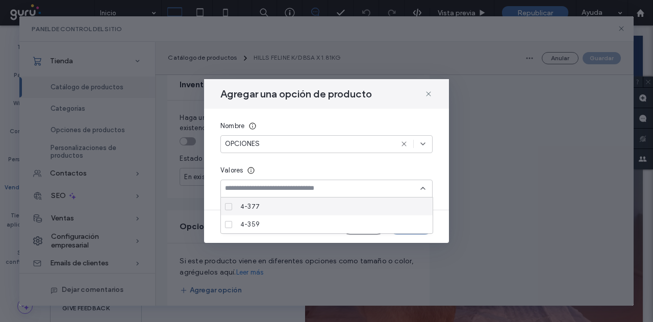
click at [274, 141] on div "OPCIONES" at bounding box center [309, 144] width 168 height 10
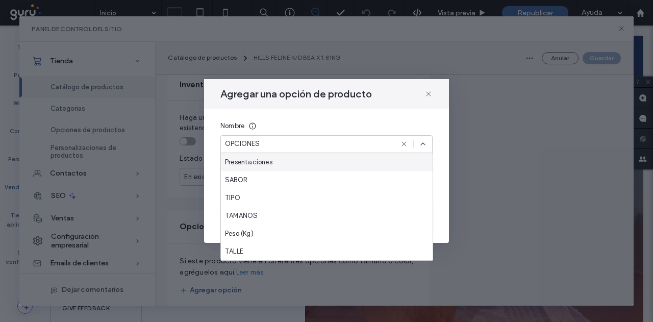
click at [403, 143] on icon at bounding box center [404, 144] width 8 height 8
click at [324, 142] on input at bounding box center [323, 144] width 196 height 8
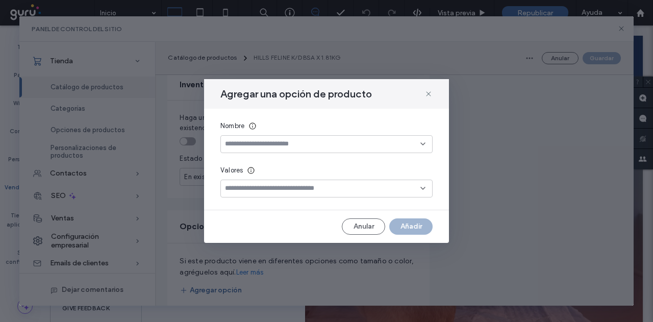
click at [324, 143] on input at bounding box center [323, 144] width 196 height 8
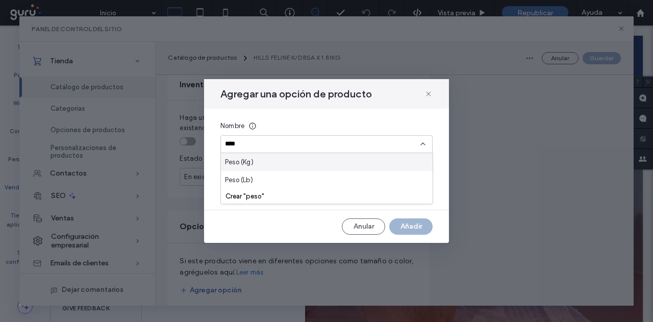
type input "****"
click at [283, 164] on div "Peso (Kg)" at bounding box center [327, 162] width 212 height 18
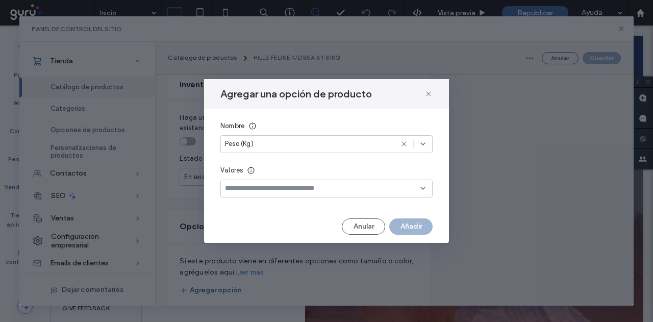
click at [265, 185] on input at bounding box center [323, 188] width 196 height 8
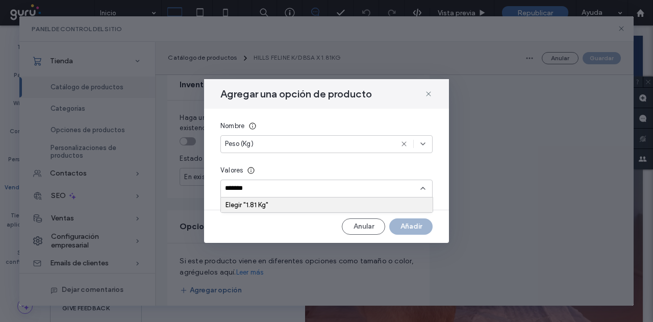
type input "*******"
click at [262, 206] on div "Elegir "1.81 Kg"" at bounding box center [327, 205] width 203 height 8
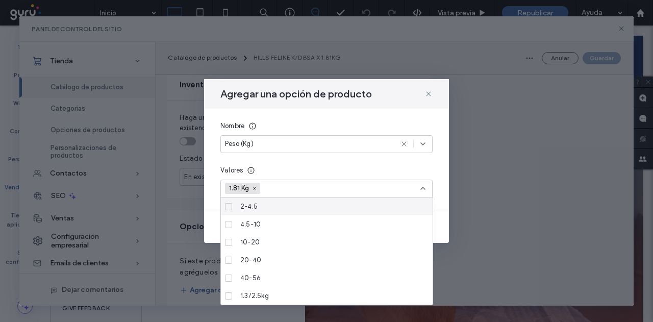
click at [327, 173] on div "Valores" at bounding box center [327, 170] width 212 height 10
click at [326, 184] on input at bounding box center [300, 188] width 70 height 15
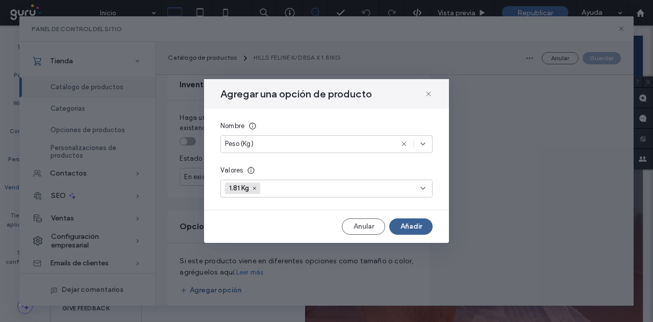
click at [401, 223] on button "Añadir" at bounding box center [410, 226] width 43 height 16
click at [414, 222] on button "Añadir" at bounding box center [410, 226] width 43 height 16
click at [412, 228] on div "Anular Añadir" at bounding box center [327, 226] width 212 height 16
click at [272, 142] on div "Peso (Kg)" at bounding box center [309, 144] width 168 height 10
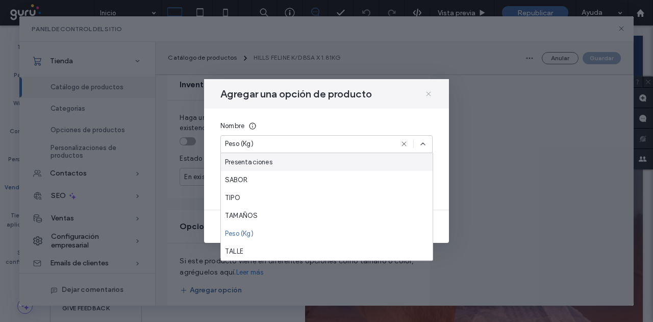
click at [425, 91] on icon at bounding box center [429, 94] width 8 height 8
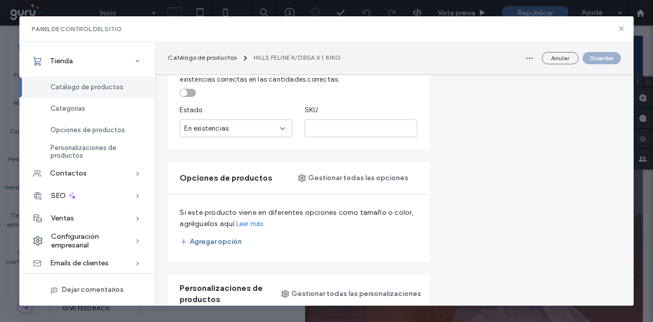
scroll to position [817, 0]
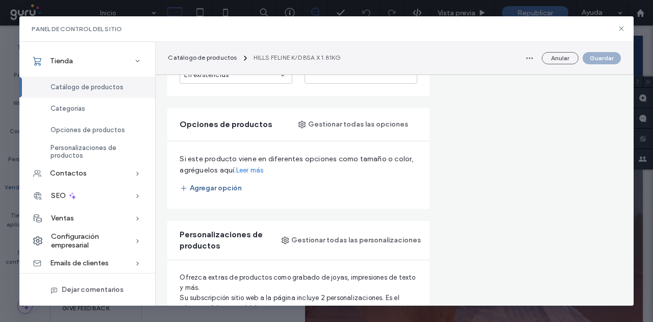
click at [231, 192] on button "Agregar opción" at bounding box center [211, 188] width 62 height 16
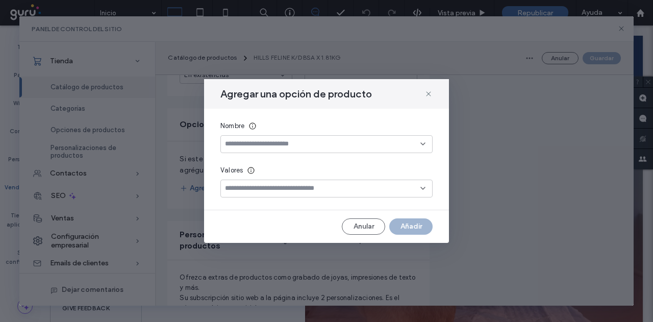
click at [255, 189] on input at bounding box center [323, 188] width 196 height 8
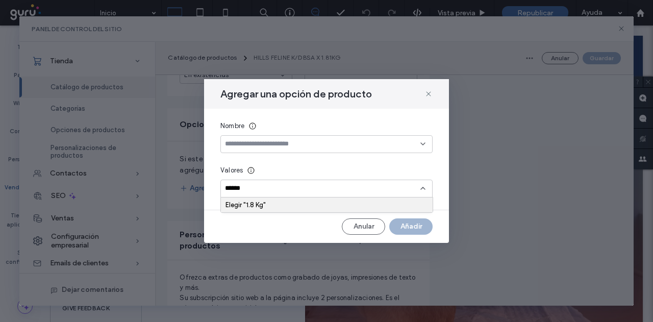
type input "******"
click at [257, 144] on input at bounding box center [323, 144] width 196 height 8
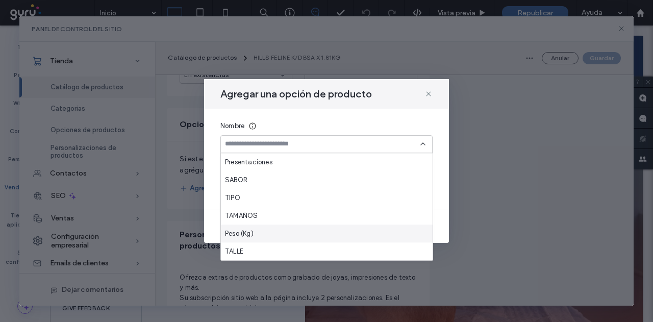
click at [242, 238] on span "Peso (Kg)" at bounding box center [239, 234] width 29 height 10
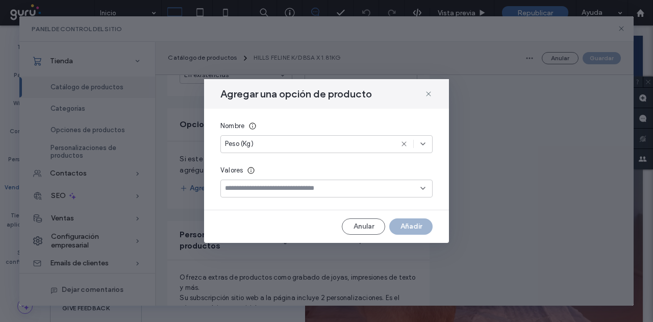
click at [312, 190] on input at bounding box center [323, 188] width 196 height 8
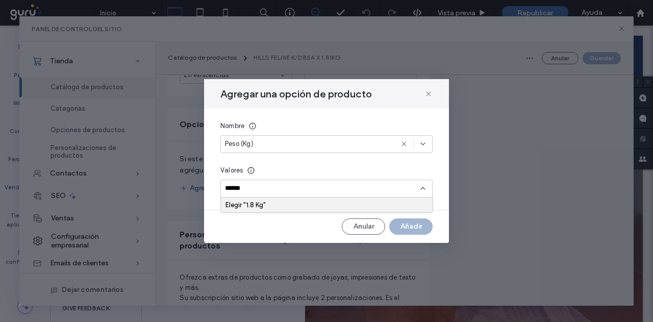
type input "******"
click at [299, 205] on div "Elegir "1.8 Kg"" at bounding box center [327, 205] width 203 height 8
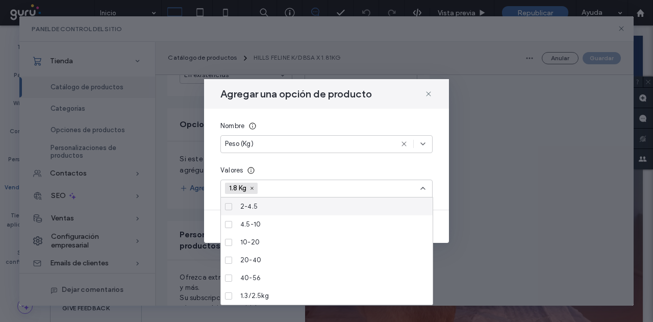
click at [392, 184] on div "1.8 Kg" at bounding box center [323, 188] width 196 height 15
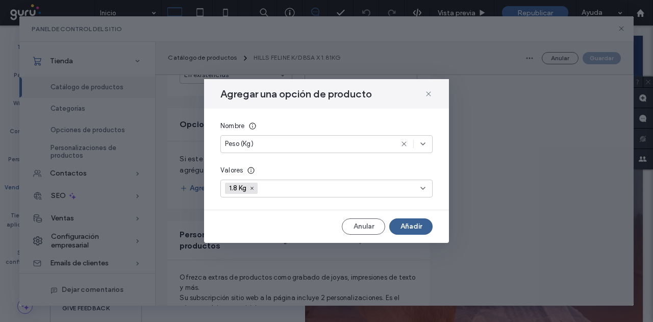
click at [414, 230] on button "Añadir" at bounding box center [410, 226] width 43 height 16
drag, startPoint x: 494, startPoint y: 212, endPoint x: 488, endPoint y: 86, distance: 126.7
click at [254, 190] on use at bounding box center [252, 188] width 3 height 3
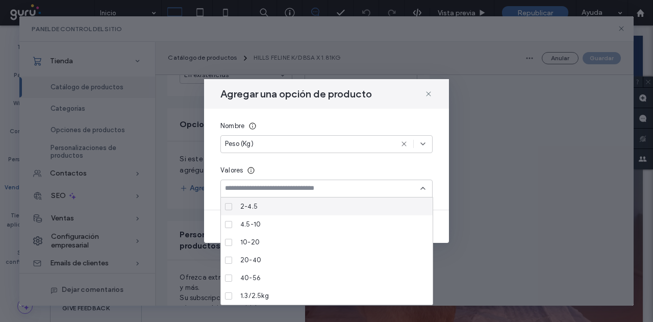
click at [250, 191] on input at bounding box center [323, 188] width 196 height 8
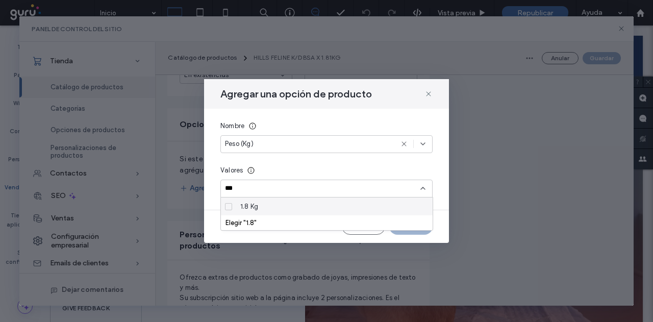
type input "***"
click at [245, 209] on span "1.8 Kg" at bounding box center [249, 207] width 18 height 10
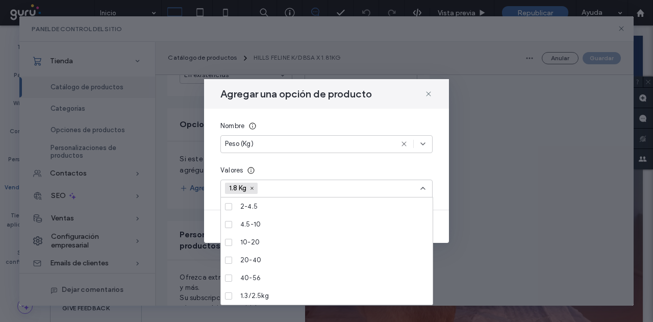
scroll to position [804, 0]
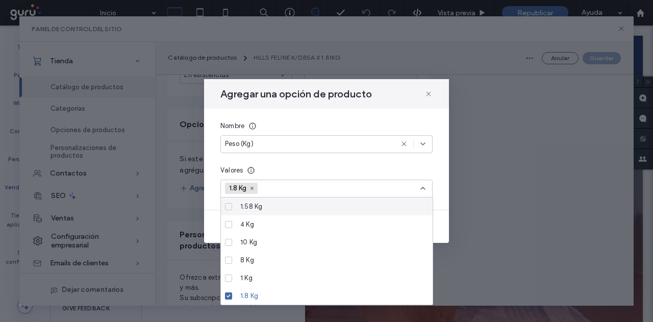
click at [305, 185] on input at bounding box center [298, 188] width 70 height 15
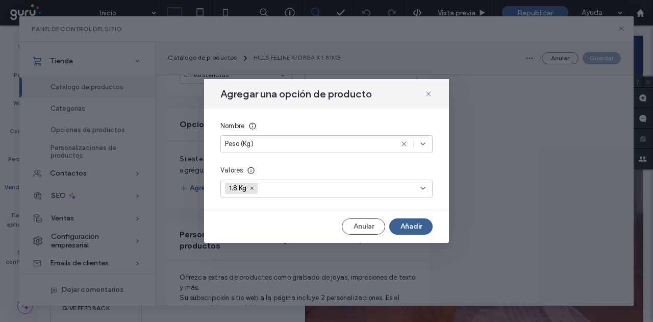
click at [413, 228] on button "Añadir" at bounding box center [410, 226] width 43 height 16
click at [429, 94] on use at bounding box center [428, 93] width 5 height 5
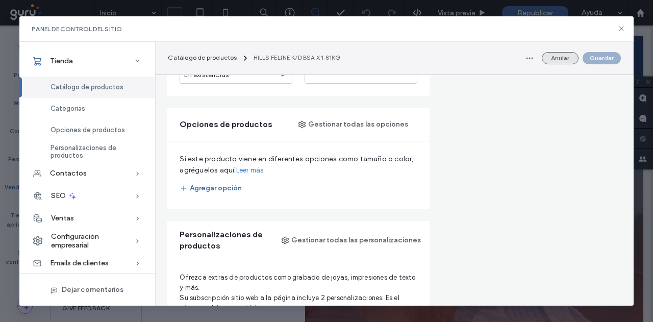
click at [565, 52] on div "Anular Guardar" at bounding box center [572, 58] width 100 height 16
click at [547, 58] on button "Anular" at bounding box center [560, 58] width 37 height 12
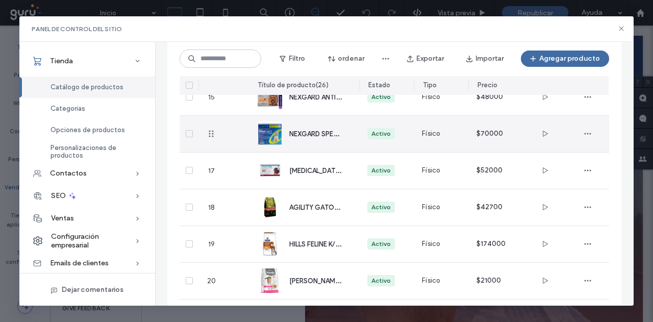
scroll to position [448, 0]
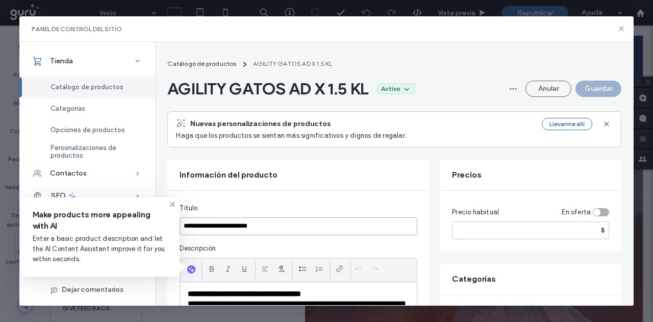
click at [239, 234] on input "**********" at bounding box center [299, 226] width 238 height 18
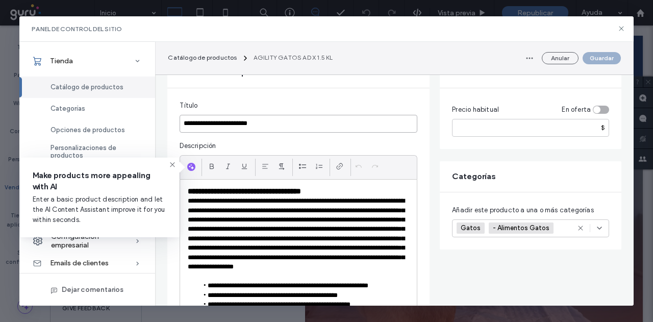
scroll to position [102, 0]
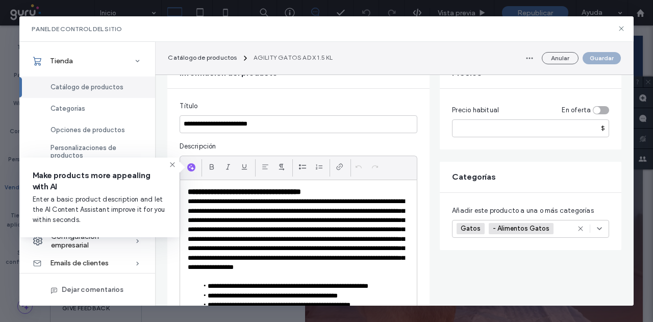
click at [294, 113] on fieldset "**********" at bounding box center [299, 277] width 238 height 353
drag, startPoint x: 292, startPoint y: 121, endPoint x: 290, endPoint y: 127, distance: 6.5
click at [290, 127] on input "**********" at bounding box center [299, 124] width 238 height 18
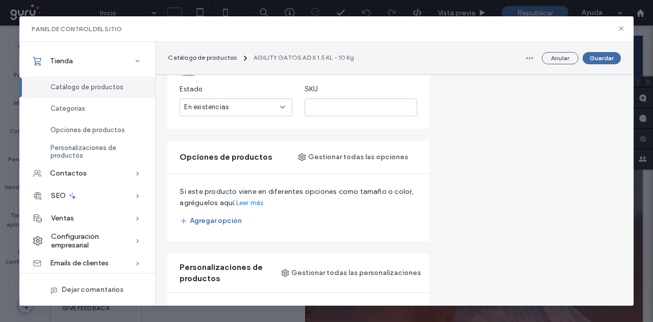
scroll to position [613, 0]
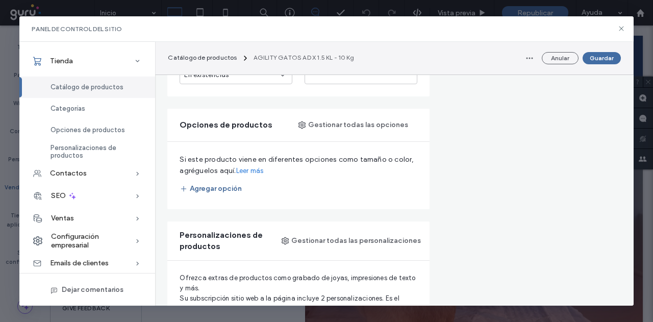
type input "**********"
click at [214, 183] on button "Agregar opción" at bounding box center [211, 189] width 62 height 16
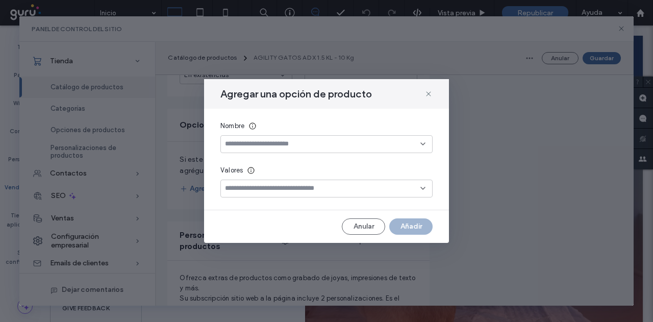
click at [298, 148] on input at bounding box center [323, 144] width 196 height 8
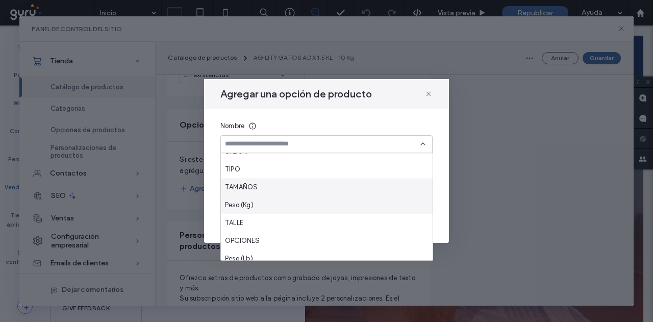
scroll to position [51, 0]
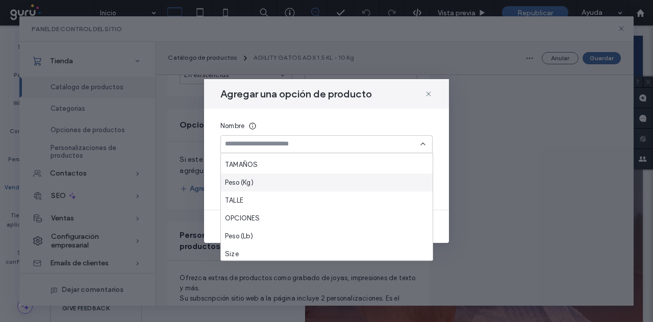
click at [279, 178] on div "Peso (Kg)" at bounding box center [327, 183] width 212 height 18
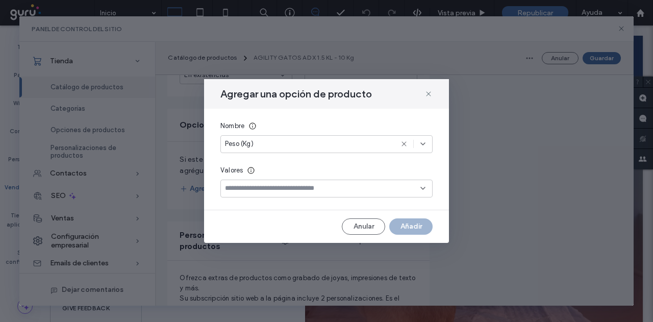
click at [264, 186] on input at bounding box center [323, 188] width 196 height 8
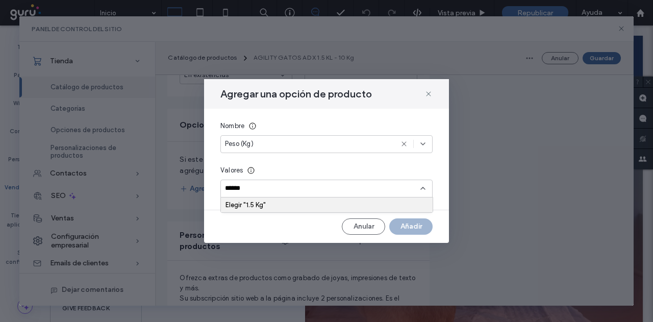
type input "******"
click at [244, 210] on div "Elegir "1.5 Kg"" at bounding box center [327, 205] width 212 height 15
click at [261, 202] on div "Elegir "1.5 Kg"" at bounding box center [327, 205] width 203 height 8
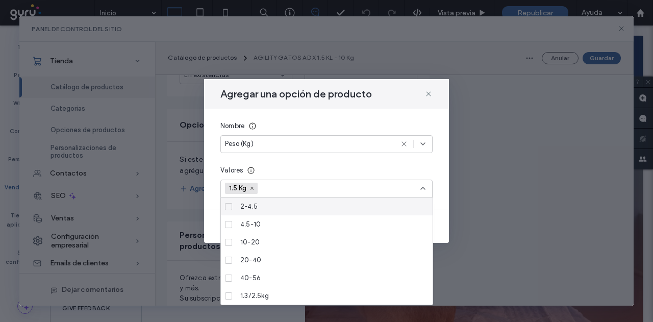
click at [290, 186] on input at bounding box center [298, 188] width 70 height 15
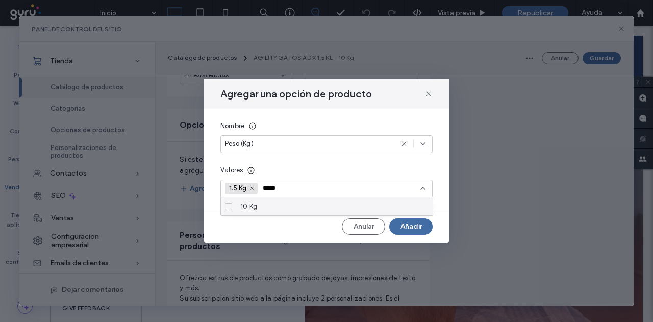
type input "*****"
click at [272, 201] on div "10 Kg" at bounding box center [330, 207] width 188 height 18
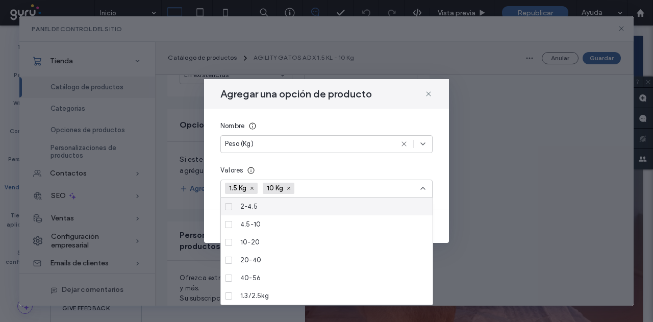
scroll to position [795, 0]
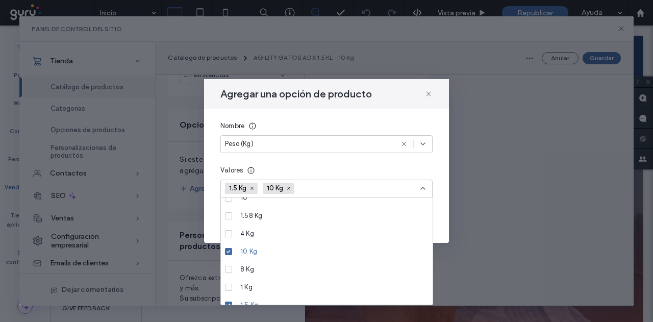
click at [336, 184] on input at bounding box center [335, 188] width 70 height 15
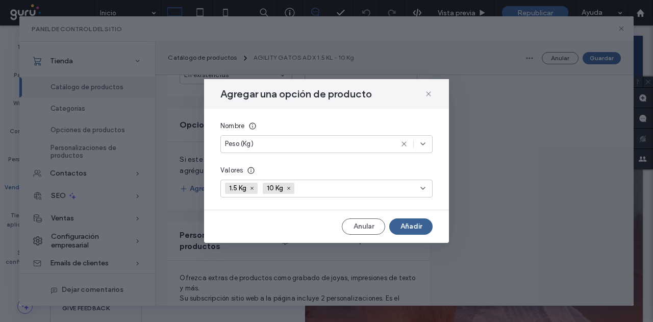
click at [408, 230] on button "Añadir" at bounding box center [410, 226] width 43 height 16
click at [424, 222] on button "Añadir" at bounding box center [410, 226] width 43 height 16
click at [422, 224] on div "Anular Añadir" at bounding box center [327, 226] width 212 height 16
click at [417, 224] on button "button" at bounding box center [410, 226] width 43 height 16
click at [417, 224] on div "Anular" at bounding box center [327, 226] width 212 height 16
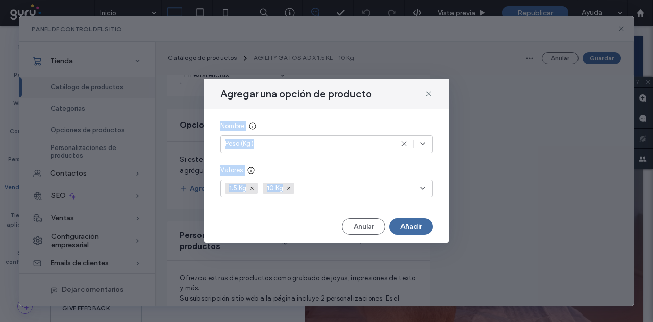
click at [417, 224] on div "Anular Añadir" at bounding box center [327, 226] width 212 height 16
click at [417, 223] on button "Añadir" at bounding box center [410, 226] width 43 height 16
click at [416, 223] on div "Anular" at bounding box center [327, 226] width 212 height 16
click at [414, 222] on div "Anular Añadir" at bounding box center [327, 226] width 212 height 16
click at [413, 222] on button "Añadir" at bounding box center [410, 226] width 43 height 16
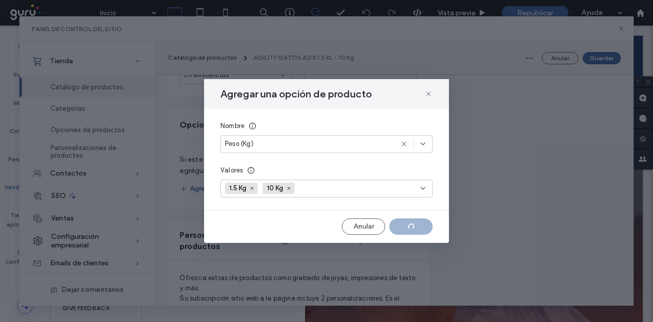
click at [411, 221] on div "Anular" at bounding box center [327, 226] width 212 height 16
click at [409, 220] on button "Añadir" at bounding box center [410, 226] width 43 height 16
click at [409, 219] on div "Anular Añadir" at bounding box center [327, 226] width 212 height 16
click at [405, 218] on div "Agregar una opción de producto Nombre Peso (Kg) Valores 1.5 Kg 10 Kg Anular" at bounding box center [326, 161] width 245 height 164
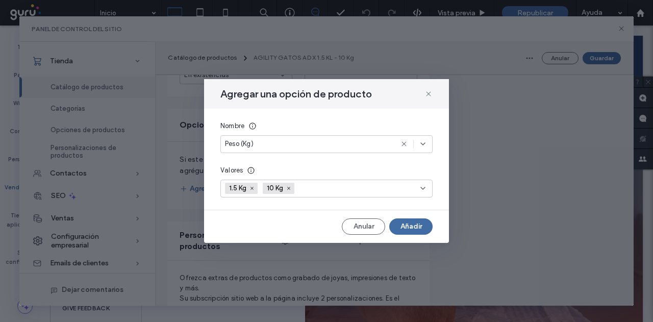
click at [402, 223] on button "Añadir" at bounding box center [410, 226] width 43 height 16
click at [402, 223] on div "Anular" at bounding box center [327, 226] width 212 height 16
click at [288, 185] on span at bounding box center [288, 188] width 7 height 7
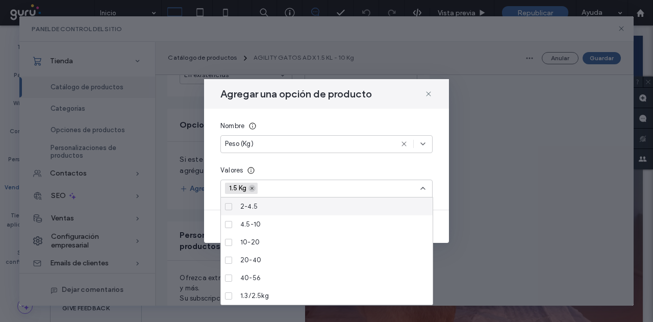
drag, startPoint x: 254, startPoint y: 182, endPoint x: 252, endPoint y: 187, distance: 5.5
click at [254, 182] on div "1.5 Kg" at bounding box center [243, 188] width 37 height 15
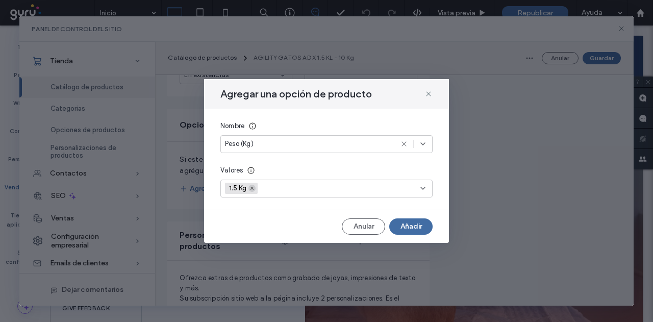
click at [253, 190] on icon at bounding box center [252, 188] width 5 height 5
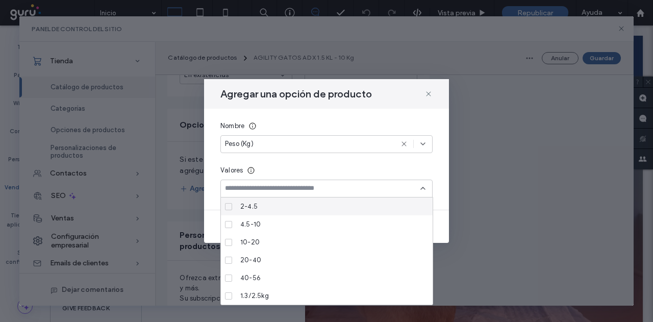
click at [253, 190] on input at bounding box center [323, 188] width 196 height 8
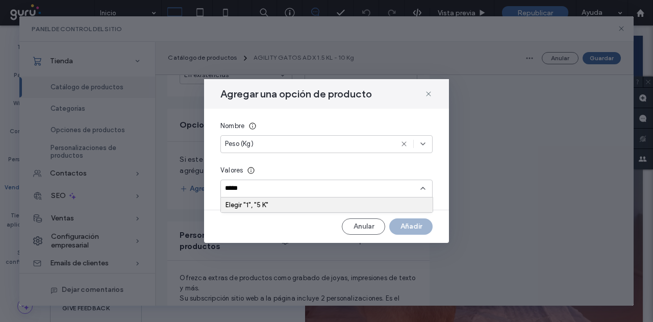
type input "******"
click at [230, 187] on input "******" at bounding box center [323, 188] width 196 height 8
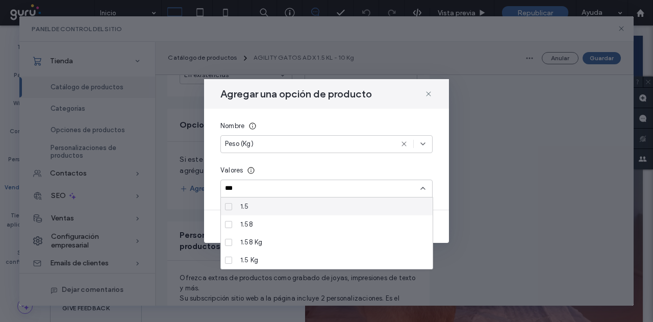
type input "***"
click at [242, 205] on span "1.5" at bounding box center [244, 207] width 9 height 10
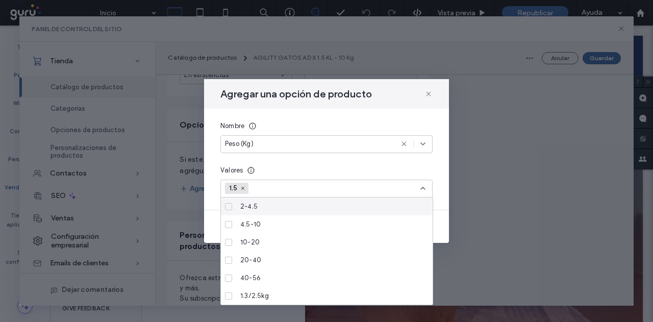
click at [281, 190] on input at bounding box center [289, 188] width 70 height 15
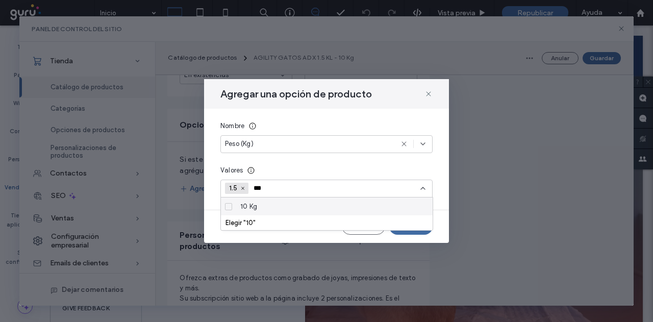
type input "**"
click at [253, 203] on span "10 Kg" at bounding box center [248, 207] width 17 height 10
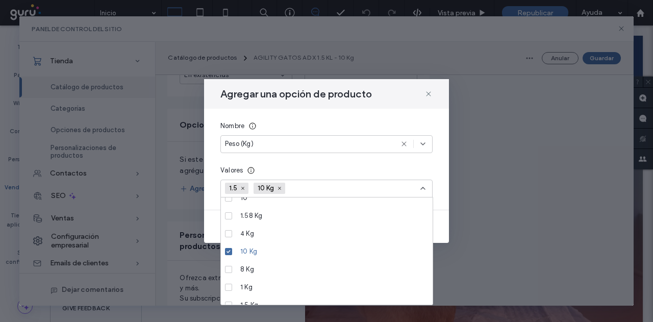
click at [314, 184] on input at bounding box center [325, 188] width 70 height 15
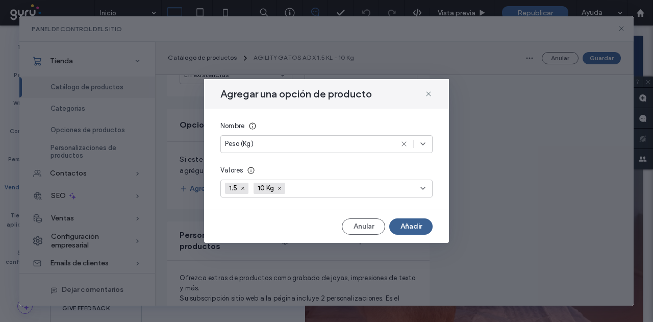
click at [411, 227] on button "Añadir" at bounding box center [410, 226] width 43 height 16
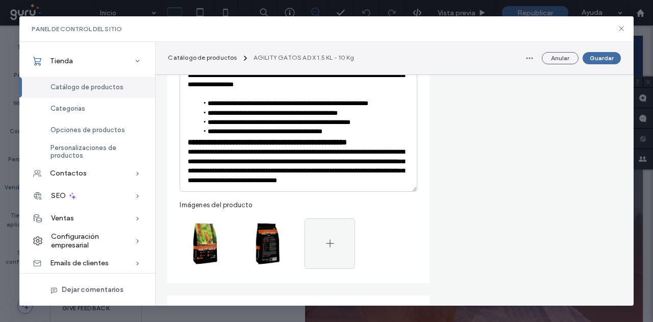
scroll to position [153, 0]
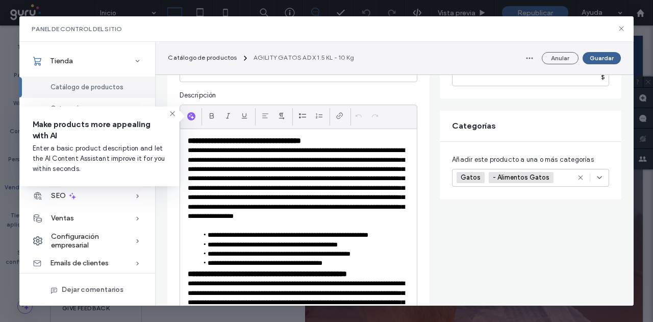
click at [592, 55] on button "Guardar" at bounding box center [602, 58] width 38 height 12
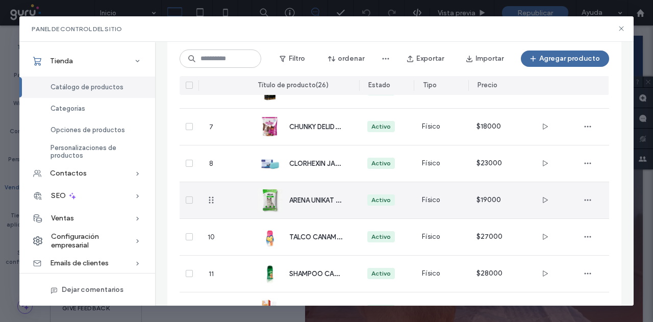
scroll to position [176, 0]
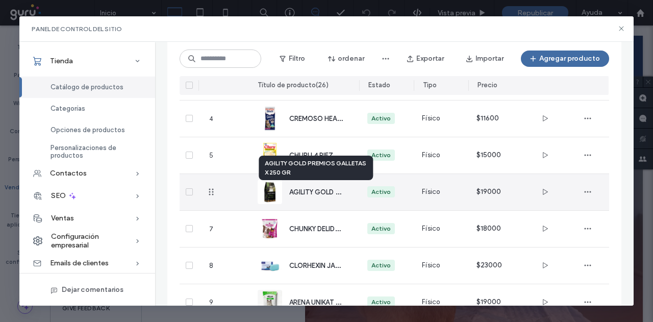
click at [299, 187] on span "AGILITY GOLD PREMIOS GALLETAS X 250 GR" at bounding box center [358, 192] width 139 height 10
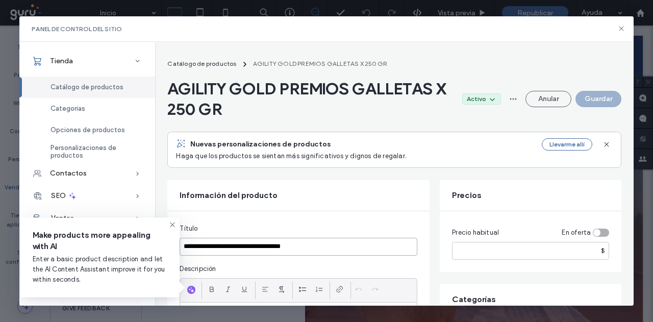
click at [262, 243] on input "**********" at bounding box center [299, 247] width 238 height 18
click at [538, 99] on button "Anular" at bounding box center [549, 99] width 46 height 16
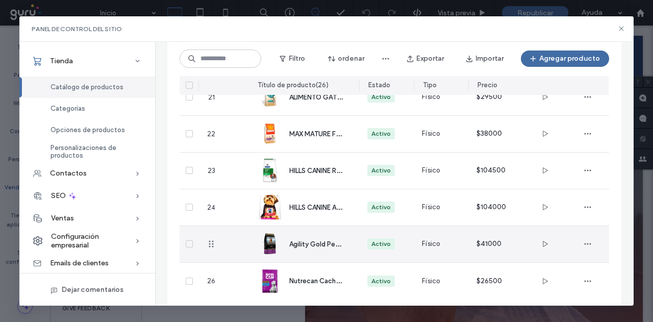
scroll to position [831, 0]
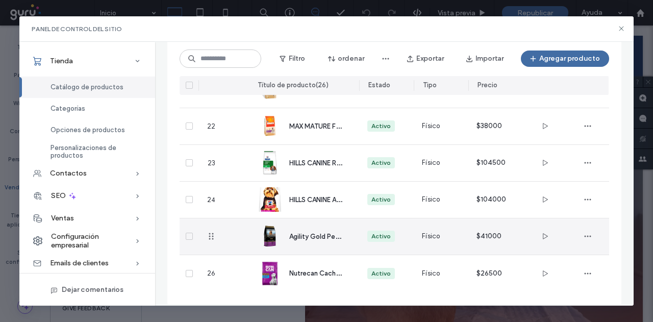
drag, startPoint x: 185, startPoint y: 234, endPoint x: 189, endPoint y: 258, distance: 24.3
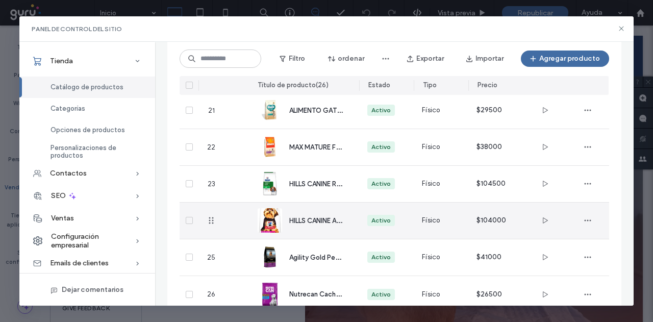
scroll to position [839, 0]
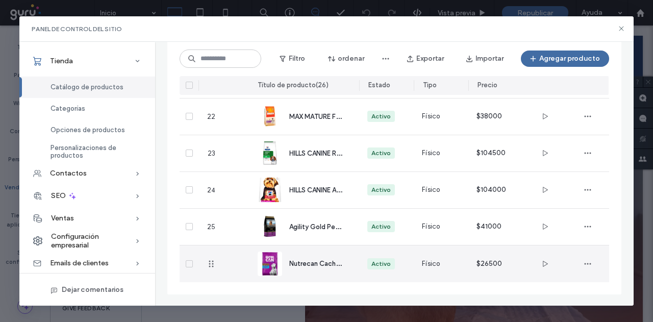
click at [325, 257] on div "Nutrecan Cachorros Rm Y Rg" at bounding box center [304, 264] width 93 height 37
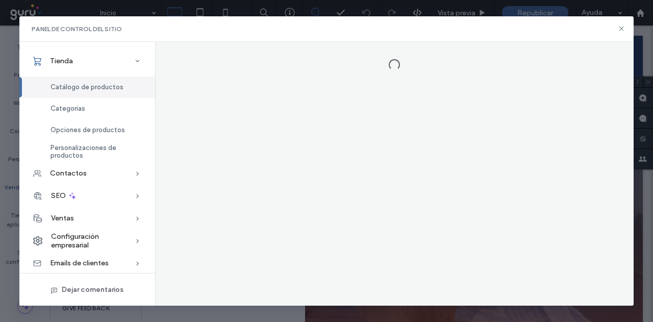
scroll to position [0, 0]
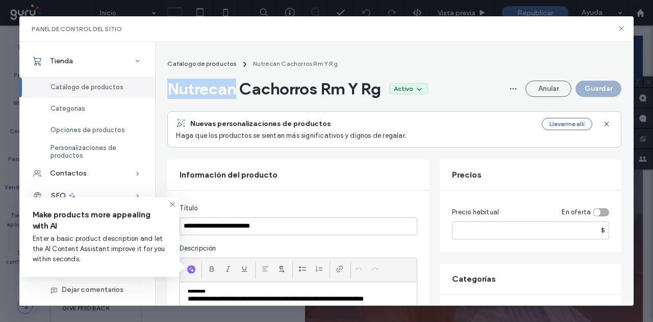
drag, startPoint x: 169, startPoint y: 89, endPoint x: 238, endPoint y: 88, distance: 68.9
click at [238, 88] on span "Nutrecan Cachorros Rm Y Rg" at bounding box center [274, 89] width 214 height 20
copy span "Nutrecan"
click at [550, 82] on button "Anular" at bounding box center [549, 89] width 46 height 16
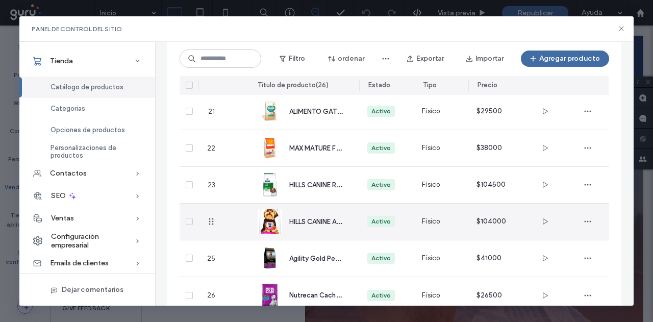
scroll to position [839, 0]
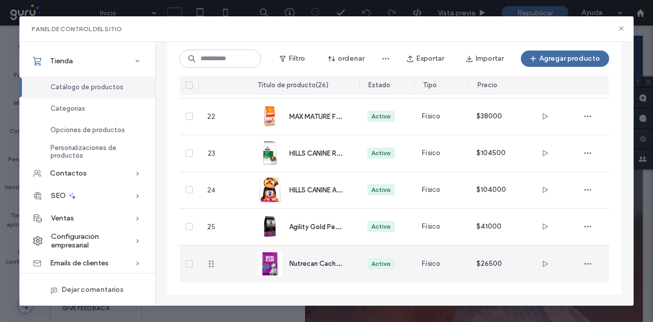
click at [294, 267] on span "Nutrecan Cachorros Rm Y Rg" at bounding box center [333, 263] width 89 height 10
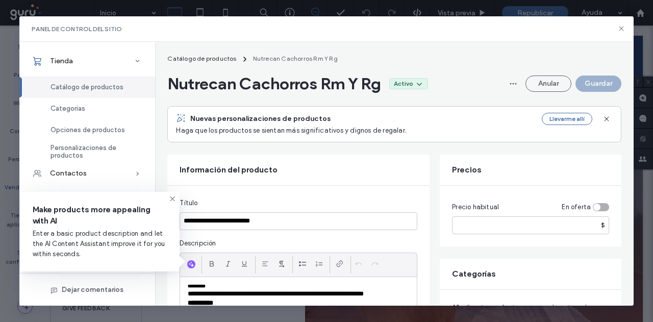
scroll to position [0, 0]
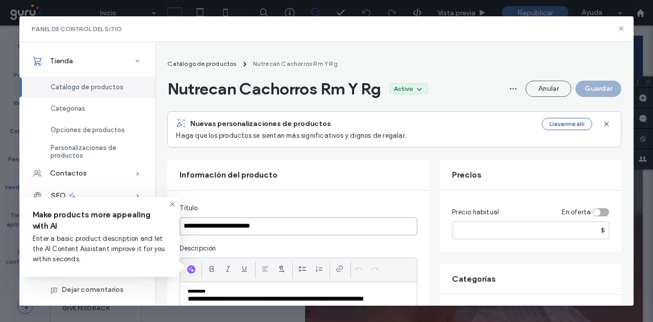
click at [248, 225] on input "**********" at bounding box center [299, 226] width 238 height 18
drag, startPoint x: 624, startPoint y: 25, endPoint x: 562, endPoint y: 6, distance: 64.9
click at [624, 25] on icon at bounding box center [622, 29] width 8 height 8
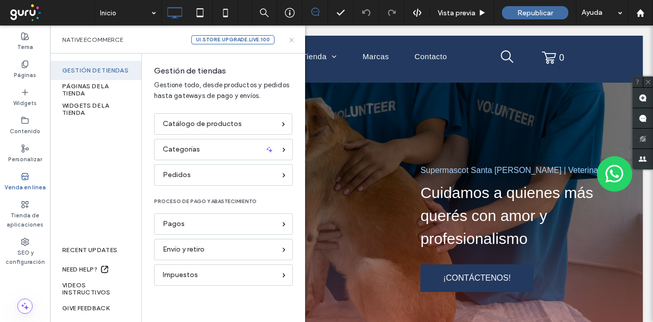
click at [289, 40] on icon at bounding box center [292, 40] width 8 height 8
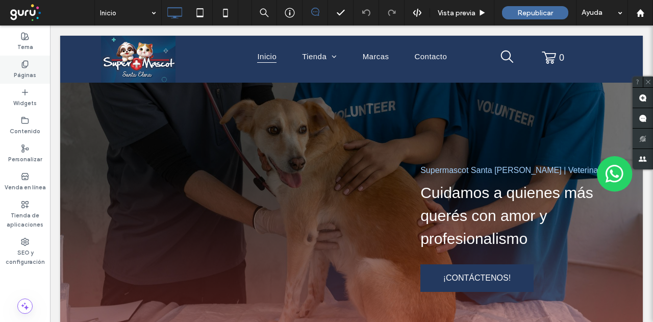
click at [17, 59] on div "Páginas" at bounding box center [25, 70] width 50 height 28
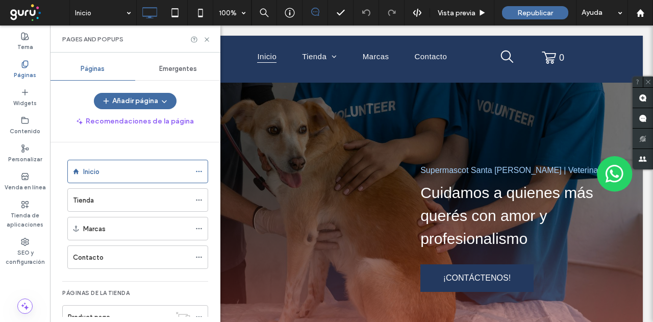
click at [177, 72] on span "Emergentes" at bounding box center [178, 69] width 38 height 8
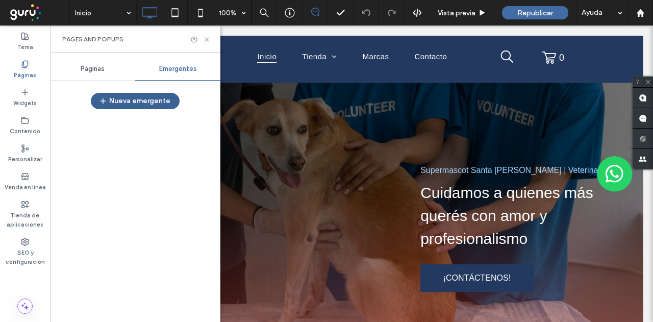
click at [162, 94] on button "Nueva emergente" at bounding box center [135, 101] width 89 height 16
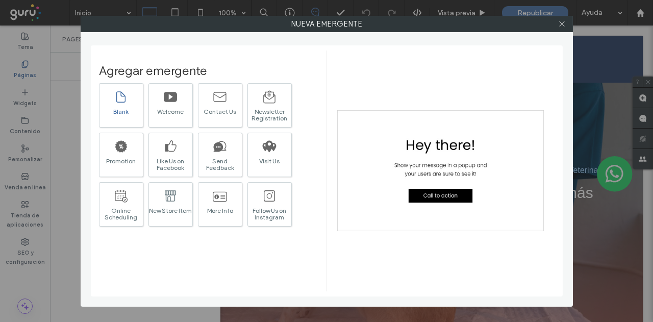
click at [109, 96] on div "Blank" at bounding box center [121, 105] width 44 height 44
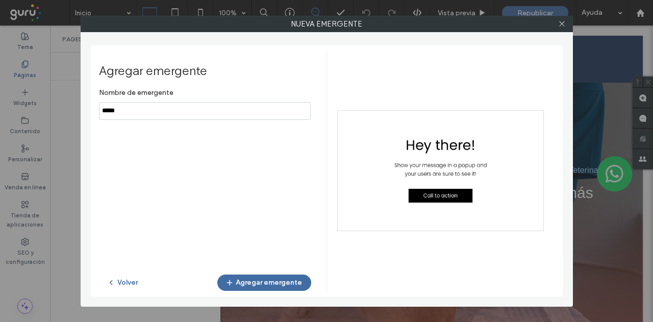
drag, startPoint x: 192, startPoint y: 107, endPoint x: 159, endPoint y: 107, distance: 32.7
click at [159, 107] on input "notEmpty" at bounding box center [205, 111] width 212 height 18
drag, startPoint x: 116, startPoint y: 113, endPoint x: 0, endPoint y: 114, distance: 116.4
click at [97, 114] on div "Agregar emergente Nombre de emergente Volver Agregar emergente" at bounding box center [327, 170] width 472 height 251
type input "*"
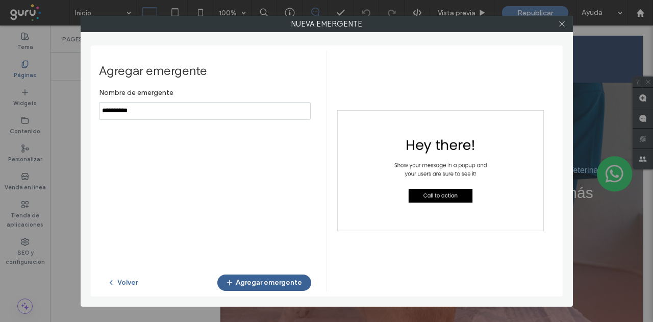
type input "**********"
click at [236, 281] on span "button" at bounding box center [231, 282] width 10 height 15
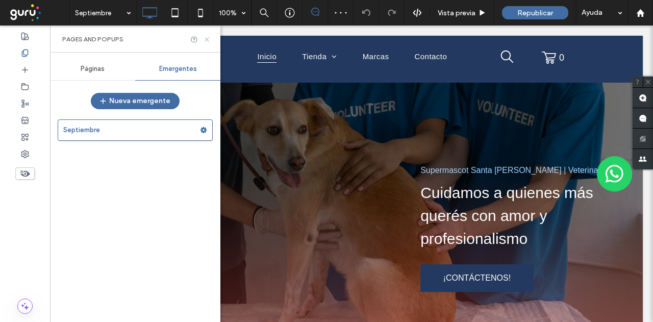
click at [207, 37] on icon at bounding box center [207, 40] width 8 height 8
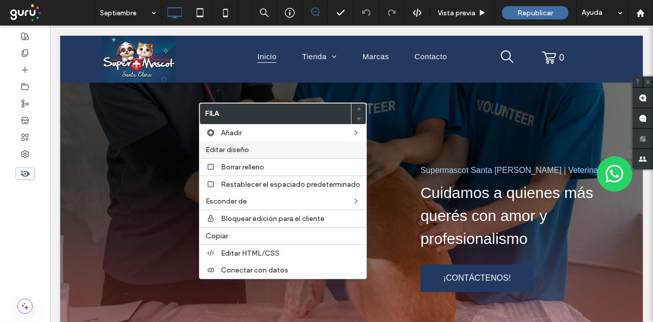
click at [226, 148] on span "Editar diseño" at bounding box center [227, 149] width 43 height 9
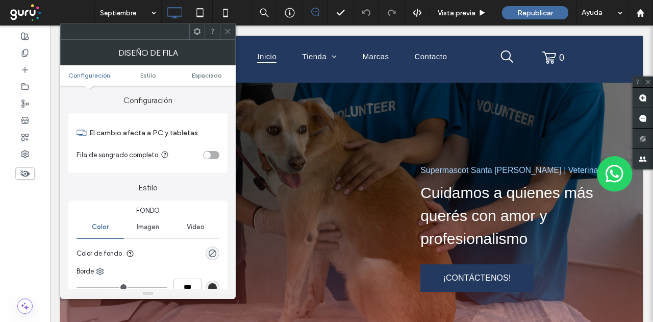
click at [143, 234] on div "Imagen" at bounding box center [147, 227] width 47 height 22
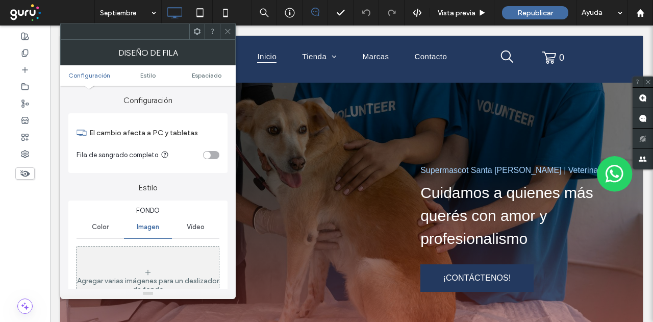
click at [143, 262] on div "Agregar varias imágenes para un deslizador de fondo" at bounding box center [148, 281] width 142 height 67
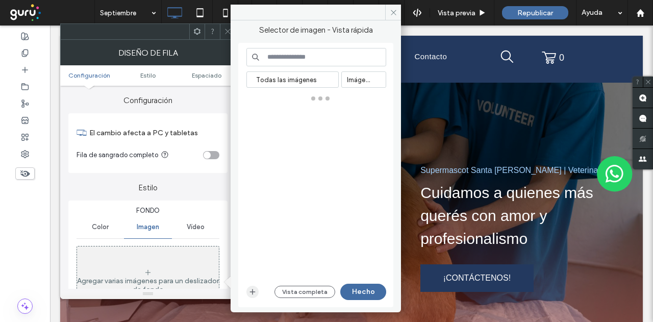
click at [251, 290] on icon "button" at bounding box center [253, 292] width 8 height 8
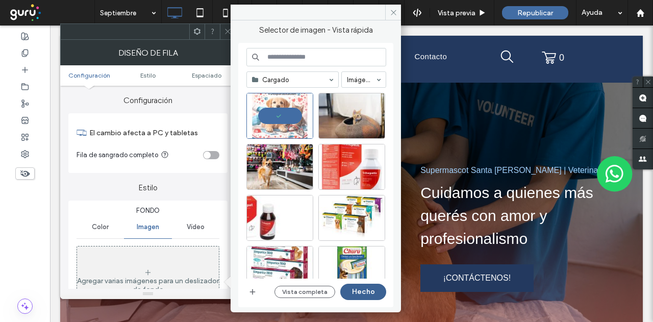
click at [362, 290] on button "Hecho" at bounding box center [363, 292] width 46 height 16
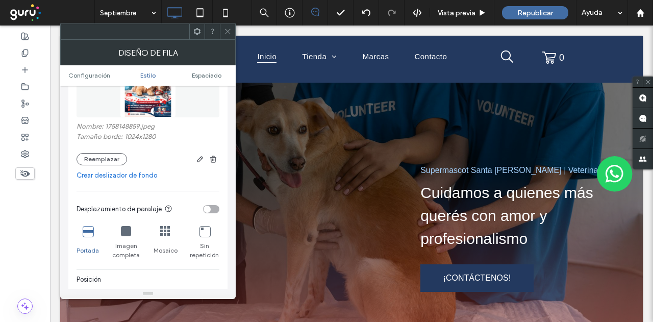
scroll to position [255, 0]
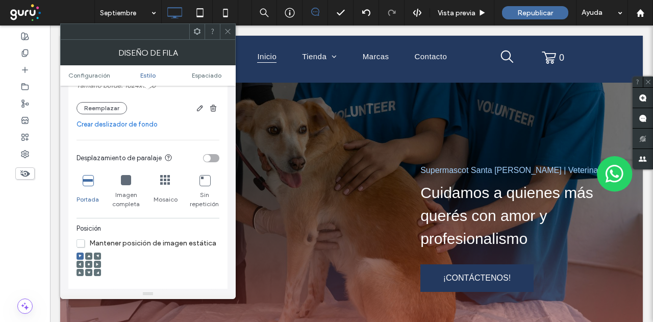
click at [125, 182] on icon at bounding box center [126, 180] width 10 height 10
click at [89, 263] on icon at bounding box center [88, 264] width 3 height 3
click at [234, 34] on div at bounding box center [227, 31] width 15 height 15
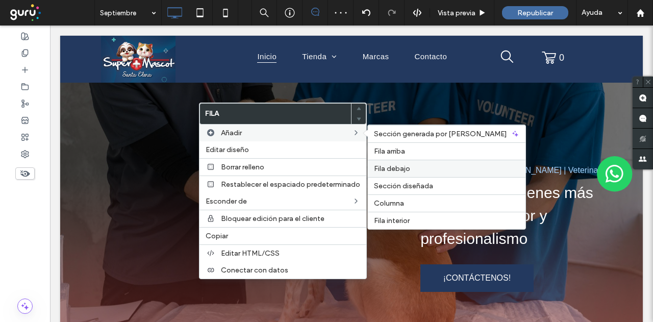
click at [386, 166] on span "Fila debajo" at bounding box center [392, 168] width 36 height 9
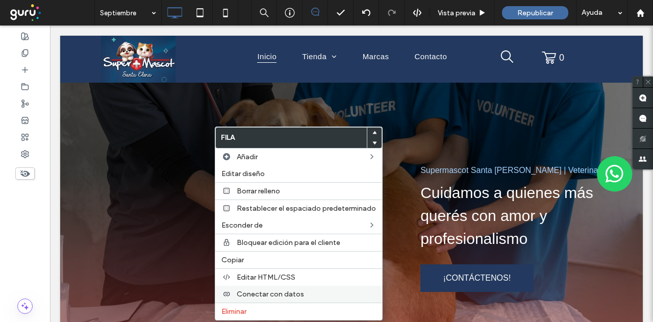
click at [237, 307] on span "Eliminar" at bounding box center [234, 311] width 25 height 9
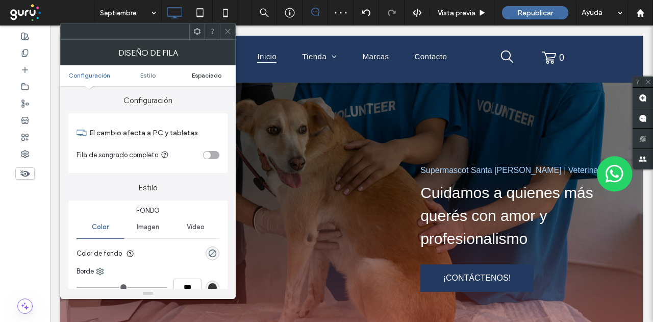
click at [205, 72] on span "Espaciado" at bounding box center [207, 75] width 30 height 8
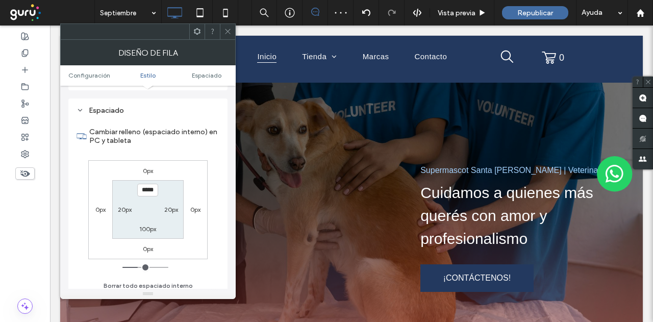
scroll to position [256, 0]
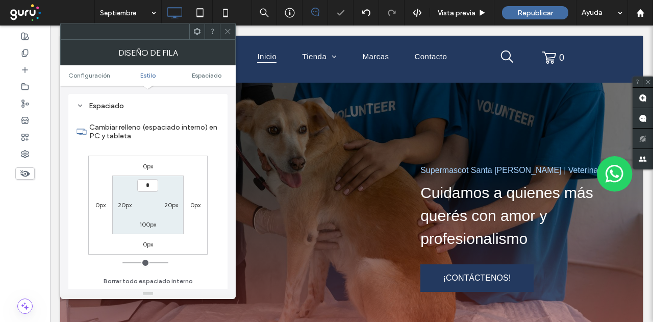
type input "***"
click at [143, 221] on label "100px" at bounding box center [147, 225] width 17 height 8
type input "***"
type input "*"
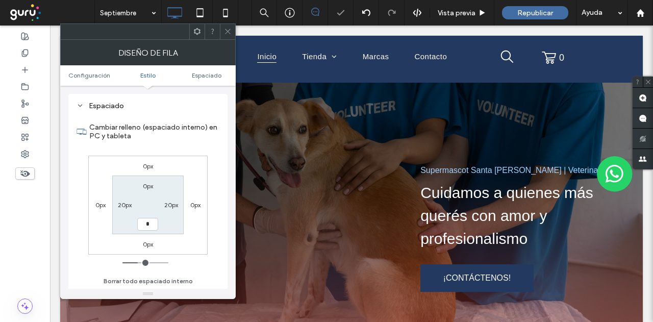
type input "***"
click at [232, 32] on icon at bounding box center [228, 32] width 8 height 8
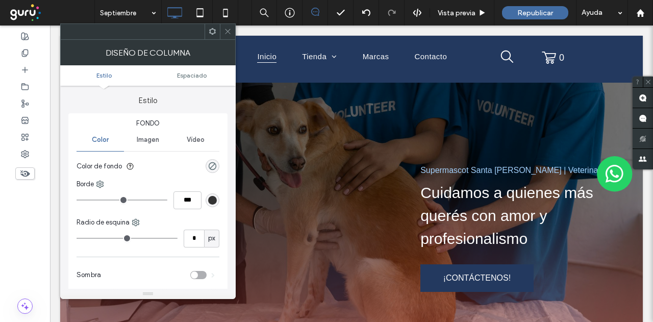
click at [199, 81] on ul "Estilo Espaciado" at bounding box center [148, 75] width 176 height 20
click at [198, 76] on span "Espaciado" at bounding box center [192, 75] width 30 height 8
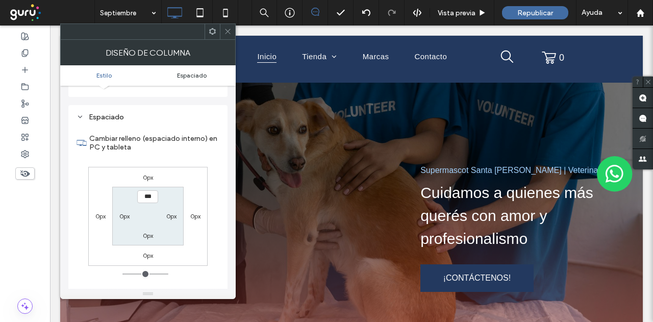
scroll to position [207, 0]
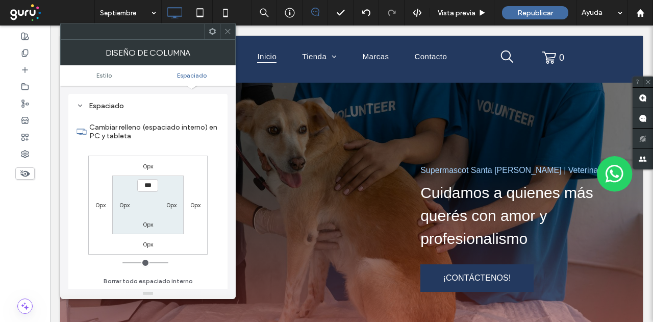
click at [229, 31] on icon at bounding box center [228, 32] width 8 height 8
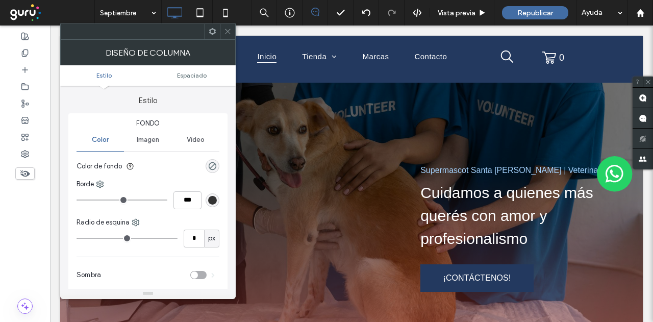
click at [228, 32] on use at bounding box center [227, 31] width 5 height 5
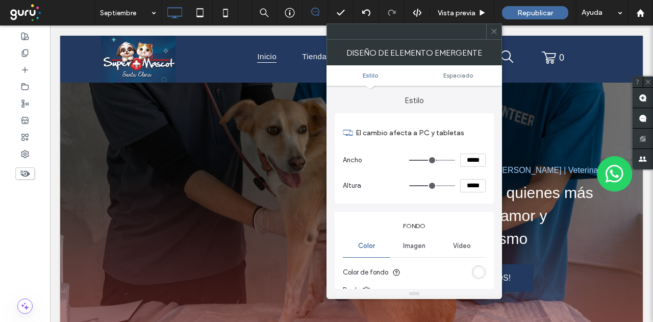
click at [492, 33] on icon at bounding box center [495, 32] width 8 height 8
click at [493, 32] on icon at bounding box center [495, 32] width 8 height 8
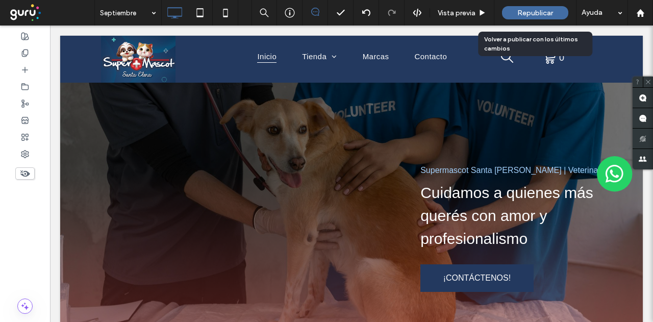
click at [527, 10] on span "Republicar" at bounding box center [536, 13] width 36 height 9
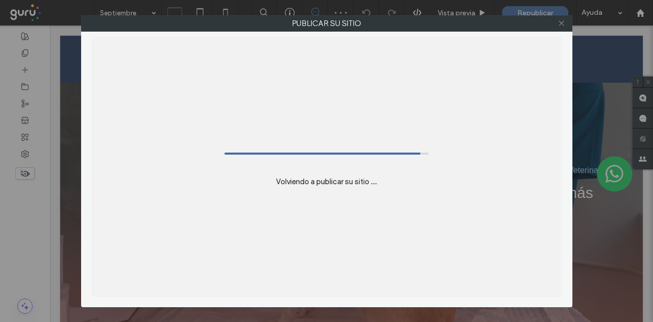
click at [559, 26] on icon at bounding box center [562, 23] width 8 height 8
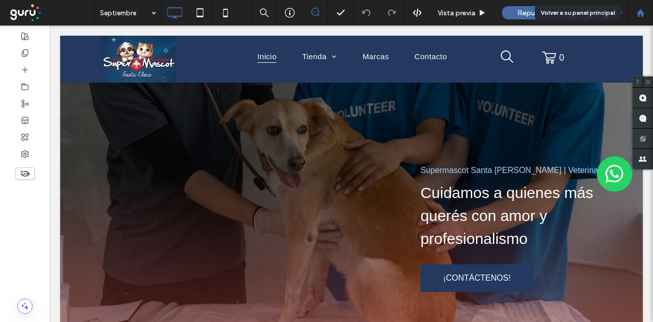
drag, startPoint x: 642, startPoint y: 13, endPoint x: 628, endPoint y: 12, distance: 13.3
click at [642, 13] on use at bounding box center [641, 13] width 8 height 8
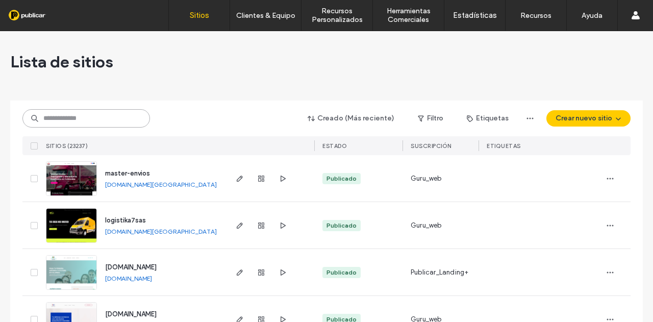
click at [107, 118] on input at bounding box center [86, 118] width 128 height 18
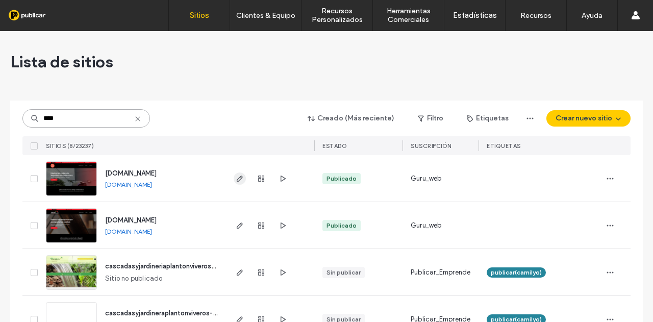
type input "****"
click at [236, 179] on icon "button" at bounding box center [240, 179] width 8 height 8
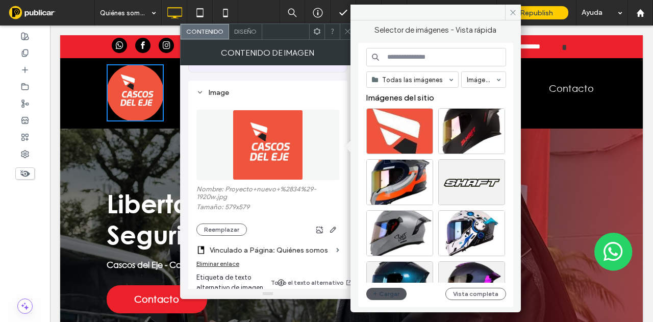
click at [380, 294] on button "Cargar" at bounding box center [387, 294] width 41 height 12
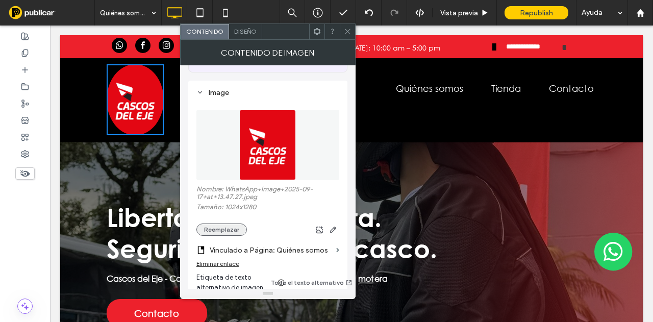
click at [222, 230] on button "Reemplazar" at bounding box center [222, 230] width 51 height 12
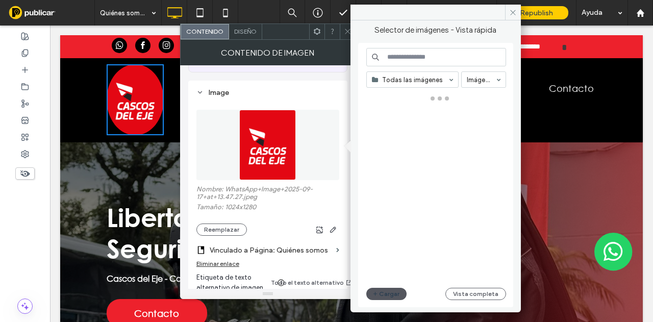
click at [387, 295] on button "Cargar" at bounding box center [387, 294] width 41 height 12
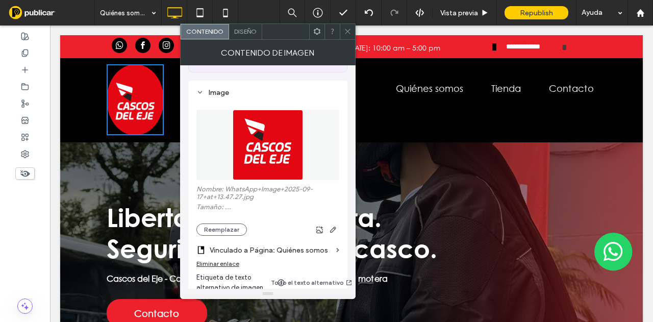
click at [351, 29] on icon at bounding box center [348, 32] width 8 height 8
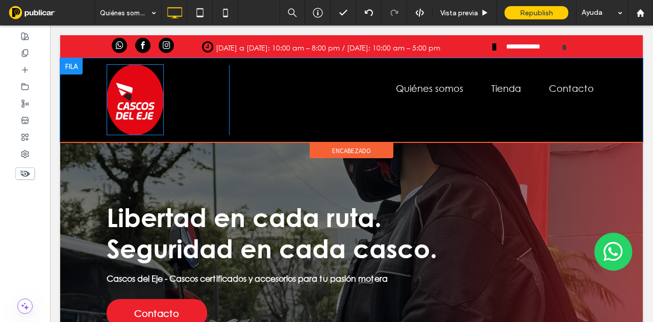
click at [131, 93] on img at bounding box center [135, 99] width 57 height 71
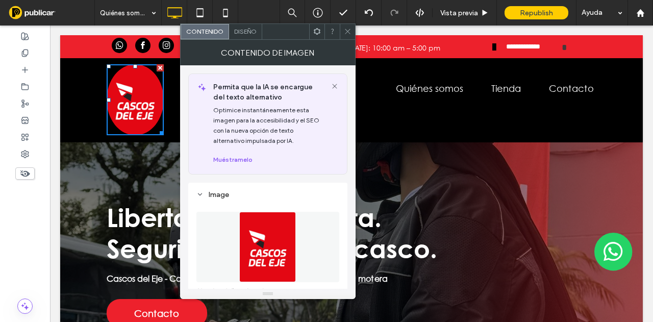
scroll to position [102, 0]
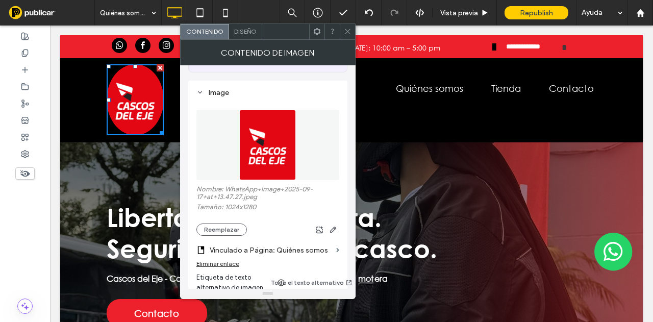
click at [223, 237] on section "Vinculado a Página: Quiénes somos" at bounding box center [268, 248] width 143 height 24
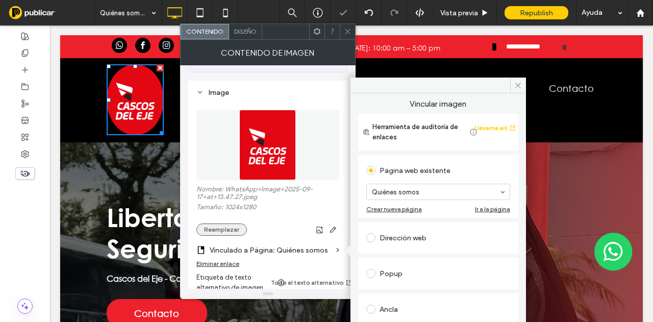
click at [223, 230] on button "Reemplazar" at bounding box center [222, 230] width 51 height 12
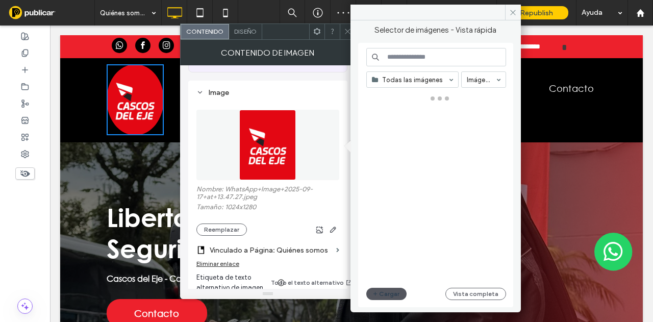
click at [387, 294] on button "Cargar" at bounding box center [387, 294] width 41 height 12
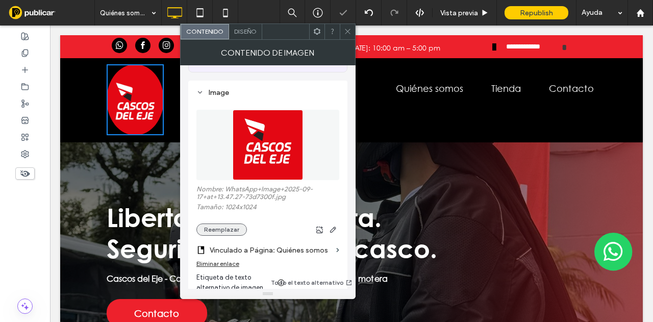
click at [225, 231] on button "Reemplazar" at bounding box center [222, 230] width 51 height 12
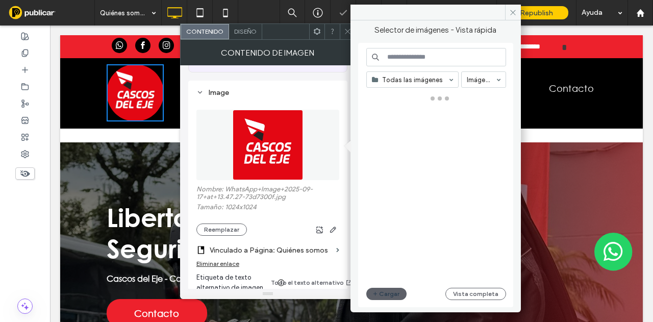
click at [353, 35] on div "Selector de imágenes - Vista rápida Todas las imágenes Imágenes Cargar Vista co…" at bounding box center [436, 162] width 170 height 284
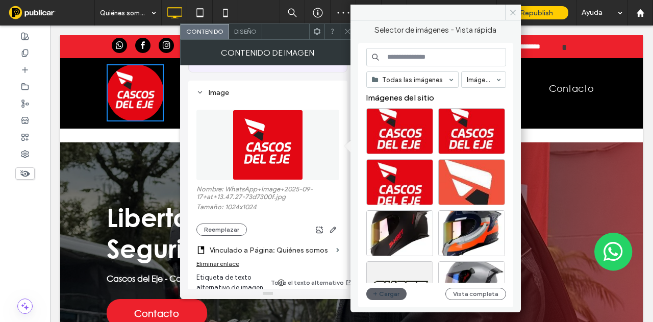
click at [349, 34] on icon at bounding box center [348, 32] width 8 height 8
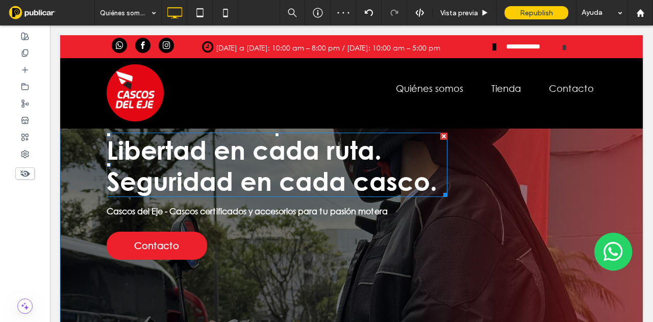
scroll to position [0, 0]
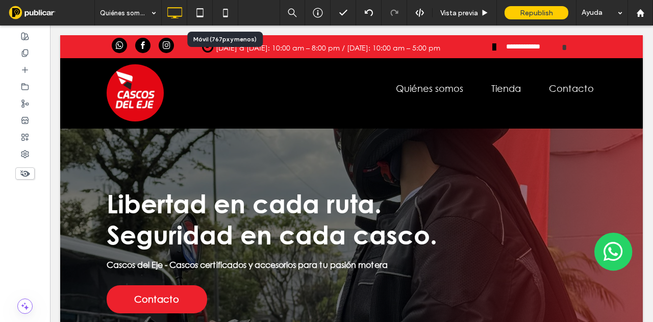
drag, startPoint x: 225, startPoint y: 10, endPoint x: 321, endPoint y: 119, distance: 145.8
click at [225, 10] on icon at bounding box center [225, 13] width 20 height 20
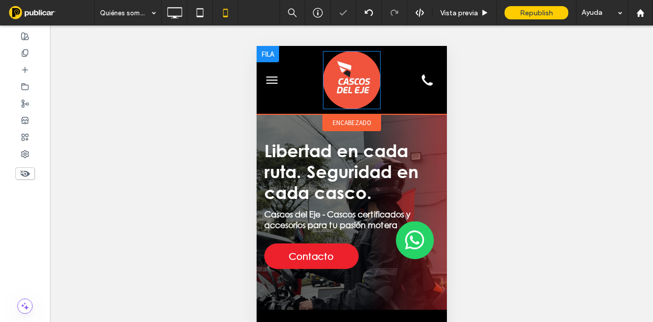
click at [340, 92] on img at bounding box center [352, 80] width 58 height 58
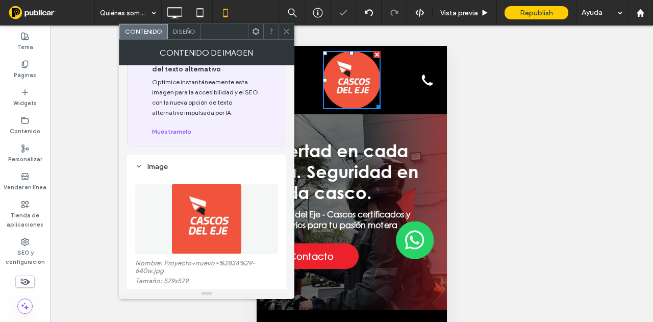
scroll to position [51, 0]
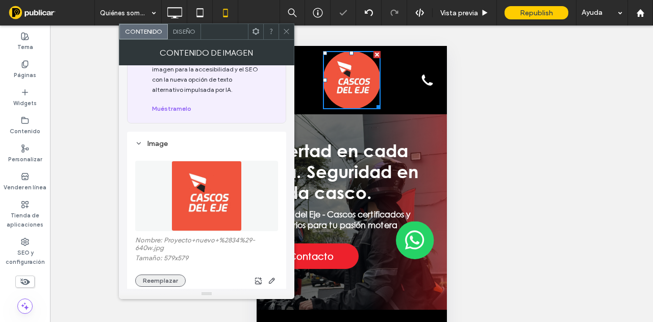
click at [155, 279] on button "Reemplazar" at bounding box center [160, 281] width 51 height 12
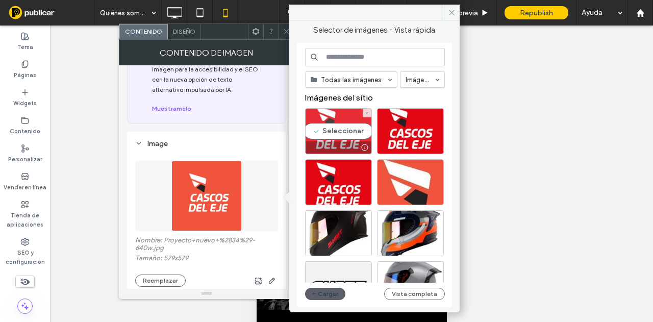
drag, startPoint x: 330, startPoint y: 137, endPoint x: 74, endPoint y: 81, distance: 261.8
click at [330, 137] on div "Seleccionar" at bounding box center [338, 131] width 67 height 46
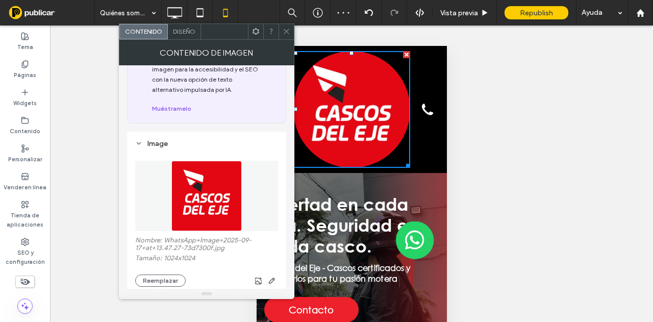
click at [283, 36] on span at bounding box center [287, 31] width 8 height 15
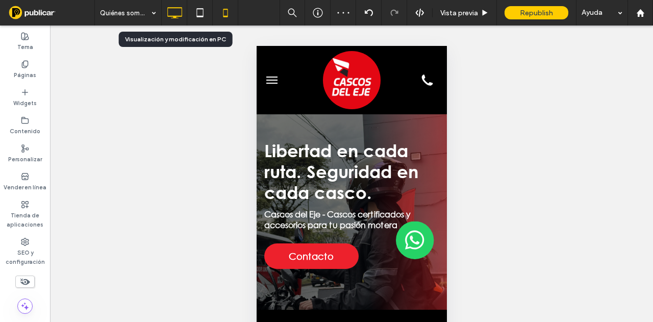
click at [170, 13] on icon at bounding box center [174, 13] width 20 height 20
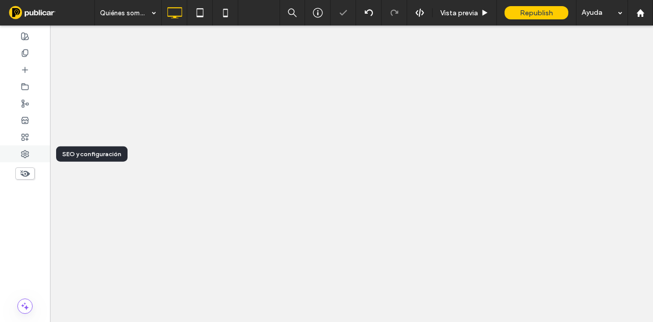
click at [30, 154] on div at bounding box center [25, 153] width 50 height 17
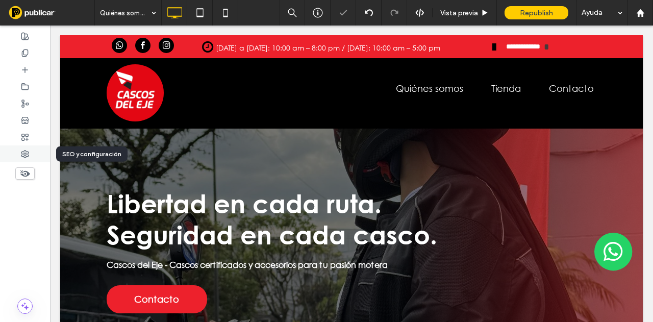
scroll to position [0, 0]
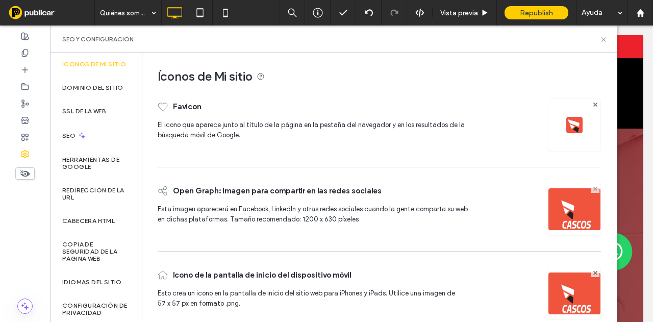
click at [593, 186] on use at bounding box center [595, 188] width 4 height 4
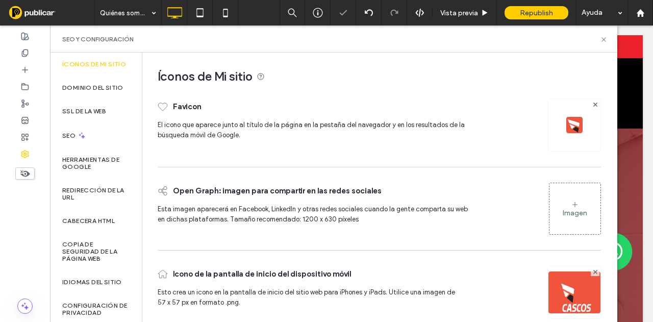
click at [592, 273] on div at bounding box center [595, 271] width 9 height 9
click at [591, 273] on div at bounding box center [574, 292] width 53 height 53
click at [593, 270] on use at bounding box center [595, 272] width 4 height 4
click at [560, 205] on div "Imagen" at bounding box center [575, 208] width 51 height 49
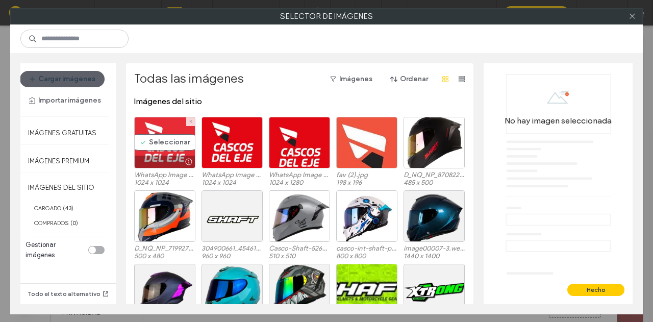
click at [152, 140] on div "Seleccionar" at bounding box center [164, 143] width 61 height 52
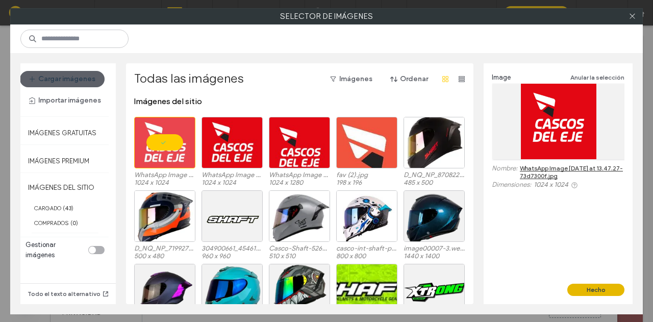
click at [600, 285] on button "Hecho" at bounding box center [596, 290] width 57 height 12
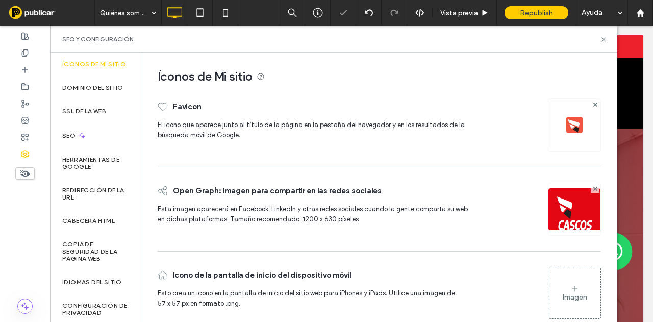
click at [567, 281] on div "Imagen" at bounding box center [575, 293] width 51 height 49
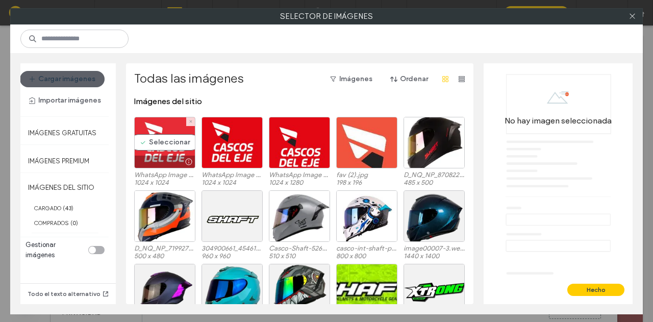
click at [172, 139] on div "Seleccionar" at bounding box center [164, 143] width 61 height 52
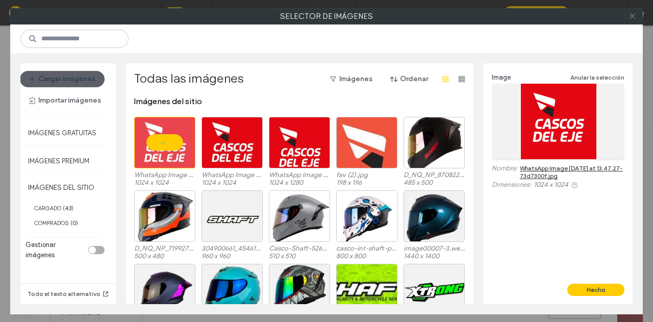
click at [636, 17] on icon at bounding box center [633, 16] width 8 height 8
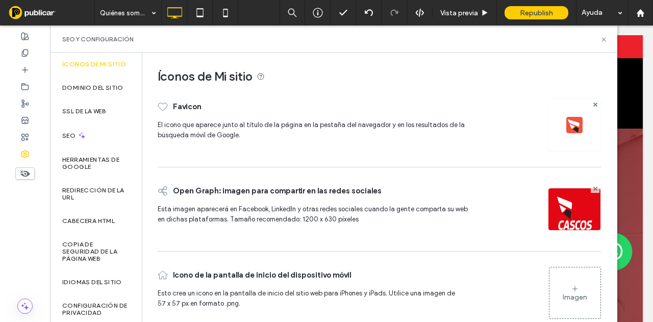
click at [560, 279] on div "Imagen" at bounding box center [575, 293] width 51 height 49
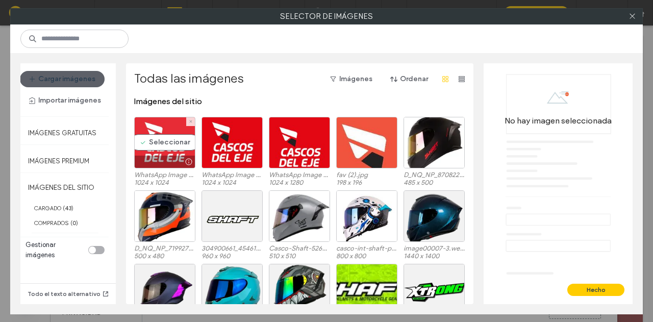
click at [172, 143] on div "Seleccionar" at bounding box center [164, 143] width 61 height 52
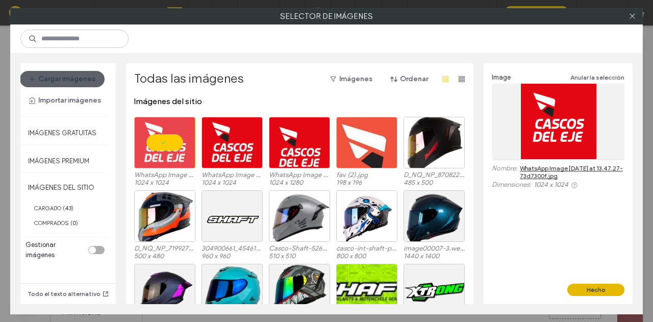
click at [592, 287] on button "Hecho" at bounding box center [596, 290] width 57 height 12
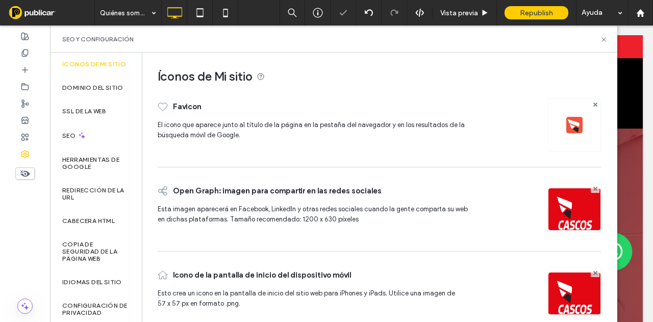
click at [599, 41] on div "SEO y configuración" at bounding box center [333, 39] width 543 height 8
drag, startPoint x: 604, startPoint y: 39, endPoint x: 517, endPoint y: 8, distance: 92.8
click at [604, 39] on use at bounding box center [604, 39] width 4 height 4
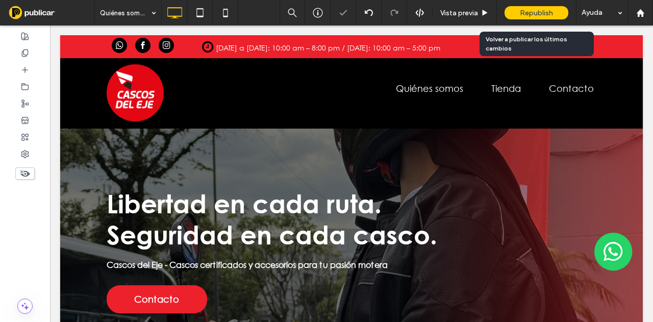
click at [524, 11] on span "Republish" at bounding box center [536, 13] width 33 height 9
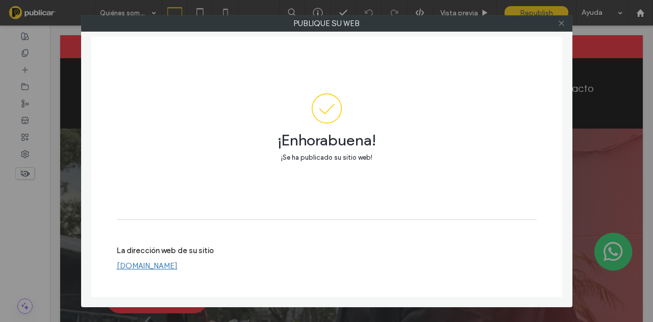
click at [564, 22] on icon at bounding box center [562, 23] width 8 height 8
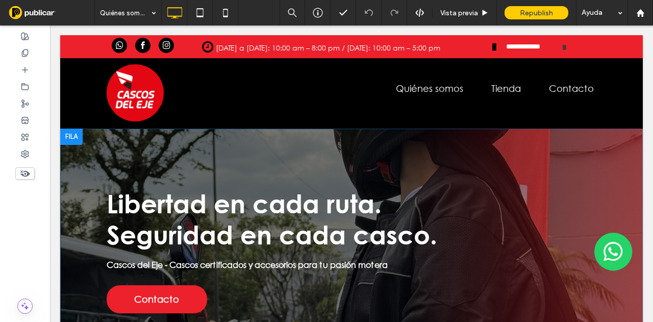
click at [113, 154] on div "Libertad en cada ruta. Seguridad en cada casco. Cascos del Eje - Cascos certifi…" at bounding box center [351, 259] width 583 height 261
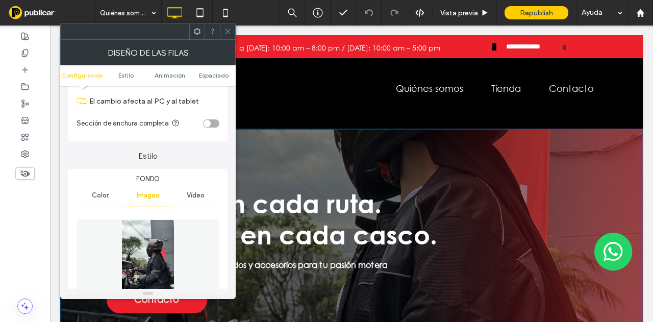
scroll to position [102, 0]
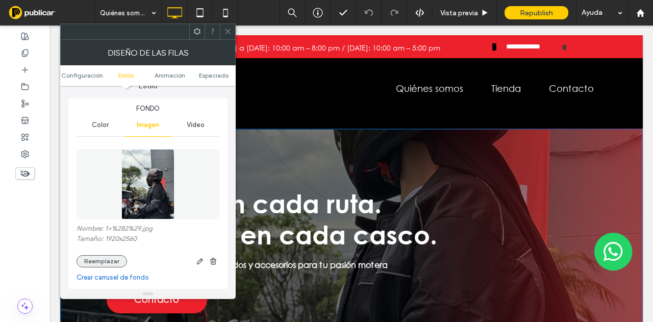
click at [104, 260] on button "Reemplazar" at bounding box center [102, 261] width 51 height 12
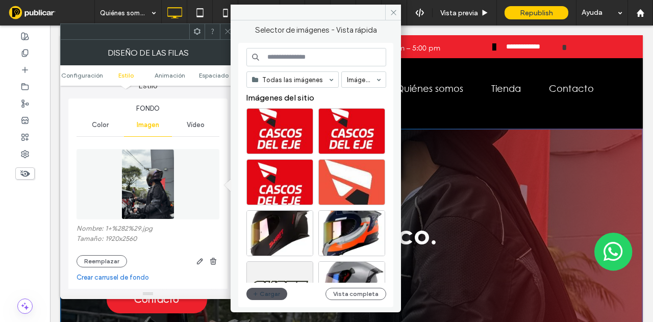
click at [265, 292] on button "Cargar" at bounding box center [267, 294] width 41 height 12
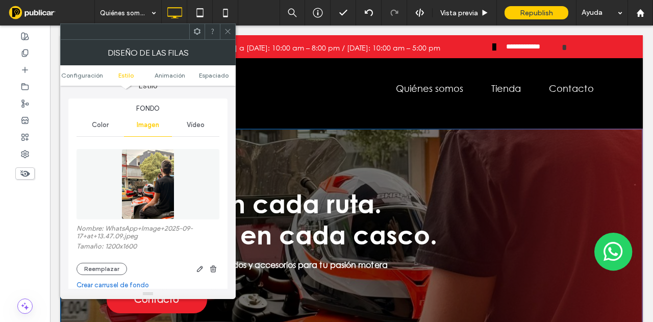
click at [227, 29] on icon at bounding box center [228, 32] width 8 height 8
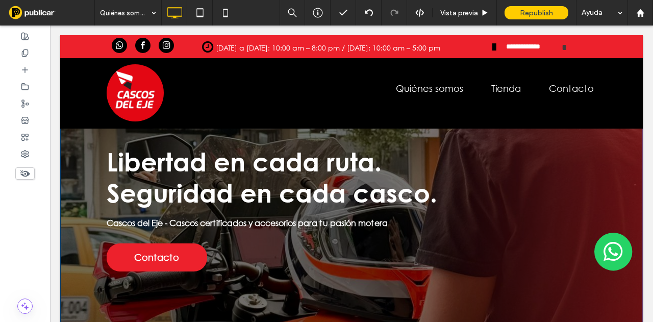
scroll to position [0, 0]
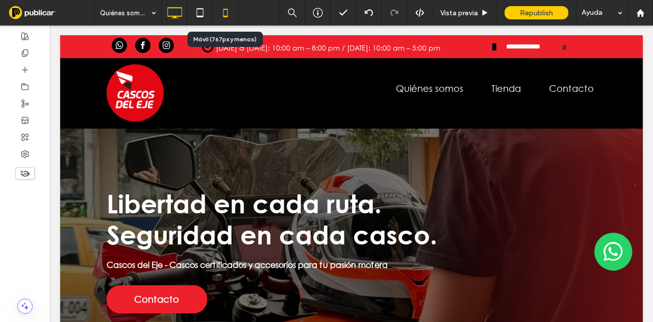
click at [223, 11] on use at bounding box center [225, 13] width 5 height 8
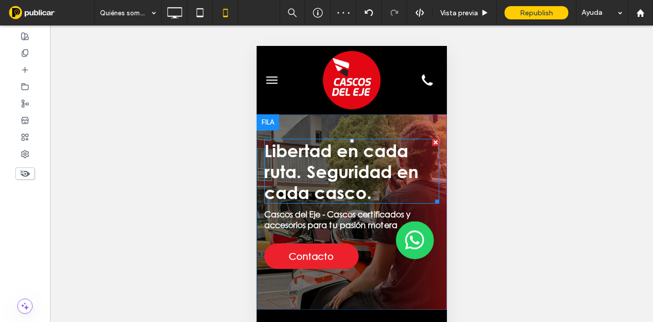
click at [305, 171] on strong "Libertad en cada ruta. Seguridad en cada casco." at bounding box center [341, 171] width 154 height 62
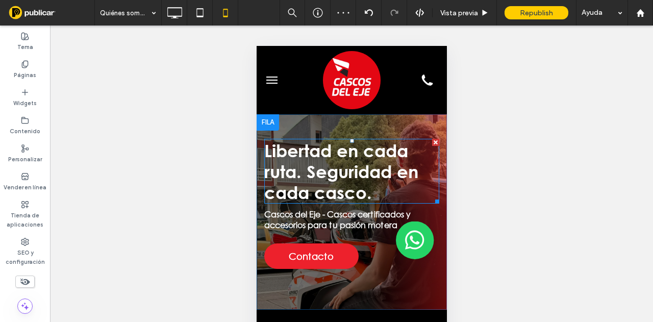
click at [305, 171] on strong "Libertad en cada ruta. Seguridad en cada casco." at bounding box center [341, 171] width 154 height 62
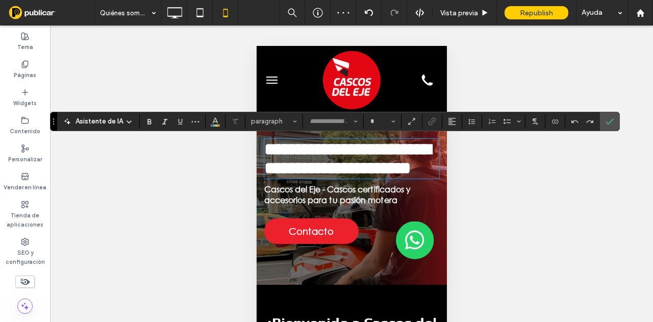
type input "**********"
type input "**"
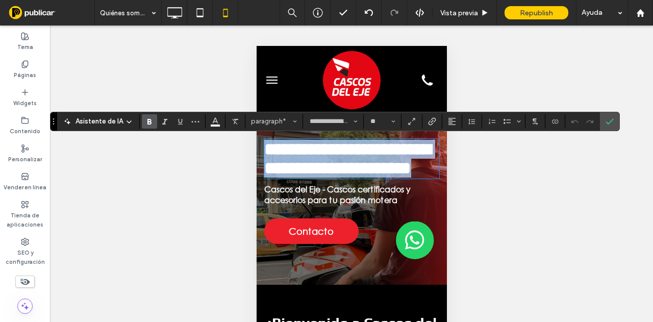
click at [371, 177] on strong "**********" at bounding box center [347, 158] width 166 height 36
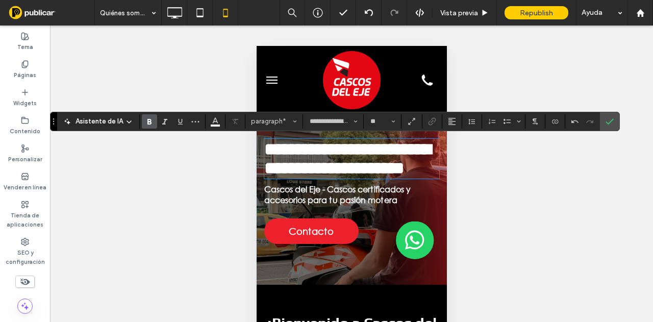
click at [313, 177] on strong "**********" at bounding box center [347, 158] width 166 height 36
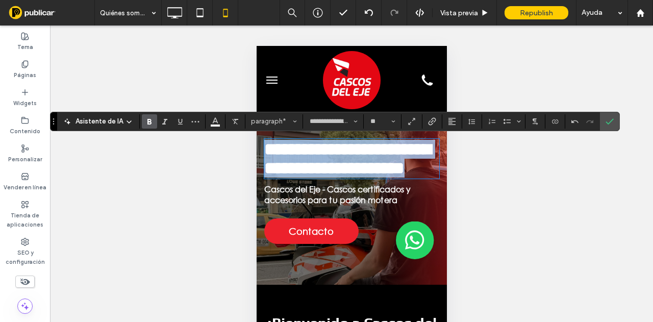
click at [313, 177] on strong "**********" at bounding box center [347, 158] width 166 height 36
click at [312, 177] on strong "**********" at bounding box center [347, 158] width 166 height 36
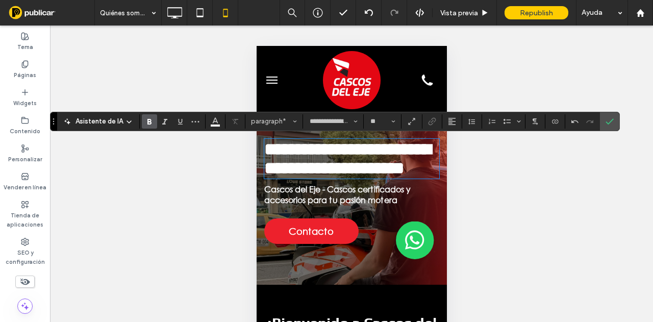
click at [309, 176] on strong "**********" at bounding box center [347, 158] width 166 height 36
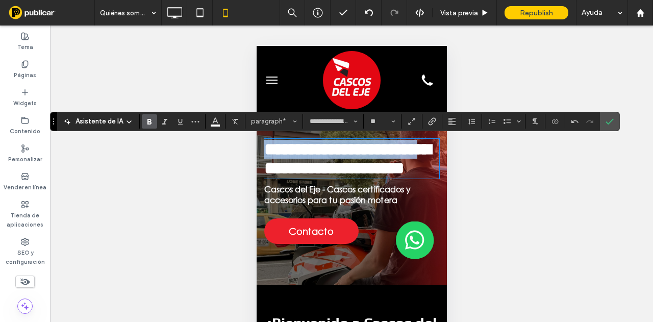
drag, startPoint x: 309, startPoint y: 175, endPoint x: 262, endPoint y: 147, distance: 54.5
click at [262, 147] on div "**********" at bounding box center [351, 199] width 190 height 170
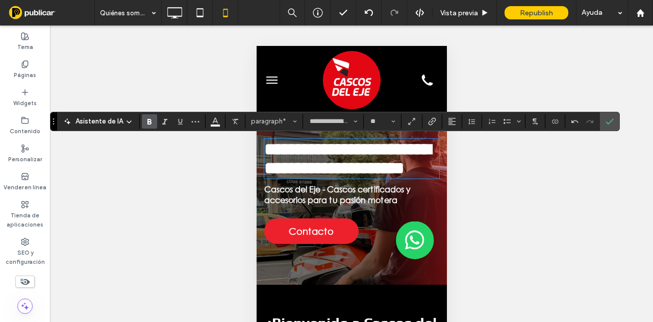
click at [370, 178] on p "**********" at bounding box center [351, 159] width 175 height 38
click at [616, 114] on div "¿Hacer visible? Sí ¿Hacer visible? Sí ¿Hacer visible? Sí ¿Hacer visible? Sí ¿Ha…" at bounding box center [351, 187] width 603 height 322
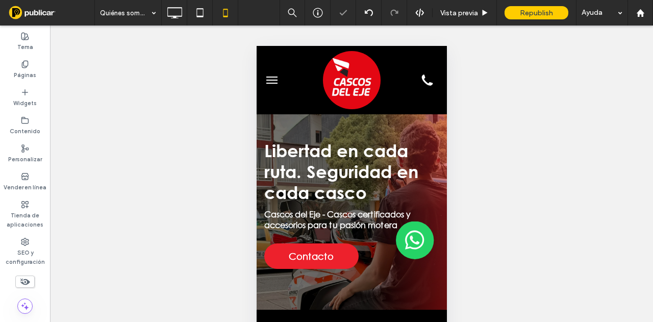
click at [607, 127] on div "¿Hacer visible? Sí ¿Hacer visible? Sí ¿Hacer visible? Sí ¿Hacer visible? Sí ¿Ha…" at bounding box center [351, 187] width 603 height 322
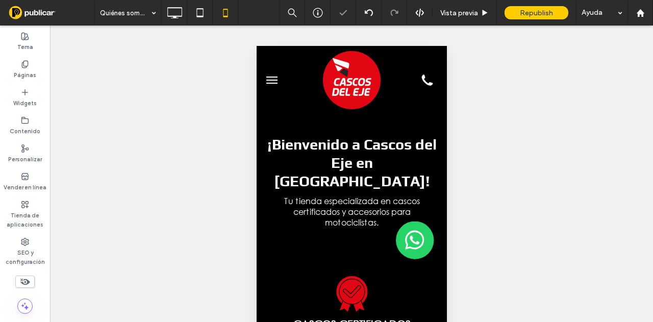
scroll to position [204, 0]
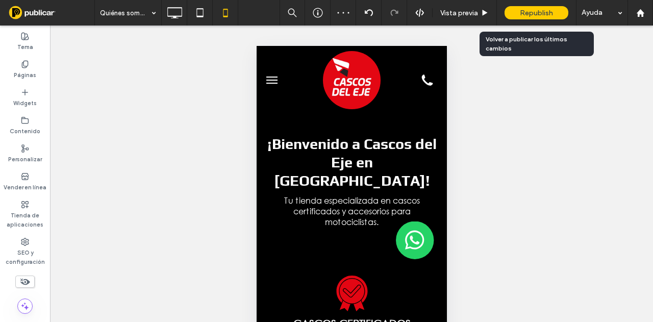
click at [527, 10] on span "Republish" at bounding box center [536, 13] width 33 height 9
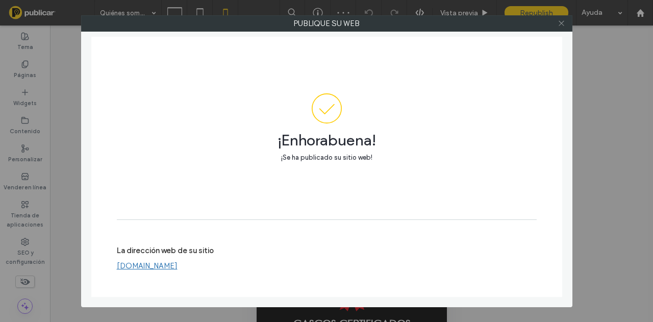
click at [564, 20] on icon at bounding box center [562, 23] width 8 height 8
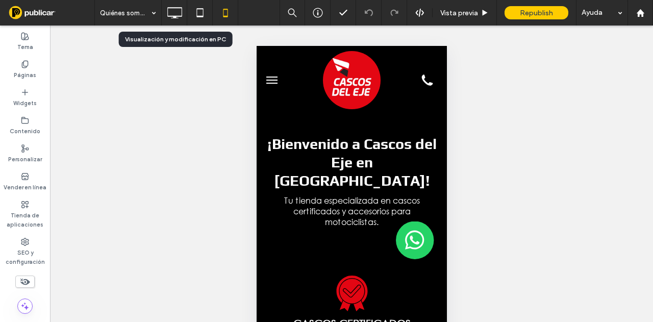
click at [184, 13] on div at bounding box center [174, 13] width 25 height 20
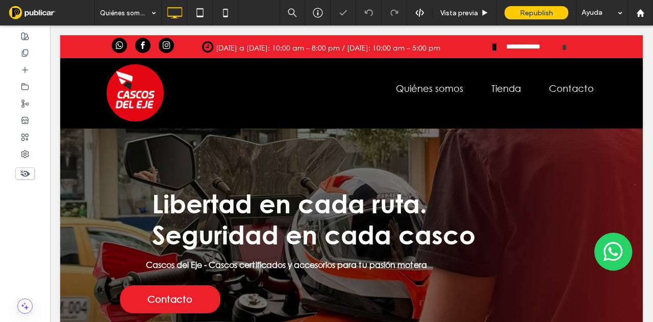
scroll to position [0, 0]
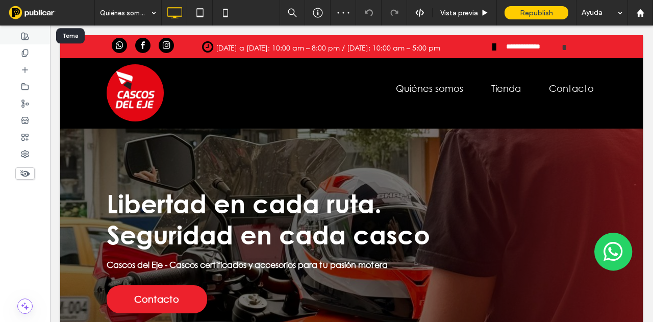
click at [24, 37] on icon at bounding box center [25, 36] width 8 height 8
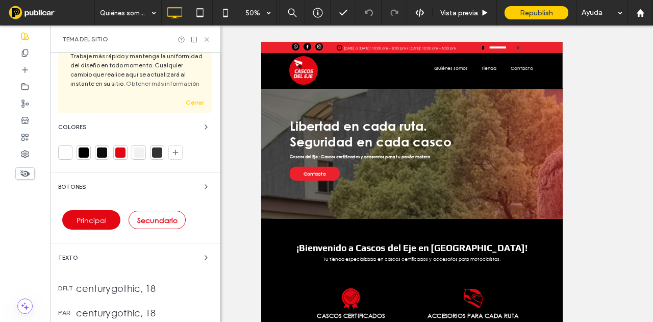
scroll to position [153, 0]
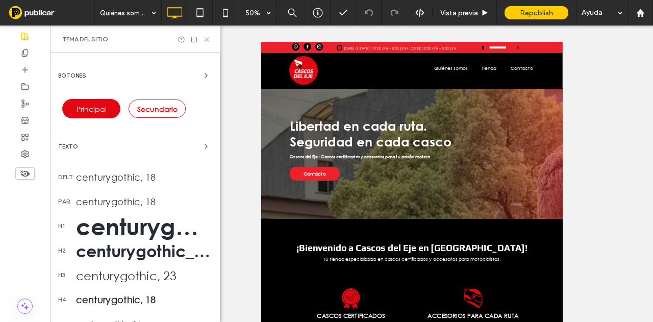
click at [157, 232] on div "centurygothic_bold, 50" at bounding box center [144, 226] width 136 height 27
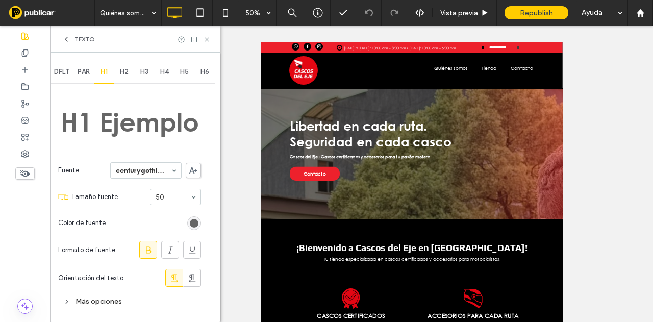
scroll to position [0, 0]
click at [194, 174] on span at bounding box center [193, 170] width 15 height 15
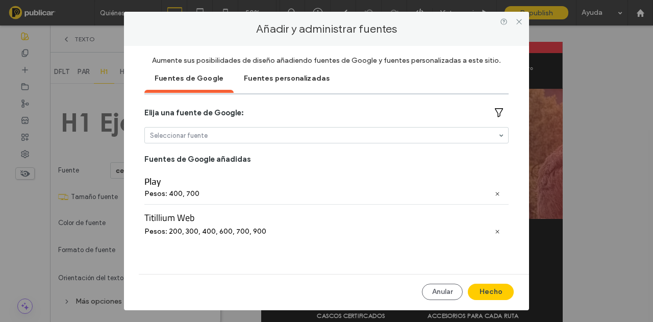
click at [261, 83] on div "Fuentes personalizadas" at bounding box center [287, 78] width 106 height 26
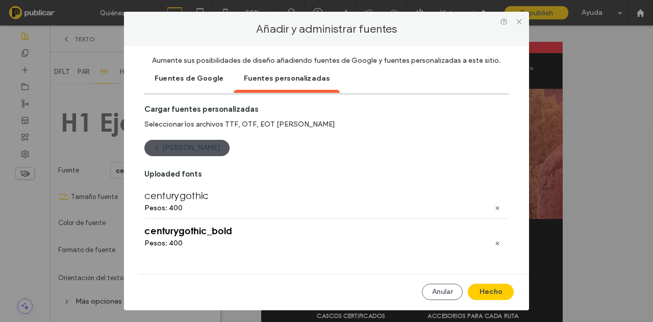
click at [197, 153] on button "Cargar fuentes" at bounding box center [186, 148] width 85 height 16
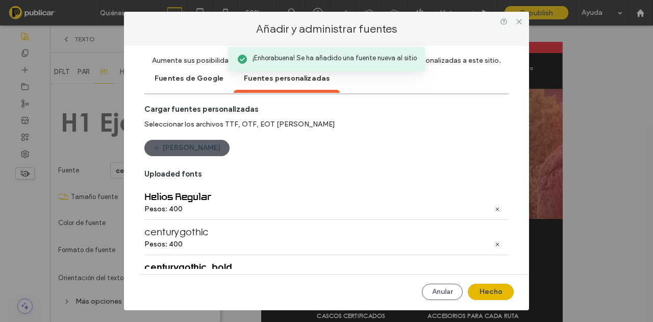
click at [491, 294] on button "Hecho" at bounding box center [491, 292] width 46 height 16
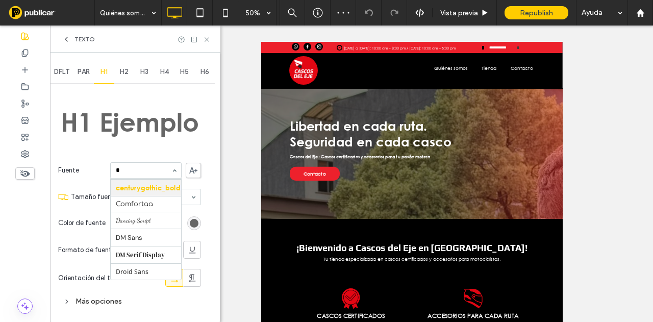
scroll to position [137, 0]
type input "**"
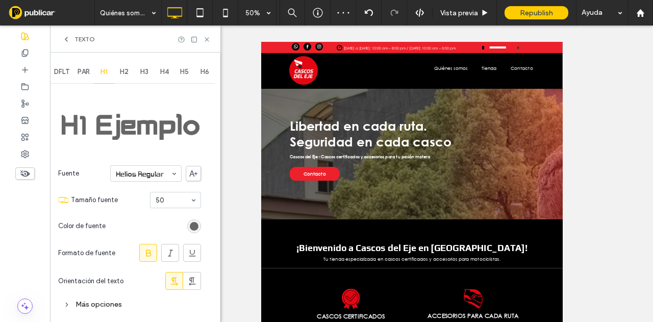
click at [65, 43] on span at bounding box center [66, 39] width 8 height 8
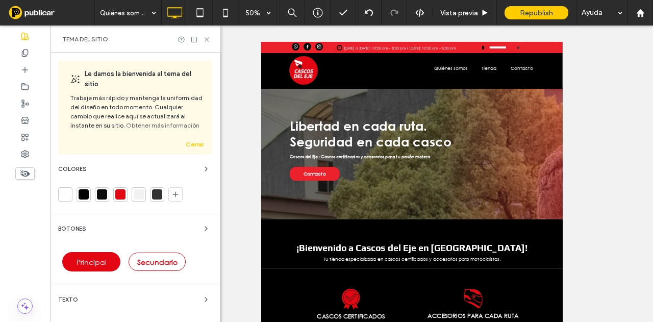
scroll to position [204, 0]
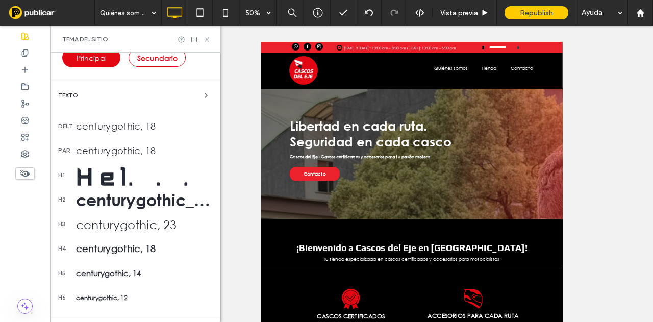
click at [143, 202] on div "centurygothic_bold, 32" at bounding box center [144, 199] width 136 height 19
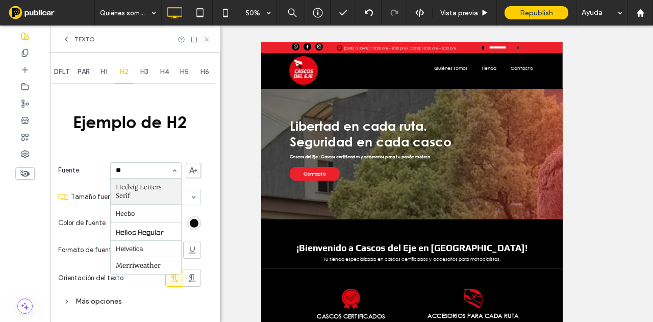
scroll to position [0, 0]
type input "***"
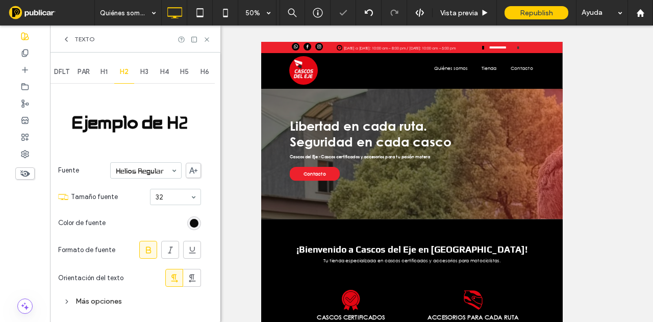
click at [63, 39] on icon at bounding box center [66, 39] width 8 height 8
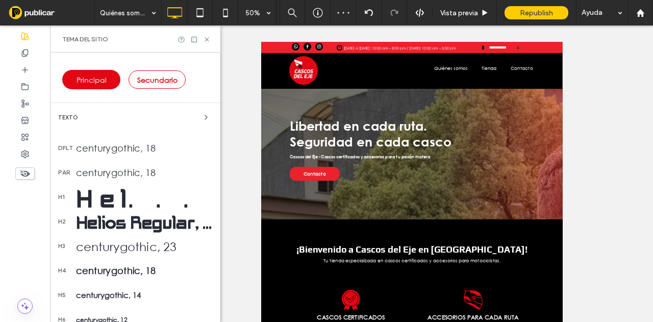
scroll to position [204, 0]
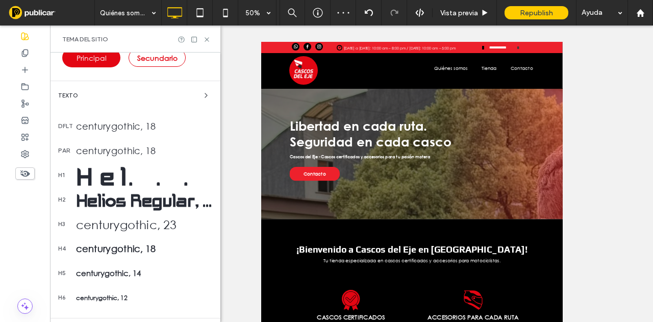
click at [126, 128] on div "centurygothic, 18" at bounding box center [144, 125] width 136 height 11
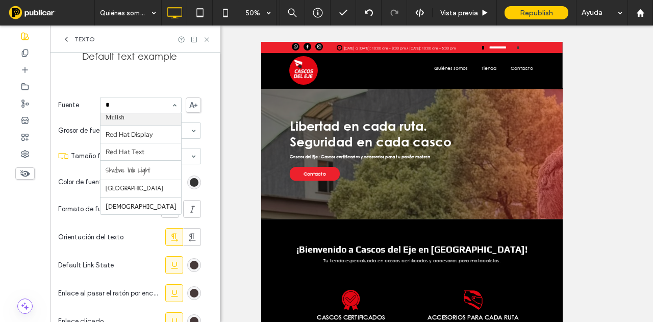
scroll to position [120, 0]
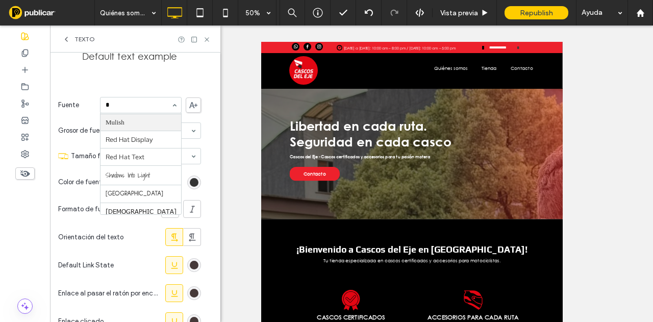
type input "**"
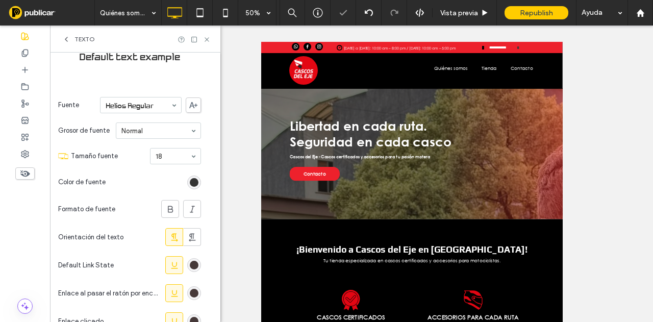
scroll to position [142, 0]
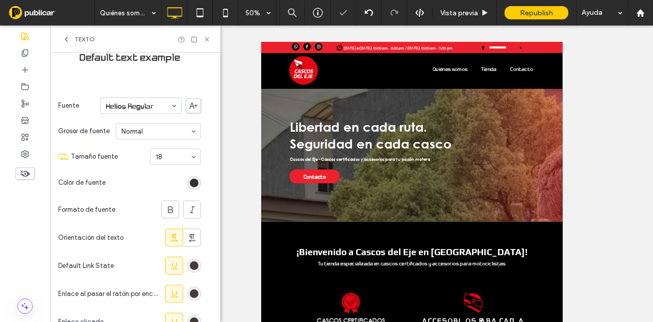
click at [69, 35] on icon at bounding box center [66, 39] width 8 height 8
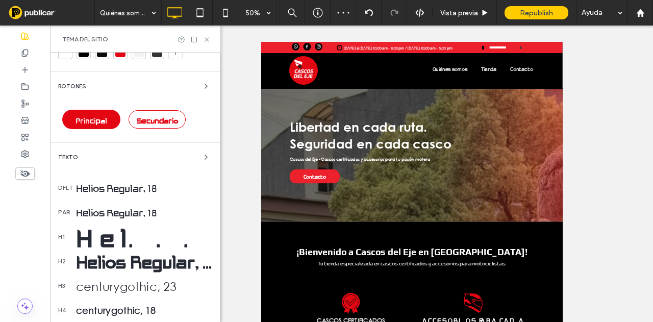
scroll to position [193, 0]
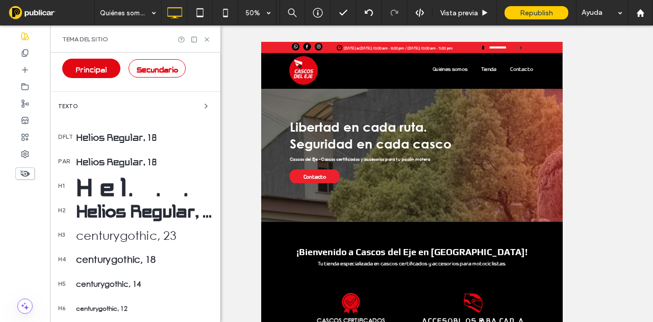
click at [117, 233] on div "centurygothic, 23" at bounding box center [144, 235] width 136 height 14
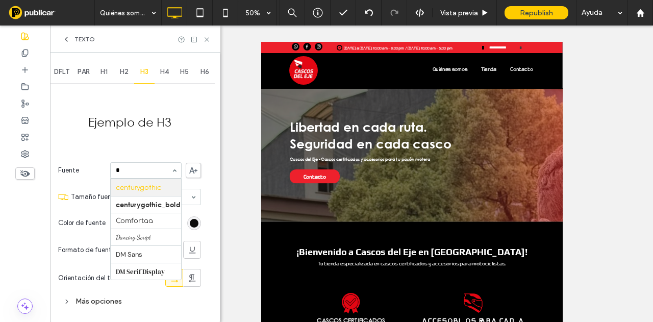
scroll to position [137, 0]
type input "**"
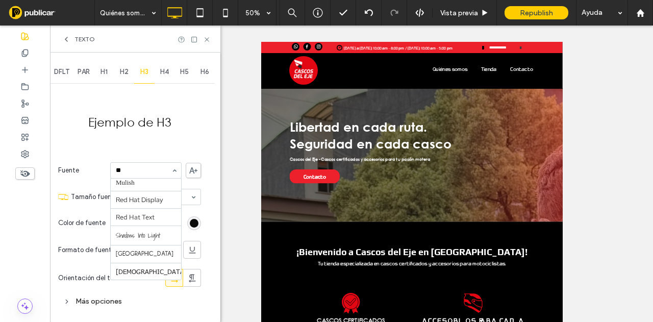
scroll to position [0, 0]
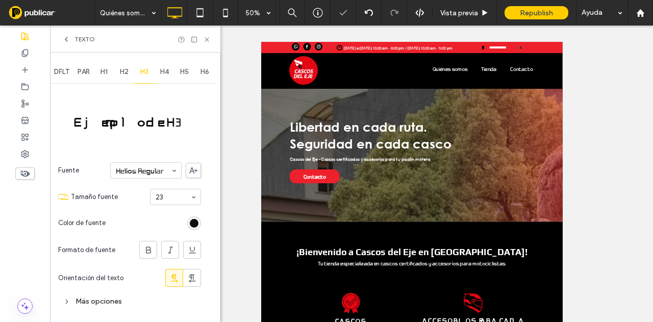
click at [64, 39] on icon at bounding box center [66, 39] width 8 height 8
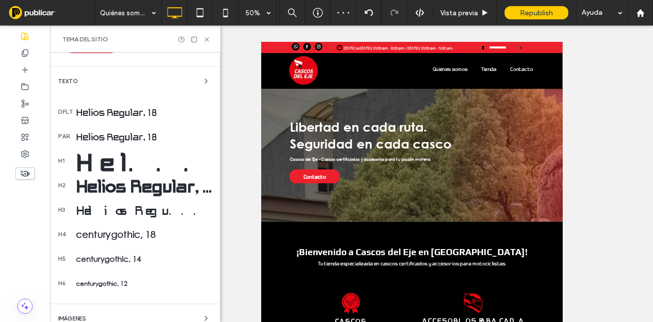
scroll to position [255, 0]
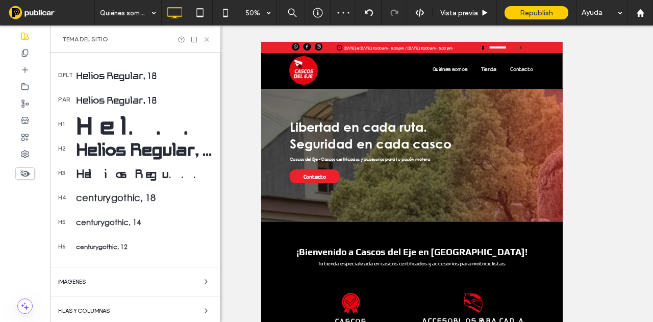
click at [105, 202] on div "centurygothic, 18" at bounding box center [144, 197] width 136 height 11
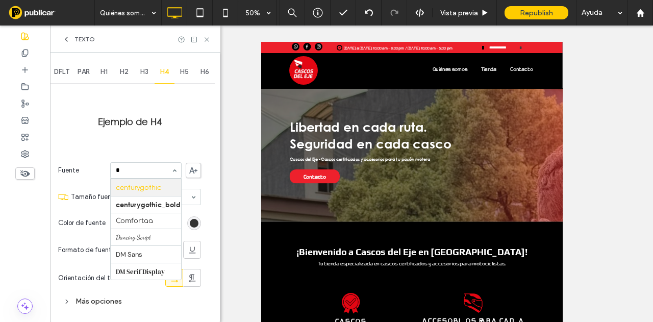
scroll to position [137, 0]
type input "**"
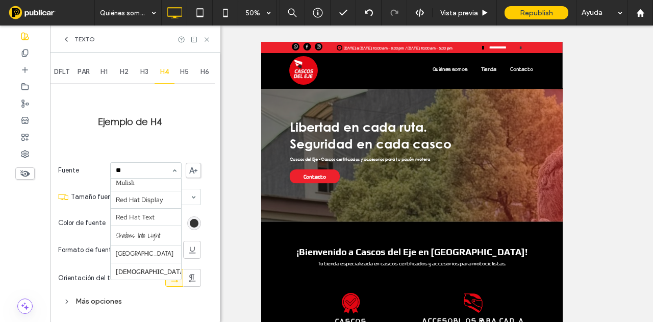
scroll to position [0, 0]
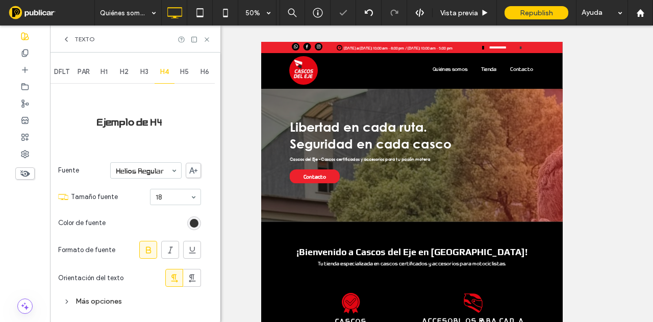
click at [67, 43] on div "Texto" at bounding box center [135, 39] width 170 height 27
click at [67, 39] on icon at bounding box center [66, 39] width 8 height 8
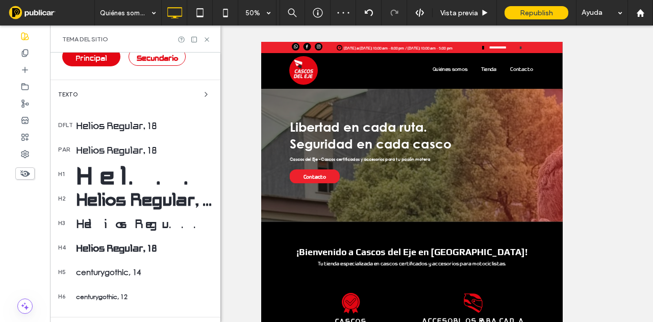
scroll to position [255, 0]
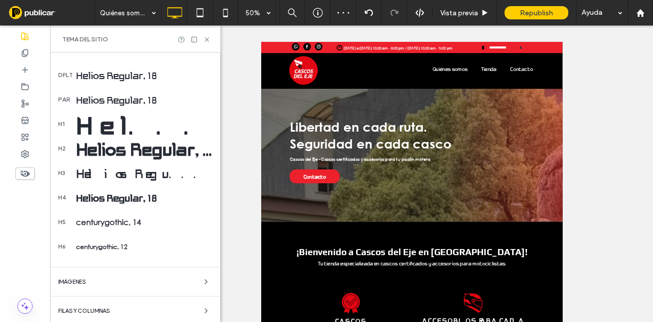
click at [115, 222] on div "centurygothic, 14" at bounding box center [144, 222] width 136 height 10
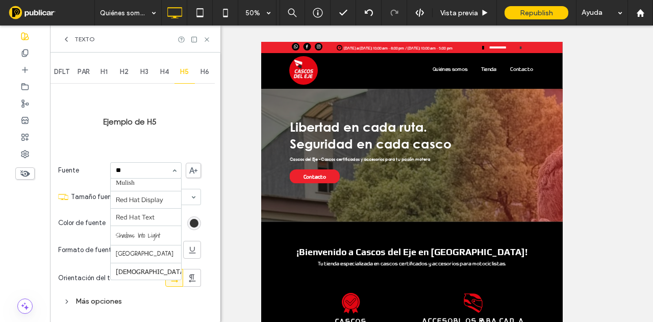
scroll to position [0, 0]
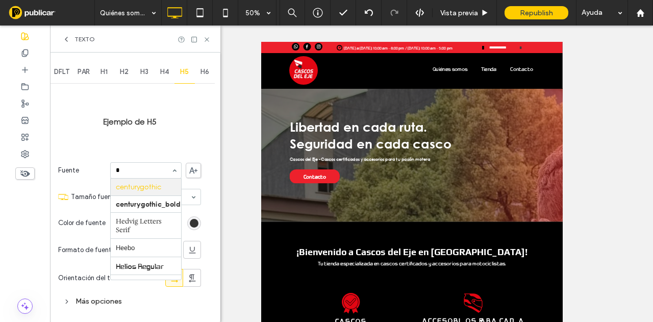
type input "**"
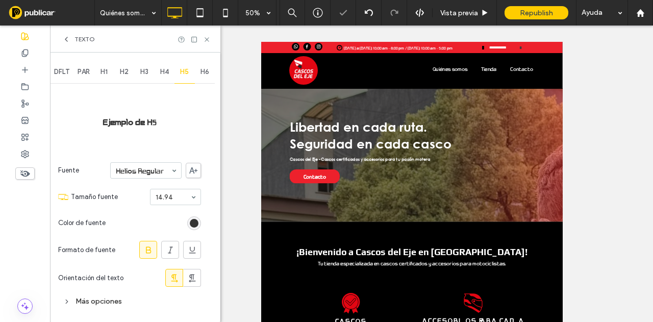
click at [66, 37] on icon at bounding box center [66, 39] width 8 height 8
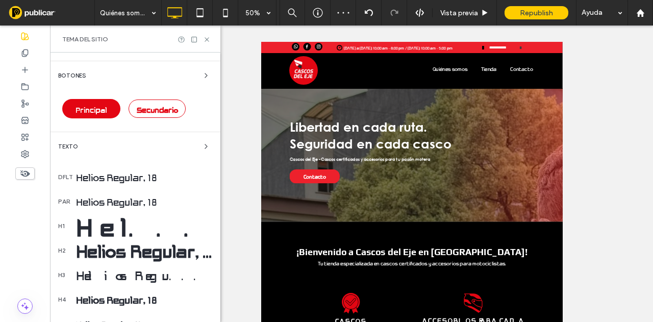
scroll to position [306, 0]
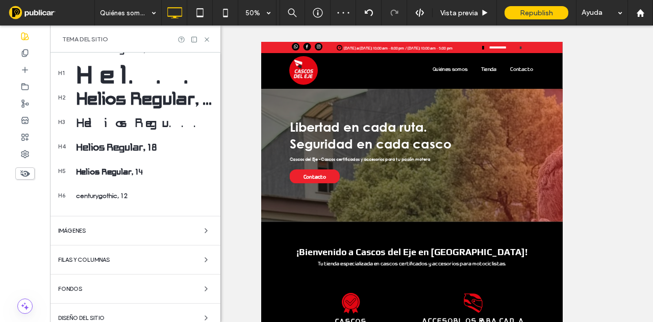
click at [109, 204] on div "h6 centurygothic, 12" at bounding box center [135, 195] width 154 height 25
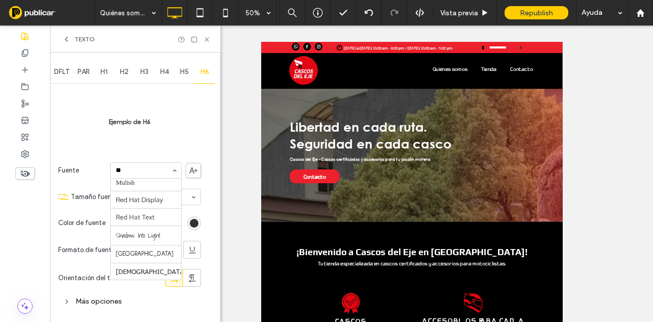
scroll to position [0, 0]
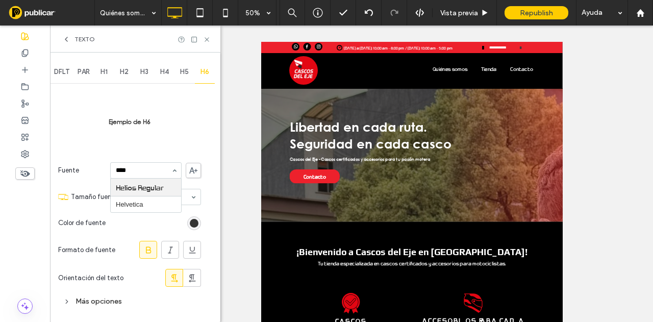
type input "*****"
click at [68, 38] on icon at bounding box center [66, 39] width 8 height 8
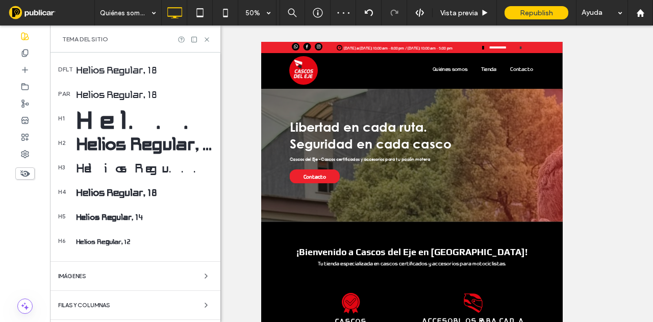
scroll to position [306, 0]
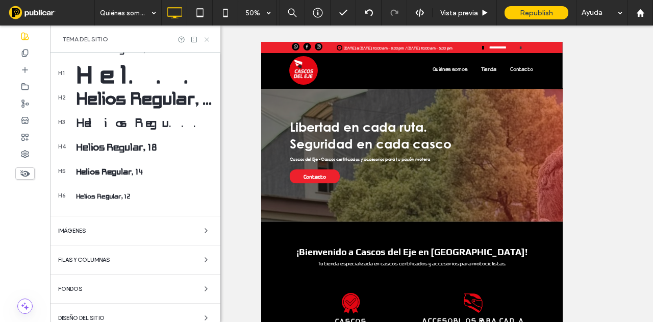
click at [206, 40] on icon at bounding box center [207, 40] width 8 height 8
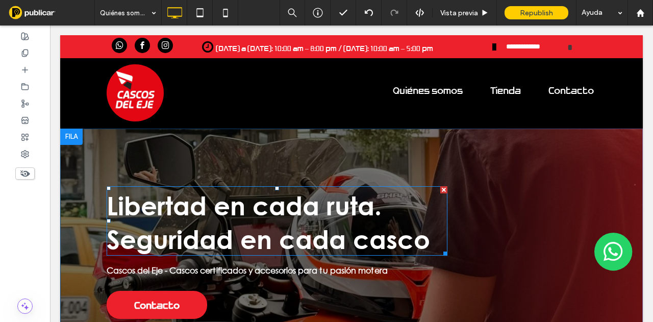
click at [204, 221] on strong "Libertad en cada ruta. Seguridad en cada casco" at bounding box center [269, 222] width 324 height 64
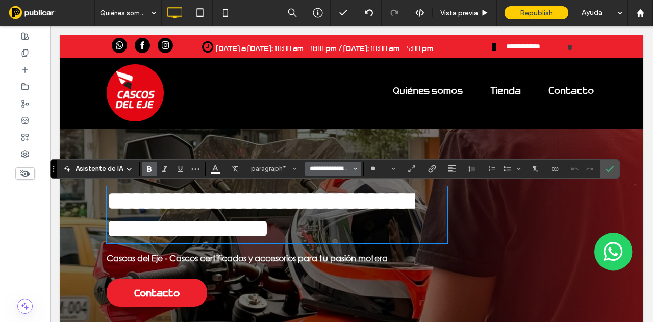
click at [320, 169] on input "**********" at bounding box center [330, 169] width 43 height 8
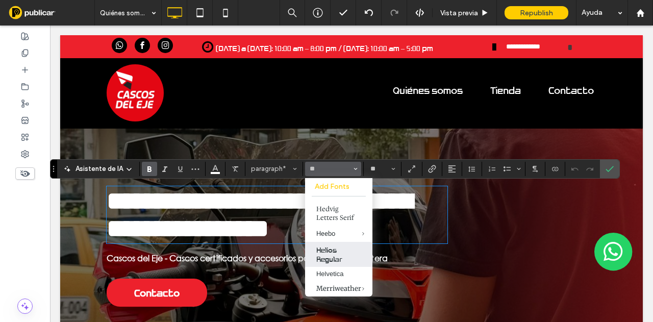
drag, startPoint x: 329, startPoint y: 248, endPoint x: 275, endPoint y: 221, distance: 60.5
click at [329, 248] on label "Helios Regular" at bounding box center [338, 254] width 67 height 25
type input "**********"
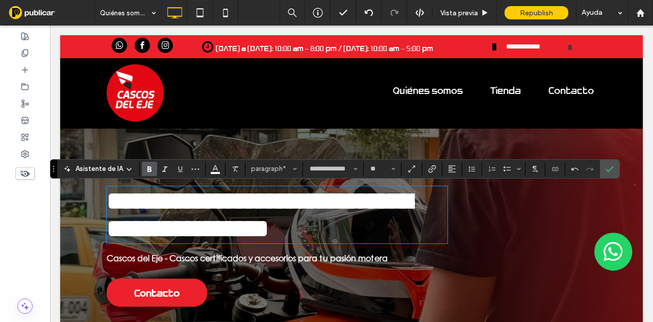
click at [304, 233] on strong "**********" at bounding box center [260, 214] width 306 height 53
click at [256, 263] on strong "Cascos del Eje - Cascos certificados y accesorios para tu pasión motera" at bounding box center [247, 258] width 281 height 11
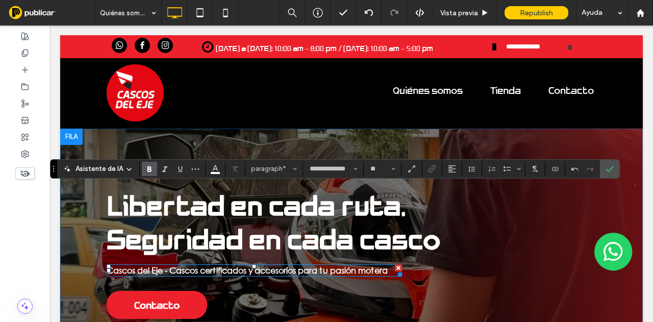
click at [256, 271] on strong "Cascos del Eje - Cascos certificados y accesorios para tu pasión motera" at bounding box center [247, 270] width 281 height 11
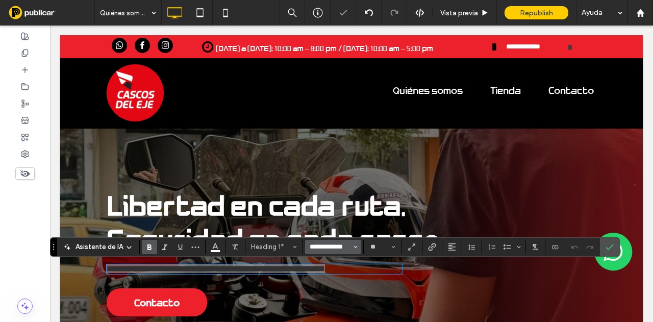
drag, startPoint x: 327, startPoint y: 247, endPoint x: 130, endPoint y: 265, distance: 197.9
click at [327, 247] on input "**********" at bounding box center [330, 247] width 43 height 8
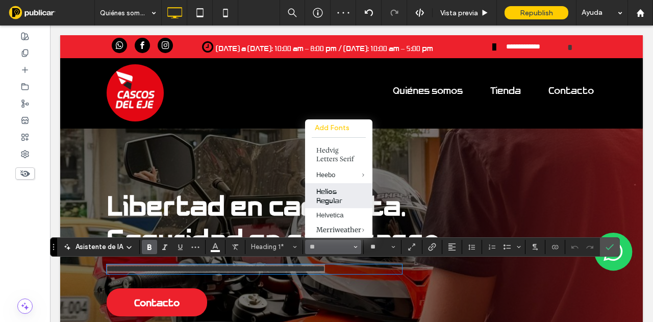
click at [314, 197] on label "Helios Regular" at bounding box center [338, 195] width 67 height 25
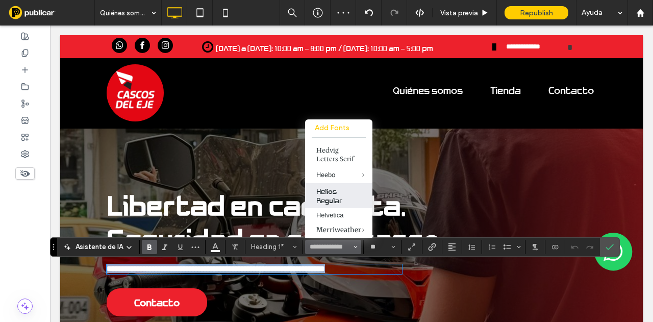
type input "**********"
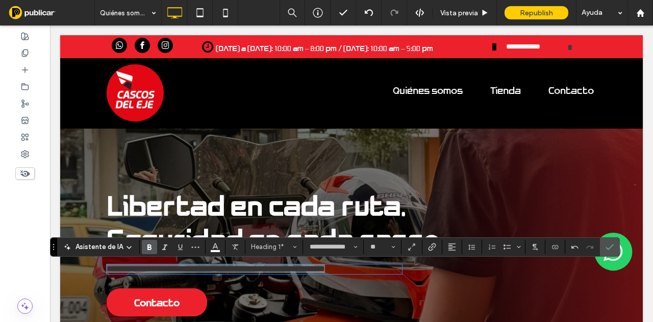
click at [152, 249] on label "Negrita" at bounding box center [149, 247] width 15 height 14
click at [374, 247] on input "**" at bounding box center [380, 247] width 20 height 8
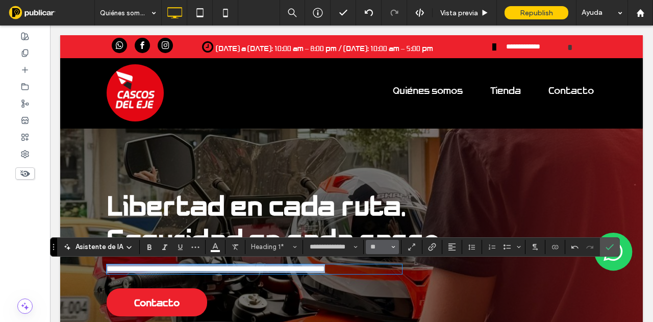
type input "**"
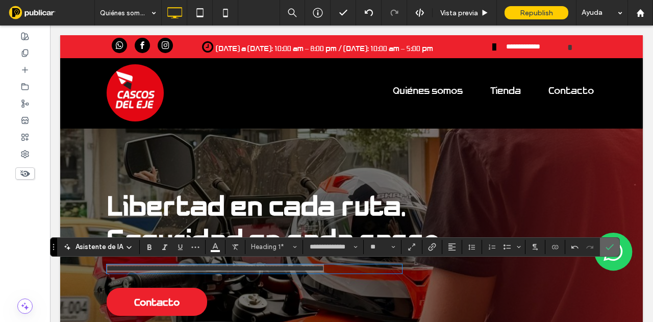
click at [602, 250] on label "Confirmar" at bounding box center [609, 247] width 15 height 18
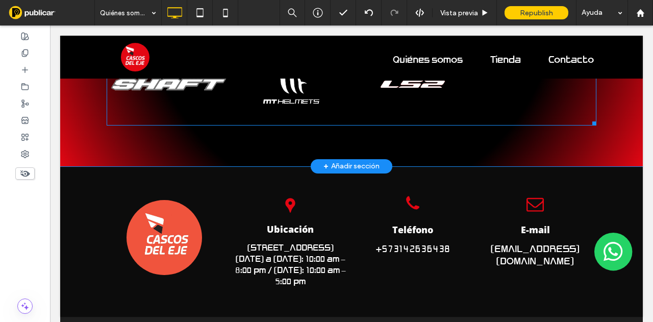
scroll to position [1567, 0]
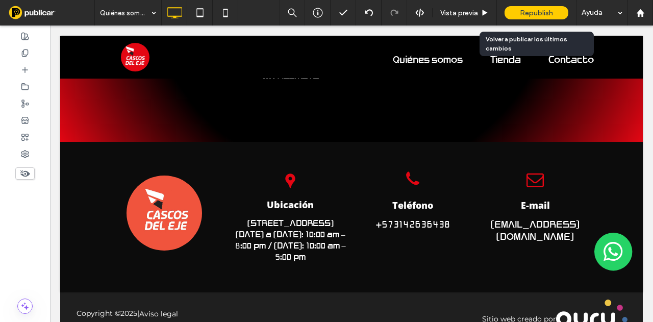
click at [537, 7] on div "Republish" at bounding box center [537, 12] width 64 height 13
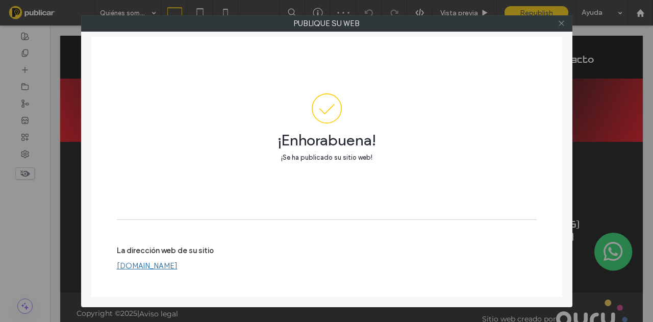
click at [565, 23] on icon at bounding box center [562, 23] width 8 height 8
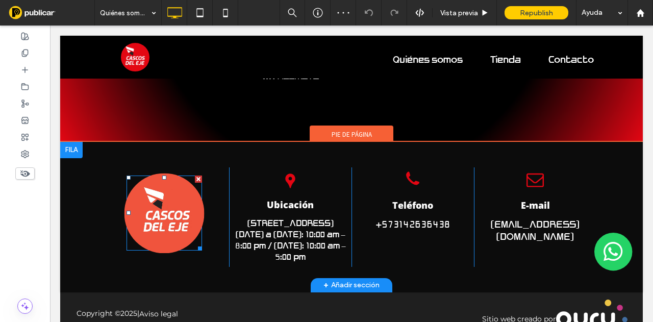
click at [172, 177] on img at bounding box center [165, 213] width 80 height 80
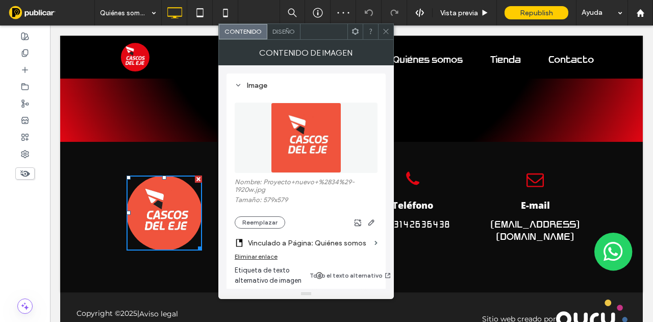
scroll to position [204, 0]
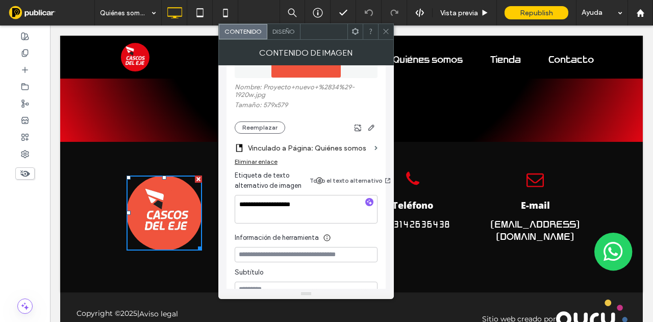
click at [252, 121] on div "Nombre: Proyecto+nuevo+%2834%29-1920w.jpg Tamaño: 579x579 Reemplazar" at bounding box center [306, 108] width 143 height 51
click at [252, 125] on button "Reemplazar" at bounding box center [260, 127] width 51 height 12
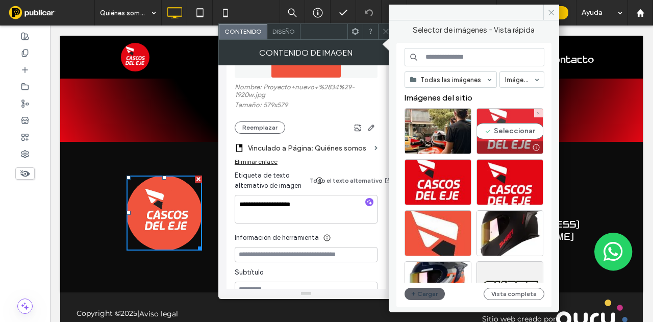
drag, startPoint x: 467, startPoint y: 131, endPoint x: 507, endPoint y: 129, distance: 40.9
click at [507, 129] on div "Seleccionar" at bounding box center [479, 133] width 148 height 51
click at [508, 128] on div "Seleccionar" at bounding box center [510, 131] width 67 height 46
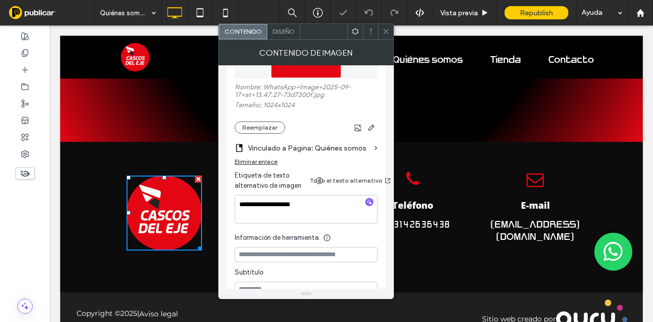
click at [388, 31] on icon at bounding box center [386, 32] width 8 height 8
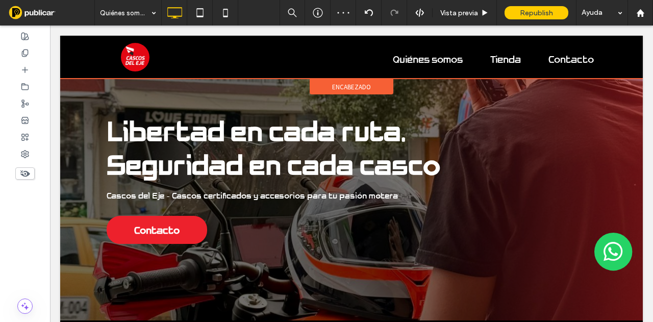
scroll to position [0, 0]
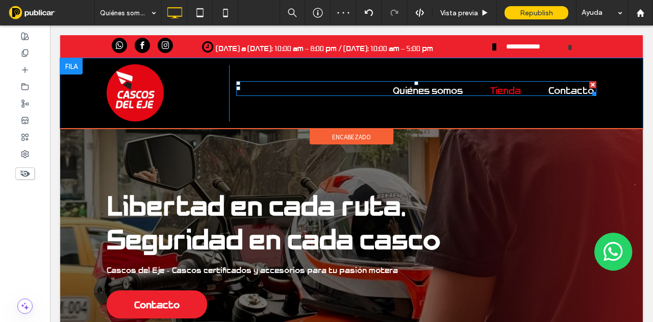
click at [513, 87] on span "Tienda" at bounding box center [506, 90] width 31 height 12
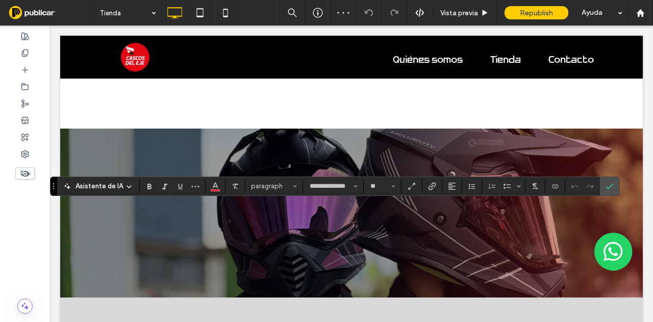
scroll to position [153, 0]
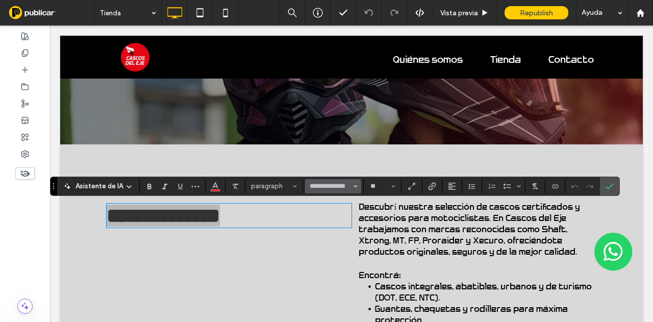
click at [329, 192] on button "**********" at bounding box center [333, 186] width 56 height 14
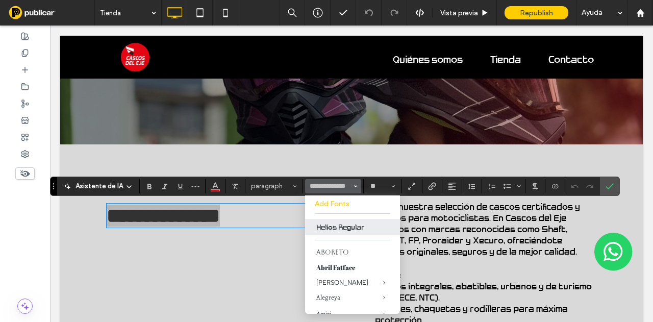
click at [329, 224] on label "Helios Regular" at bounding box center [352, 227] width 95 height 16
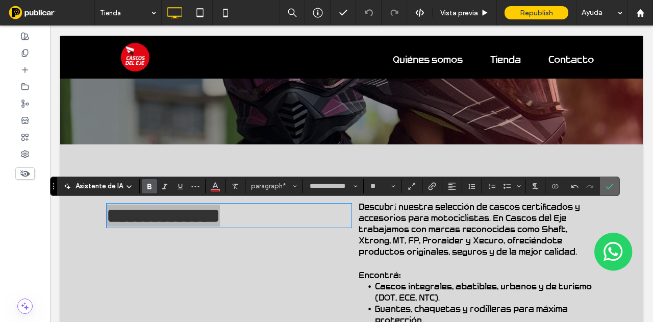
click at [610, 187] on icon "Confirmar" at bounding box center [610, 186] width 8 height 8
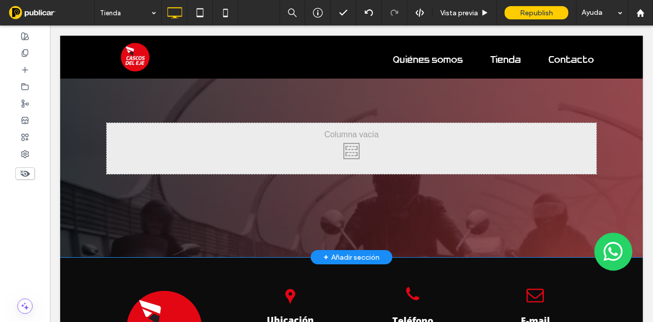
scroll to position [1633, 0]
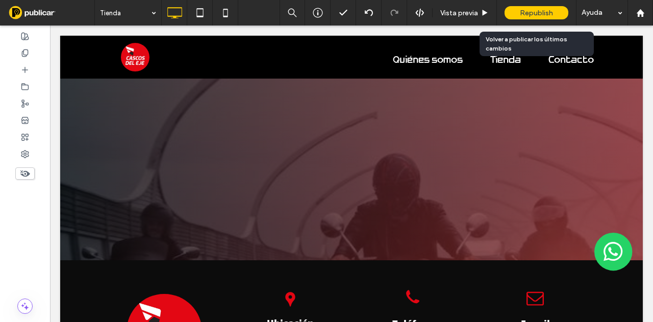
click at [540, 15] on span "Republish" at bounding box center [536, 13] width 33 height 9
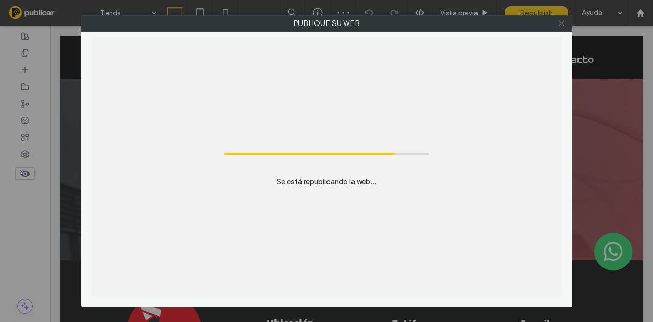
click at [563, 20] on icon at bounding box center [562, 23] width 8 height 8
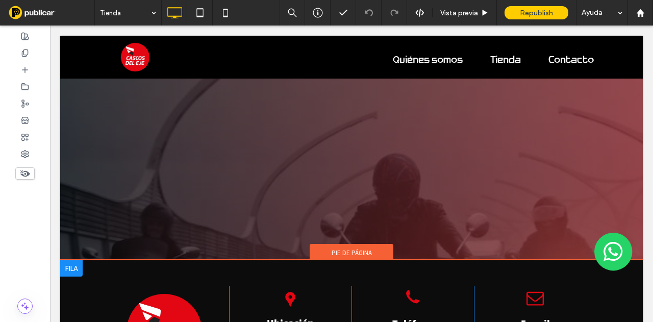
scroll to position [1787, 0]
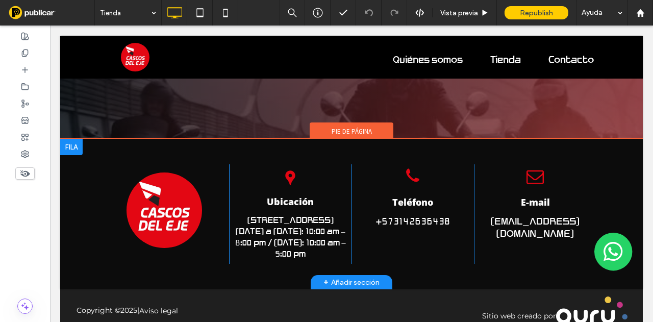
drag, startPoint x: 202, startPoint y: 277, endPoint x: 216, endPoint y: 224, distance: 55.0
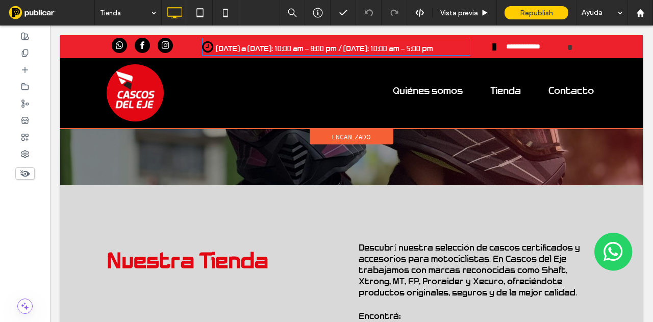
scroll to position [0, 0]
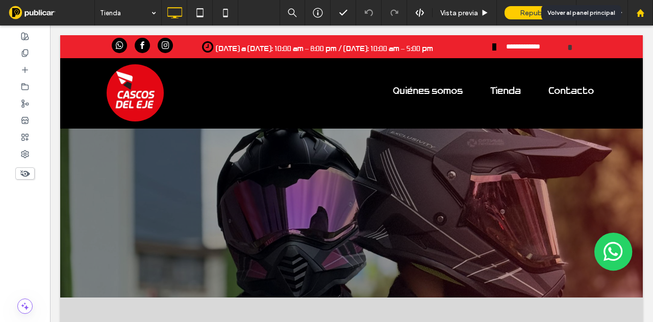
click at [641, 8] on div at bounding box center [641, 13] width 26 height 26
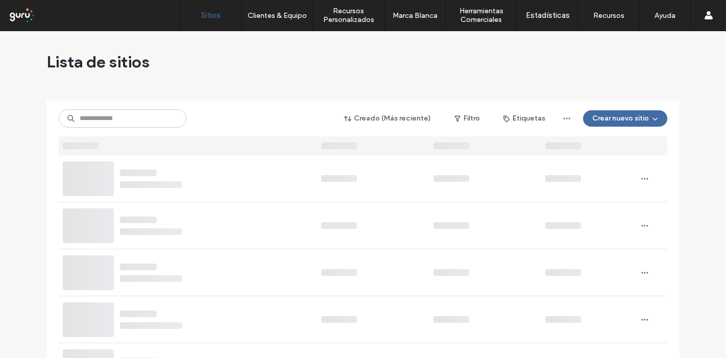
click at [110, 116] on input at bounding box center [123, 118] width 128 height 18
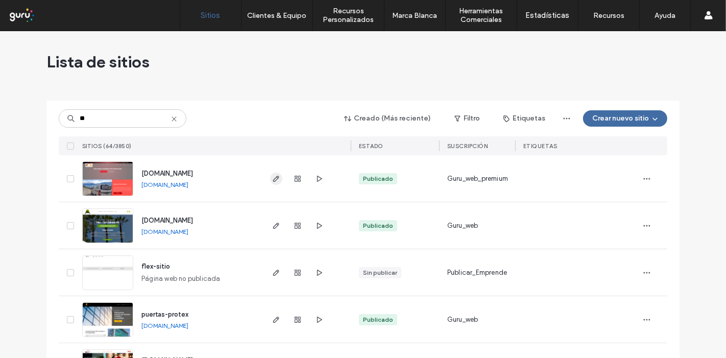
type input "**"
click at [272, 180] on icon "button" at bounding box center [276, 179] width 8 height 8
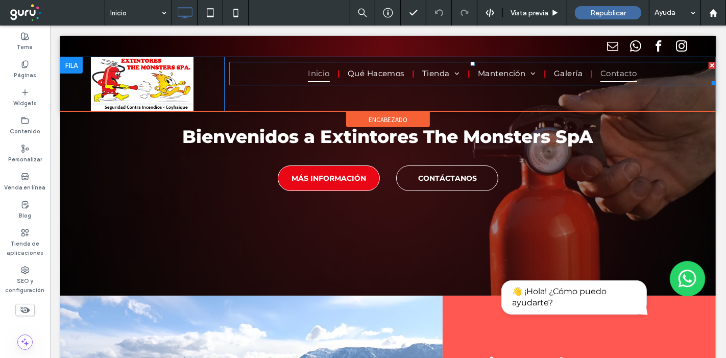
click at [603, 68] on span "Contacto" at bounding box center [618, 73] width 37 height 17
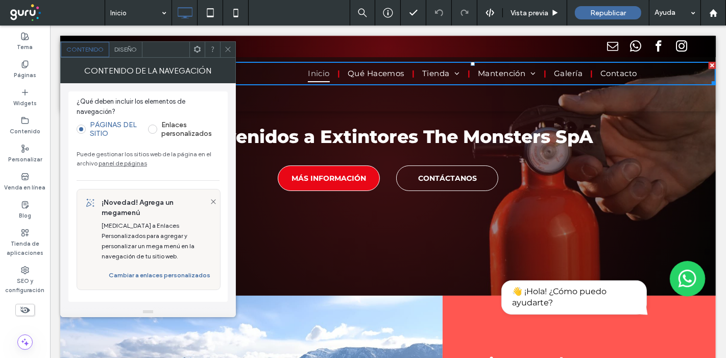
click at [232, 45] on icon at bounding box center [228, 49] width 8 height 8
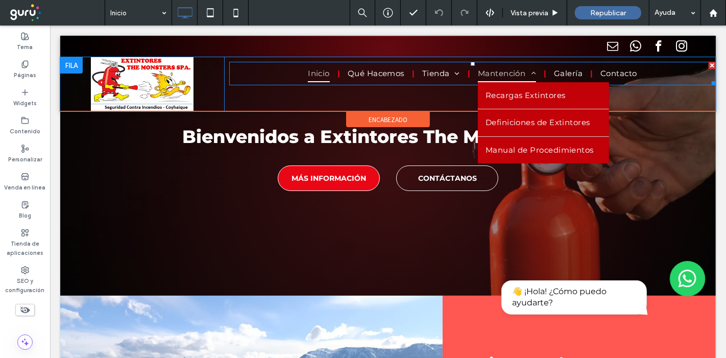
click at [486, 70] on span "Mantención" at bounding box center [506, 73] width 58 height 17
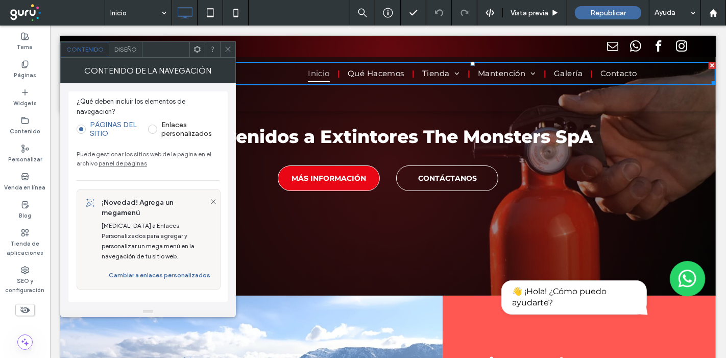
click at [118, 160] on link "panel de páginas" at bounding box center [123, 163] width 48 height 8
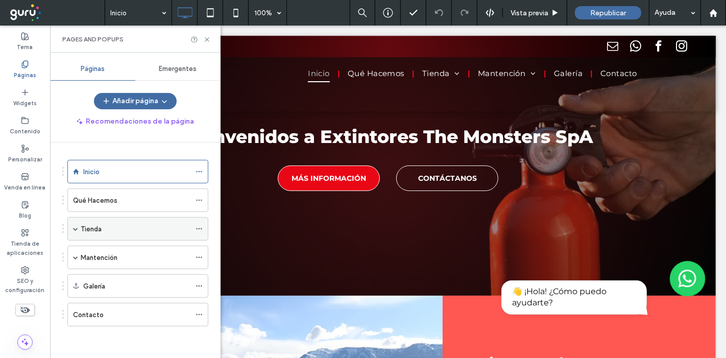
click at [111, 229] on div "Tienda" at bounding box center [136, 229] width 110 height 11
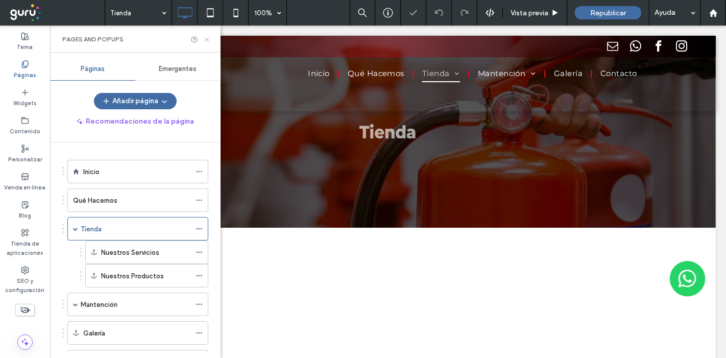
click at [203, 36] on icon at bounding box center [207, 40] width 8 height 8
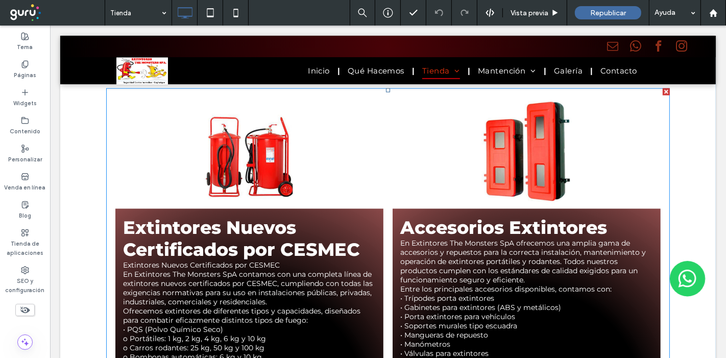
scroll to position [1191, 0]
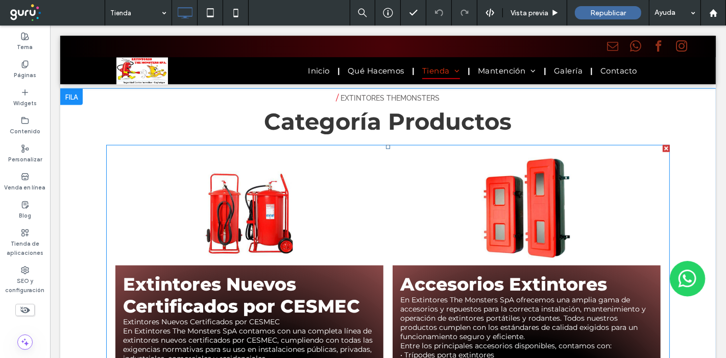
click at [231, 176] on link at bounding box center [249, 209] width 268 height 111
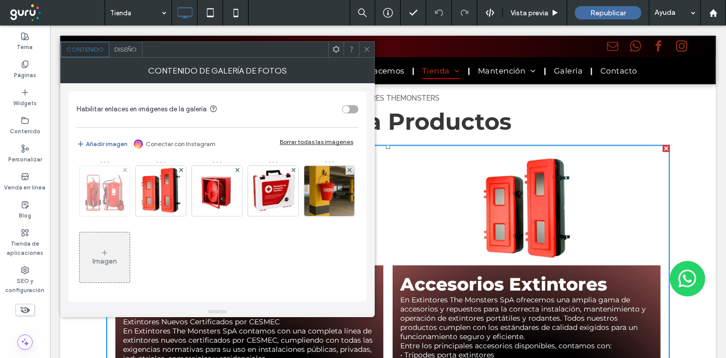
click at [116, 201] on img at bounding box center [105, 191] width 50 height 50
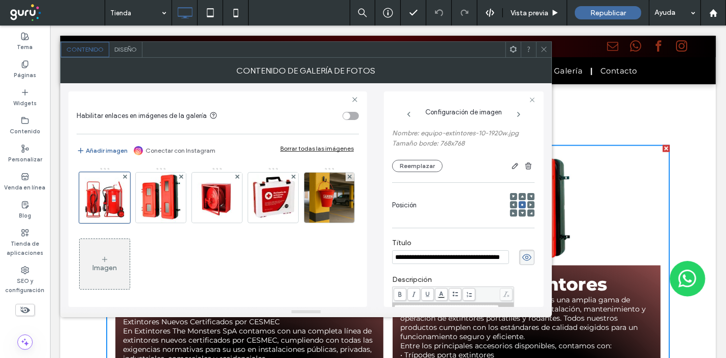
scroll to position [64, 0]
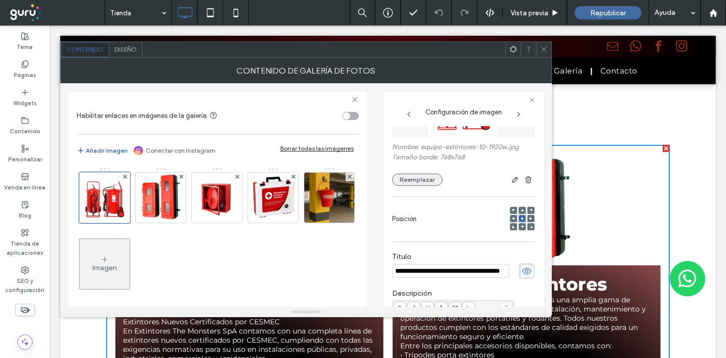
click at [414, 182] on button "Reemplazar" at bounding box center [417, 180] width 51 height 12
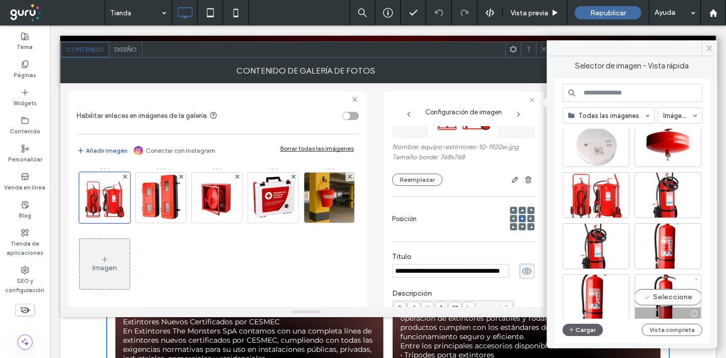
scroll to position [1060, 0]
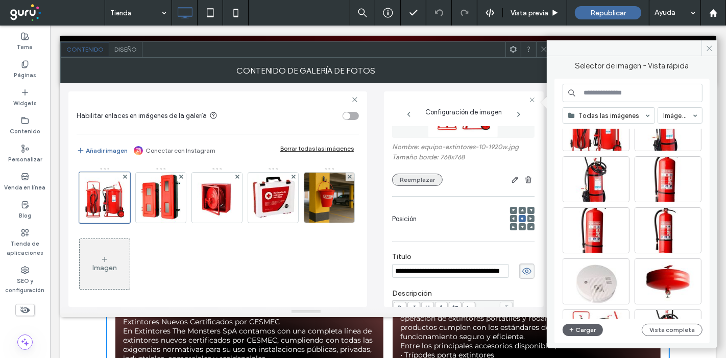
click at [411, 183] on button "Reemplazar" at bounding box center [417, 180] width 51 height 12
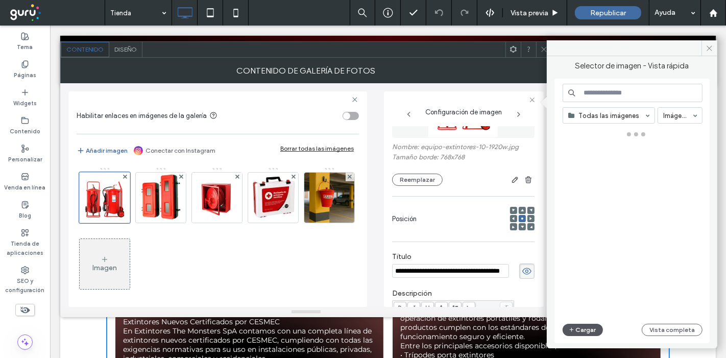
click at [577, 330] on button "Cargar" at bounding box center [583, 330] width 41 height 12
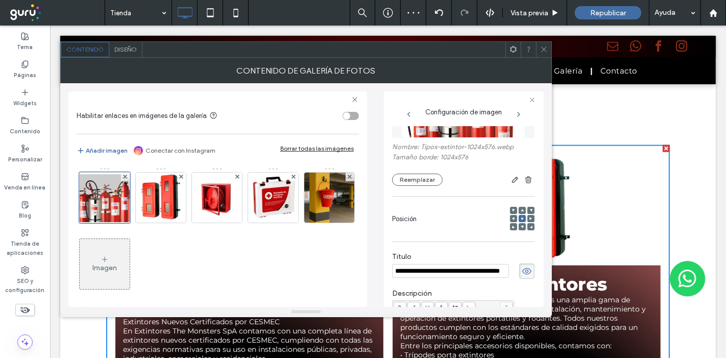
click at [545, 56] on span at bounding box center [544, 49] width 8 height 15
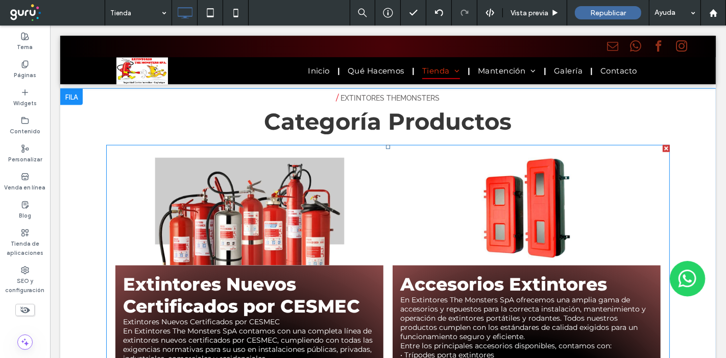
click at [171, 173] on link at bounding box center [249, 209] width 268 height 111
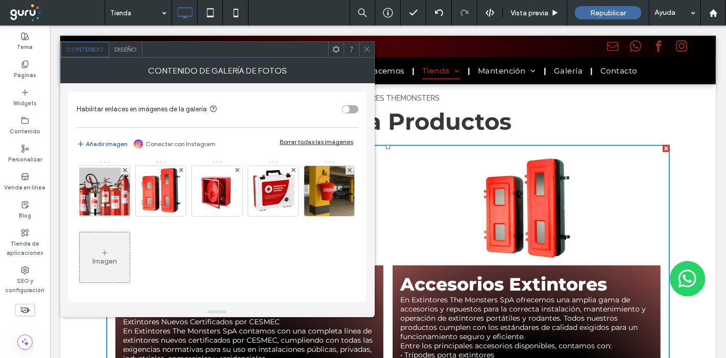
click at [367, 55] on span at bounding box center [367, 49] width 8 height 15
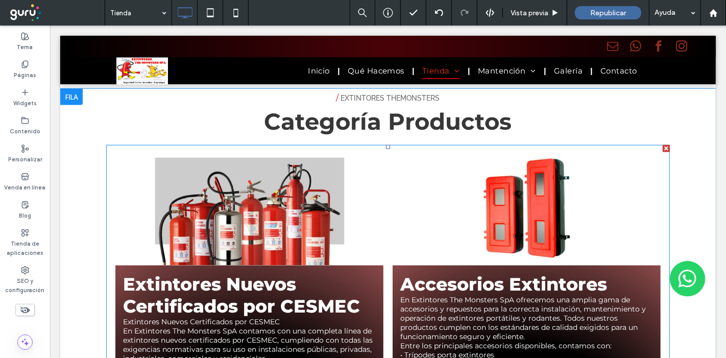
click at [247, 171] on link at bounding box center [249, 209] width 268 height 111
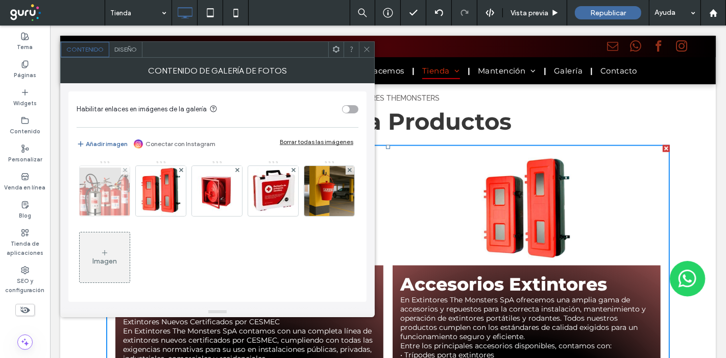
click at [87, 189] on img at bounding box center [104, 191] width 89 height 50
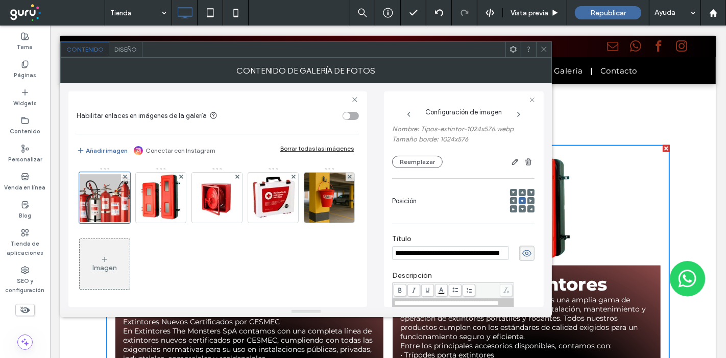
scroll to position [64, 0]
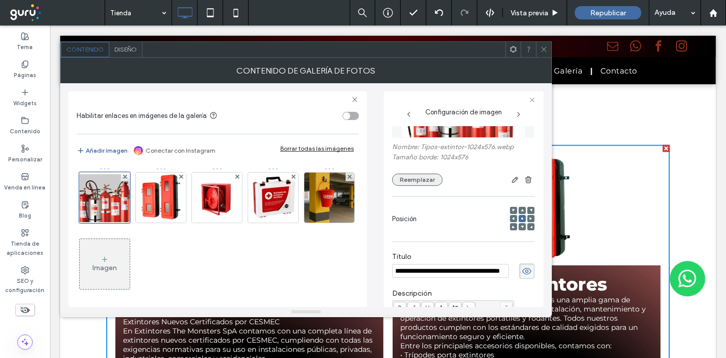
click at [416, 179] on button "Reemplazar" at bounding box center [417, 180] width 51 height 12
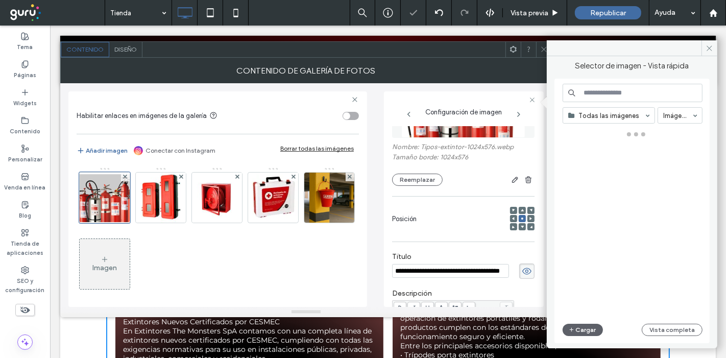
scroll to position [0, 0]
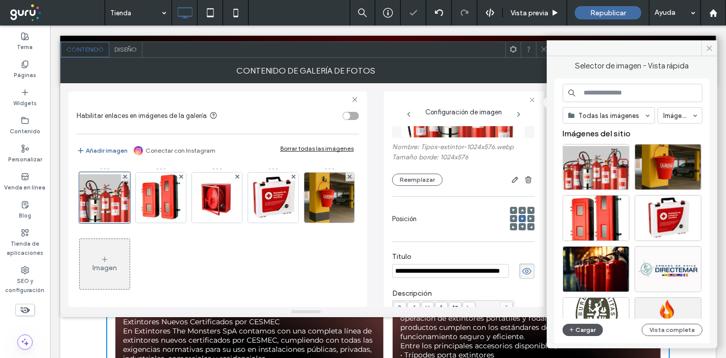
click at [574, 327] on span "button" at bounding box center [572, 329] width 7 height 11
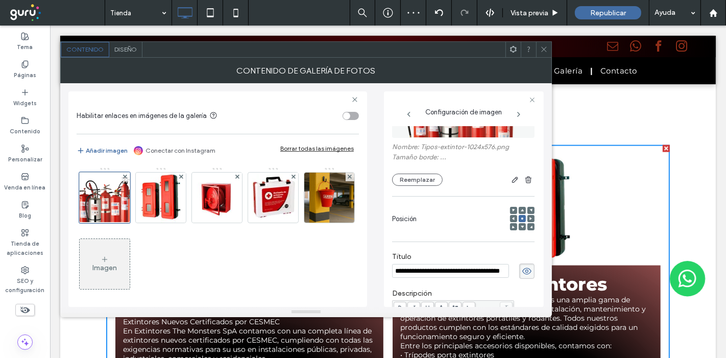
click at [546, 52] on icon at bounding box center [544, 49] width 8 height 8
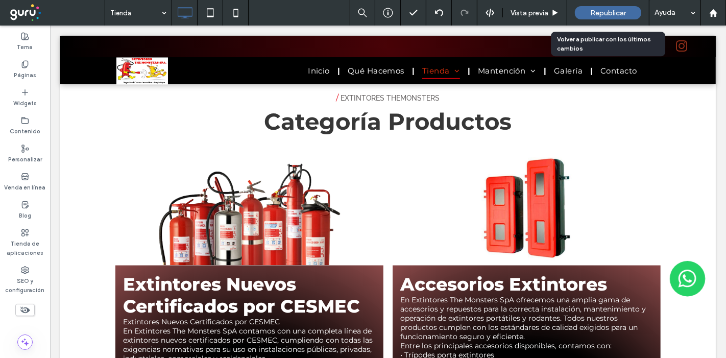
click at [599, 15] on span "Republicar" at bounding box center [608, 13] width 36 height 9
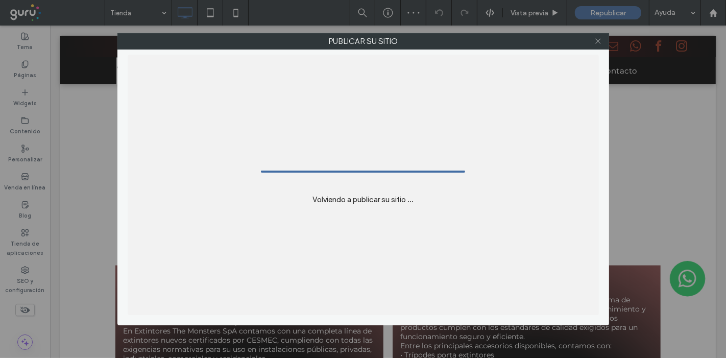
click at [597, 40] on icon at bounding box center [598, 41] width 8 height 8
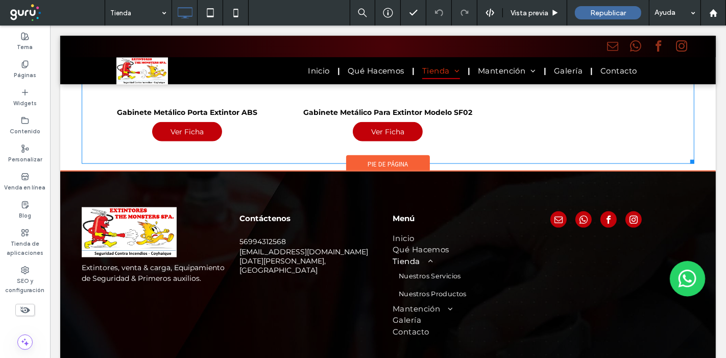
scroll to position [4366, 0]
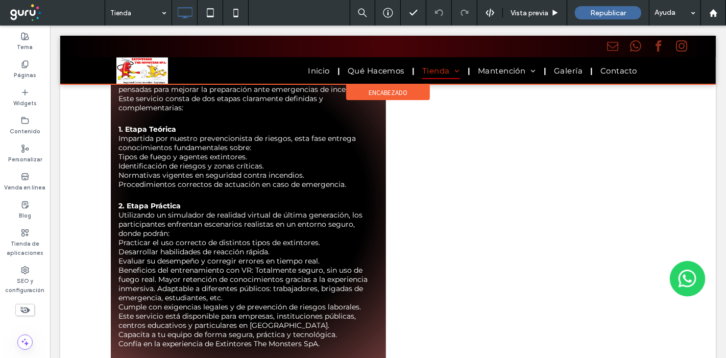
drag, startPoint x: 499, startPoint y: 266, endPoint x: 514, endPoint y: 77, distance: 190.5
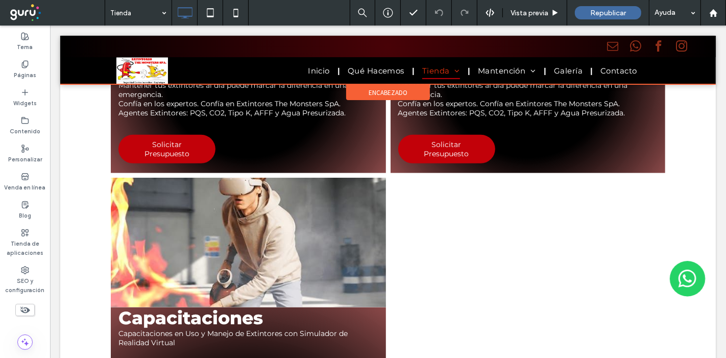
click at [607, 70] on div at bounding box center [387, 60] width 655 height 48
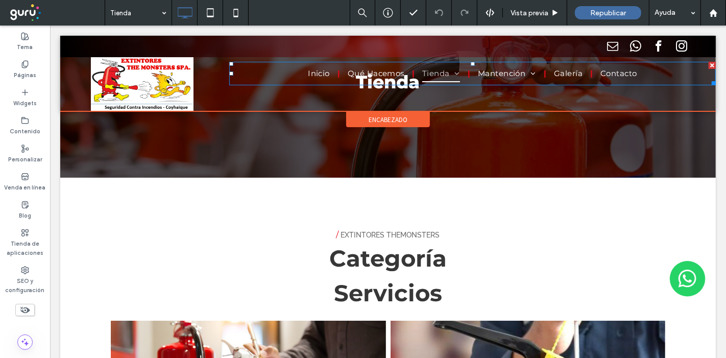
scroll to position [0, 0]
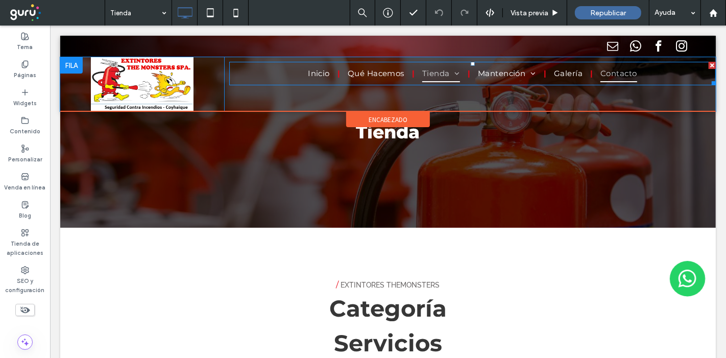
click at [603, 75] on span "Contacto" at bounding box center [618, 73] width 37 height 17
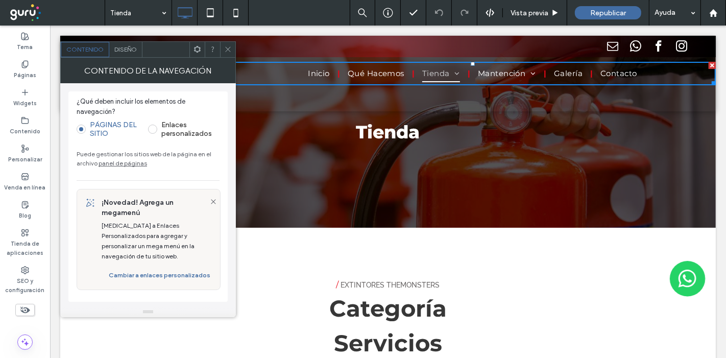
click at [124, 165] on link "panel de páginas" at bounding box center [123, 163] width 48 height 8
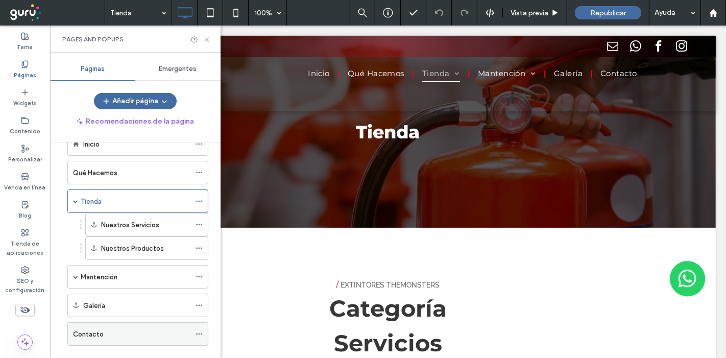
scroll to position [42, 0]
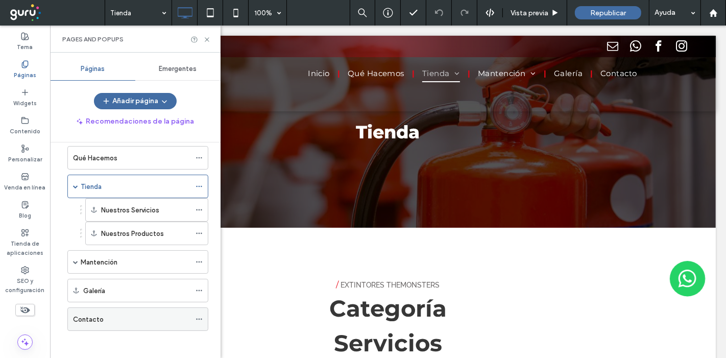
click at [105, 314] on div "Contacto" at bounding box center [131, 319] width 117 height 11
click at [206, 36] on div at bounding box center [363, 179] width 726 height 358
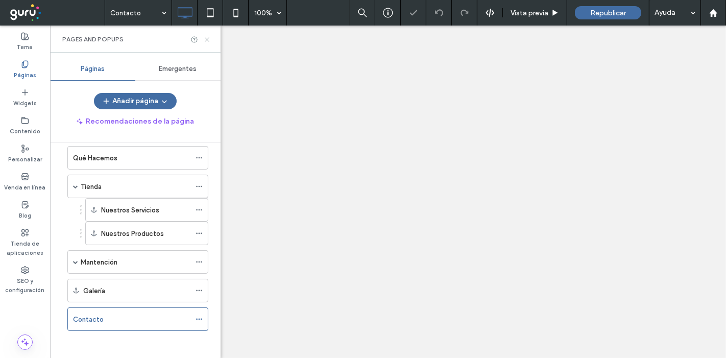
click at [207, 40] on icon at bounding box center [207, 40] width 8 height 8
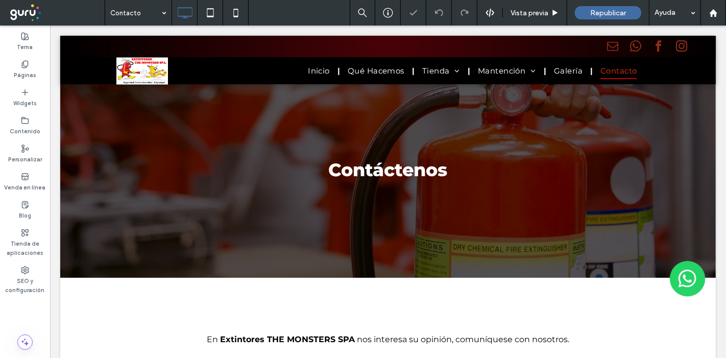
scroll to position [283, 0]
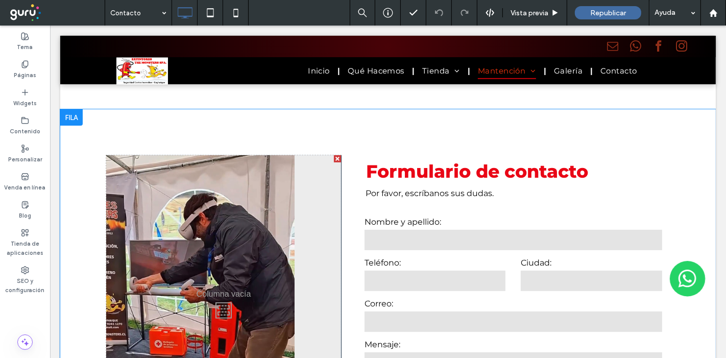
click at [346, 191] on div "Formulario de contacto Por favor, escríbanos sus dudas. Contáctenos Nombre y ap…" at bounding box center [504, 307] width 329 height 305
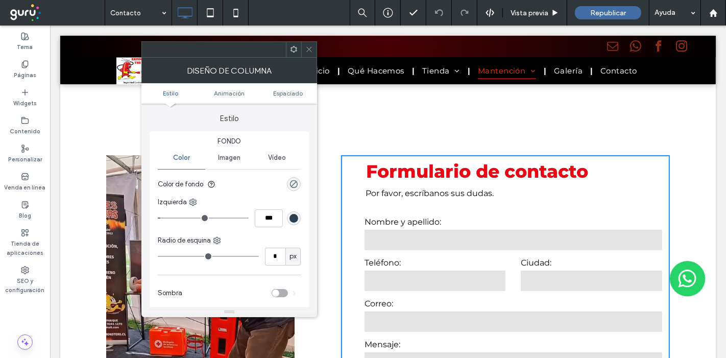
type input "*"
type input "***"
drag, startPoint x: 135, startPoint y: 223, endPoint x: 45, endPoint y: 222, distance: 90.4
type input "*"
click at [158, 218] on input "range" at bounding box center [203, 217] width 91 height 1
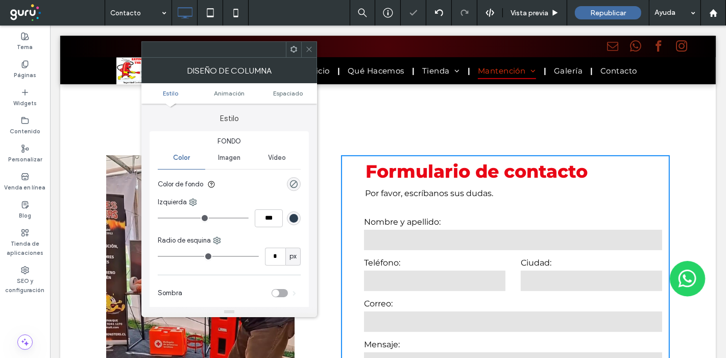
drag, startPoint x: 309, startPoint y: 53, endPoint x: 271, endPoint y: 28, distance: 46.0
click at [309, 53] on span at bounding box center [309, 49] width 8 height 15
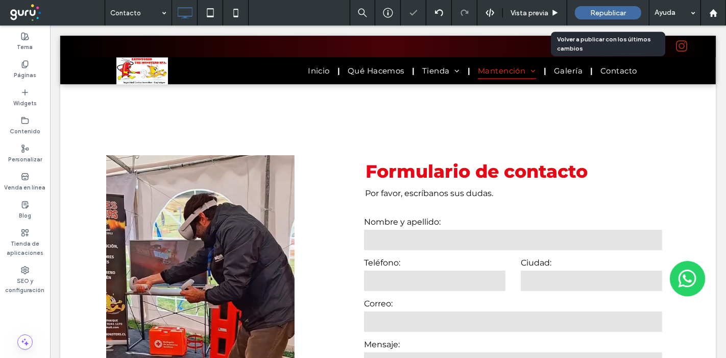
click at [606, 11] on span "Republicar" at bounding box center [608, 13] width 36 height 9
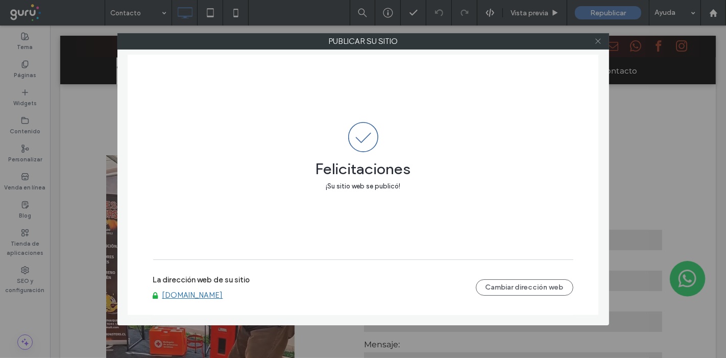
click at [596, 40] on icon at bounding box center [598, 41] width 8 height 8
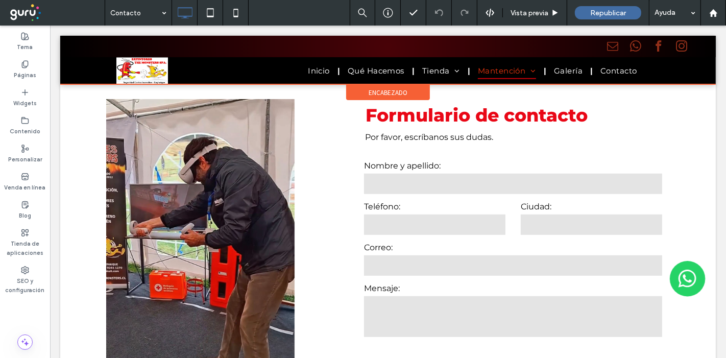
scroll to position [0, 0]
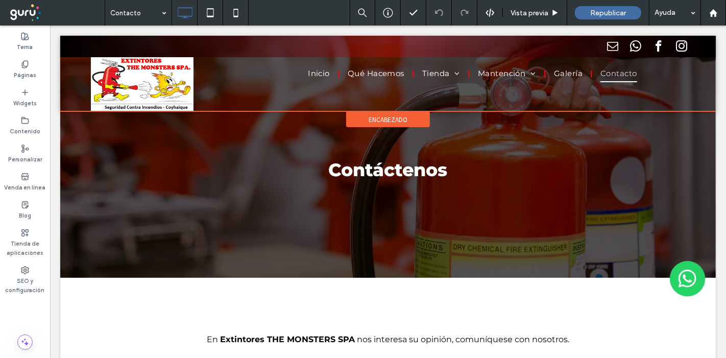
drag, startPoint x: 206, startPoint y: 202, endPoint x: 221, endPoint y: 77, distance: 125.9
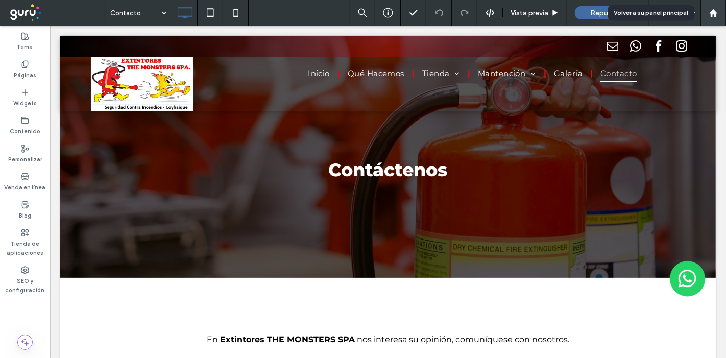
click at [725, 14] on div at bounding box center [713, 13] width 25 height 9
